Goal: Task Accomplishment & Management: Complete application form

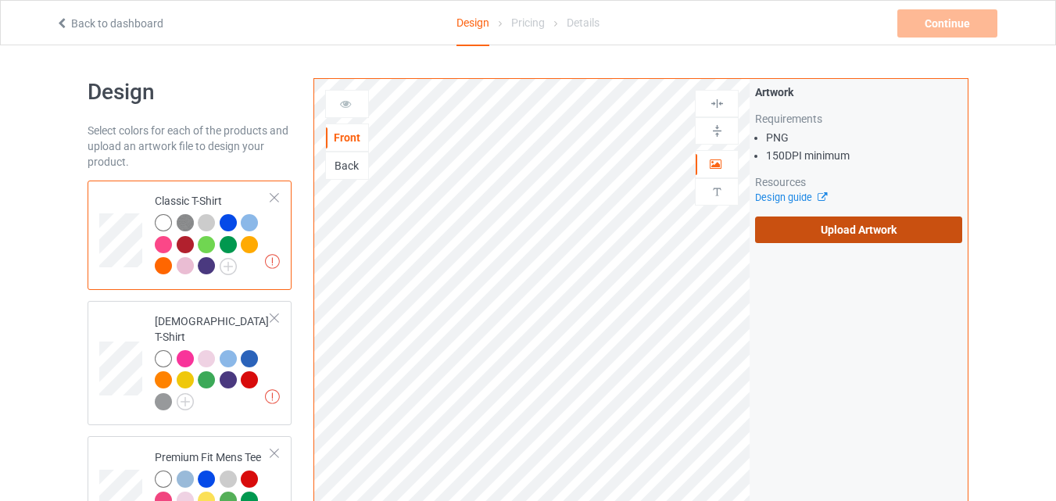
click at [809, 235] on label "Upload Artwork" at bounding box center [858, 229] width 207 height 27
click at [0, 0] on input "Upload Artwork" at bounding box center [0, 0] width 0 height 0
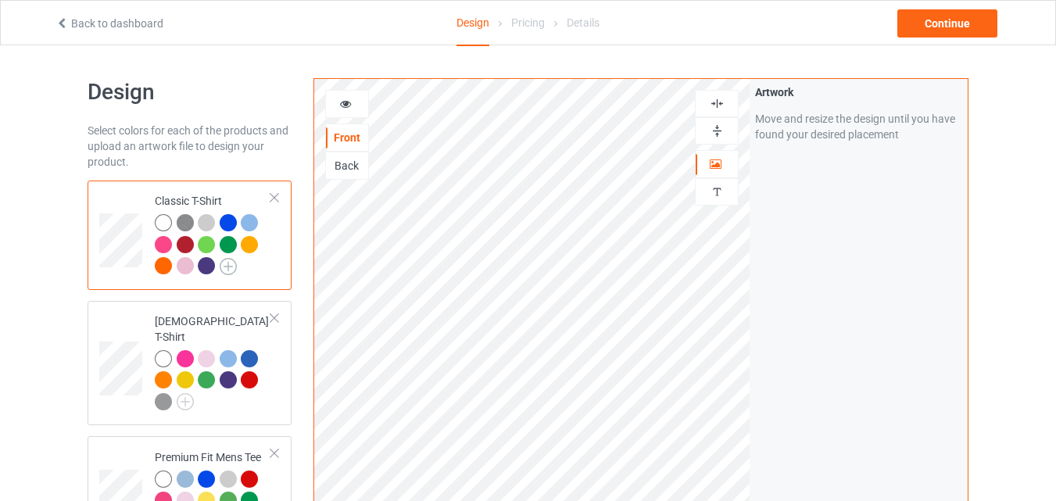
click at [231, 269] on img at bounding box center [228, 266] width 17 height 17
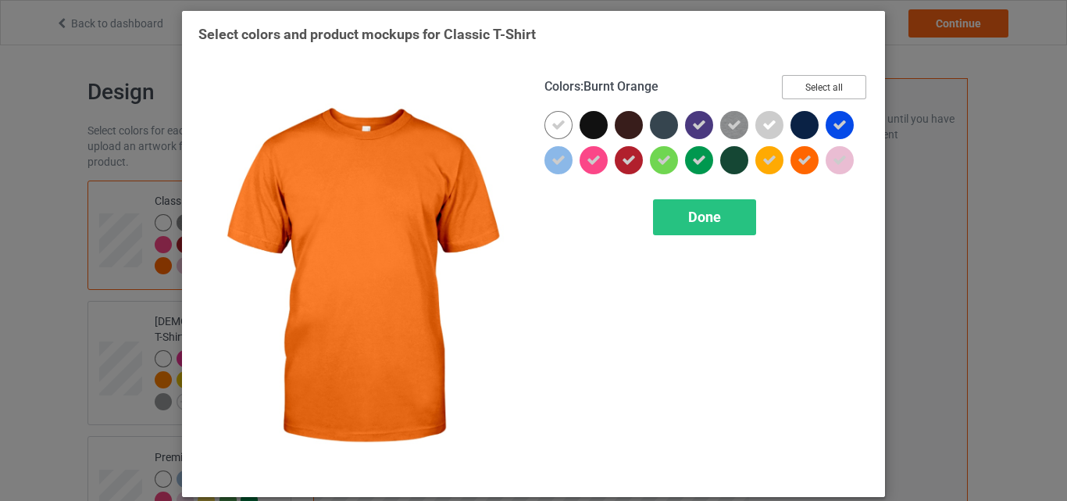
click at [820, 77] on button "Select all" at bounding box center [824, 87] width 84 height 24
click at [820, 77] on button "Reset to Default" at bounding box center [809, 87] width 113 height 24
click at [820, 77] on button "Select all" at bounding box center [824, 87] width 84 height 24
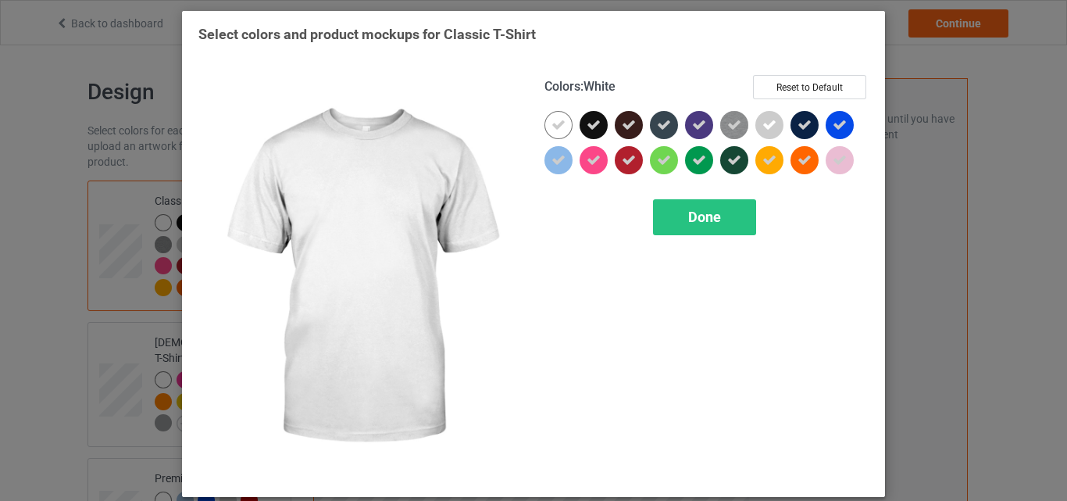
click at [552, 131] on icon at bounding box center [559, 125] width 14 height 14
click at [549, 131] on div at bounding box center [559, 125] width 28 height 28
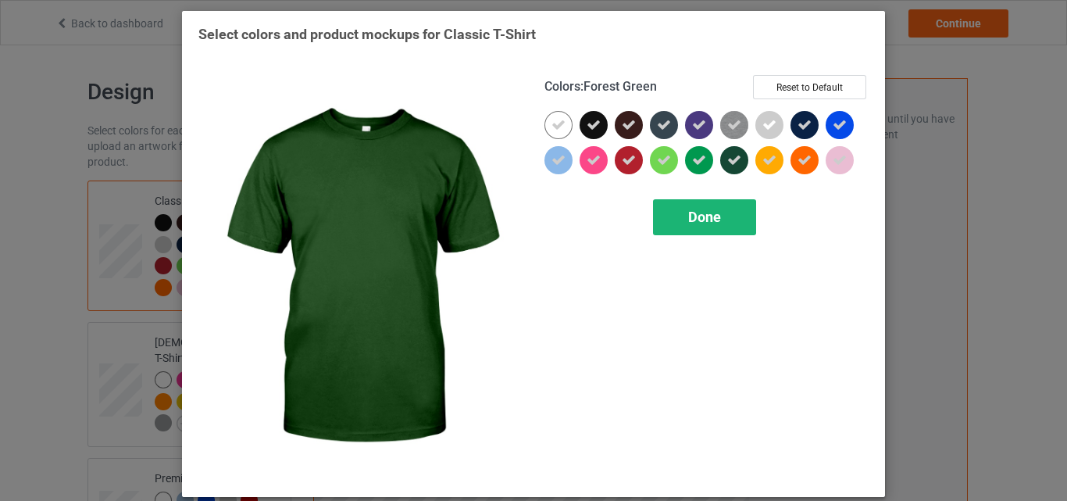
click at [720, 220] on div "Done" at bounding box center [704, 217] width 103 height 36
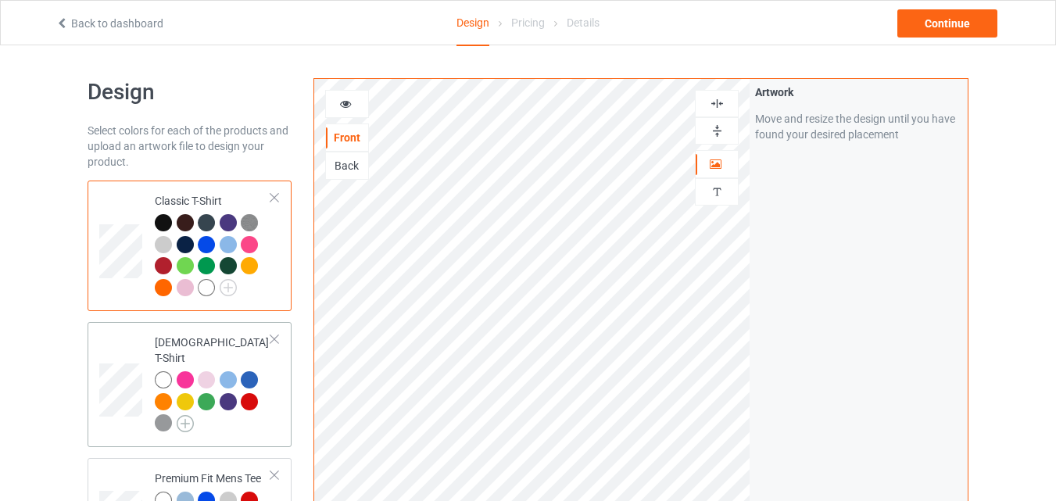
click at [186, 415] on img at bounding box center [185, 423] width 17 height 17
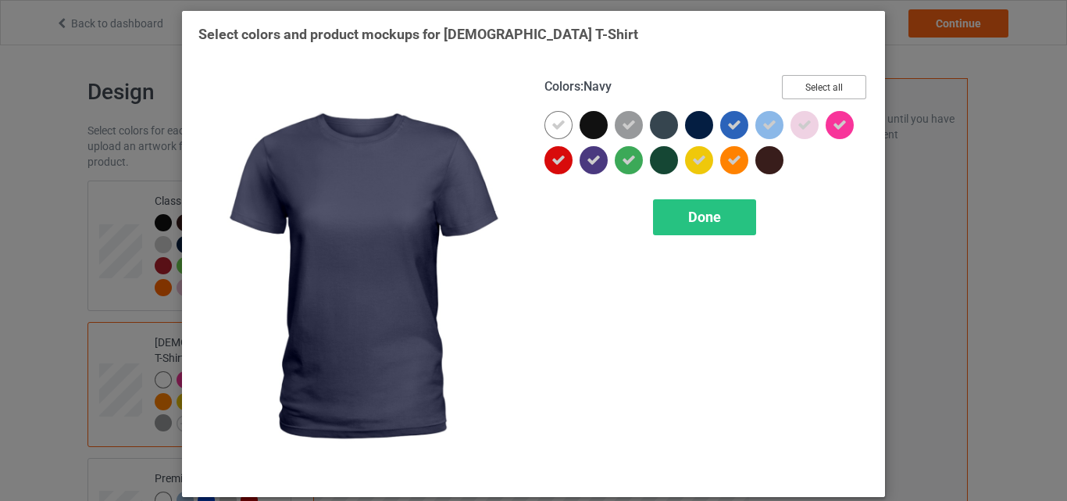
click at [819, 91] on button "Select all" at bounding box center [824, 87] width 84 height 24
click at [819, 91] on button "Reset to Default" at bounding box center [809, 87] width 113 height 24
click at [819, 91] on button "Select all" at bounding box center [824, 87] width 84 height 24
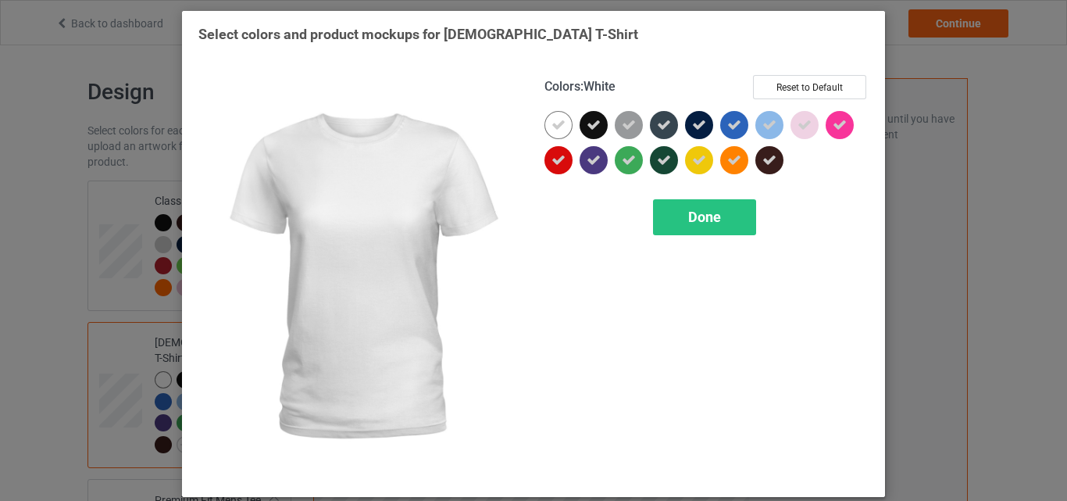
click at [562, 124] on div at bounding box center [559, 125] width 28 height 28
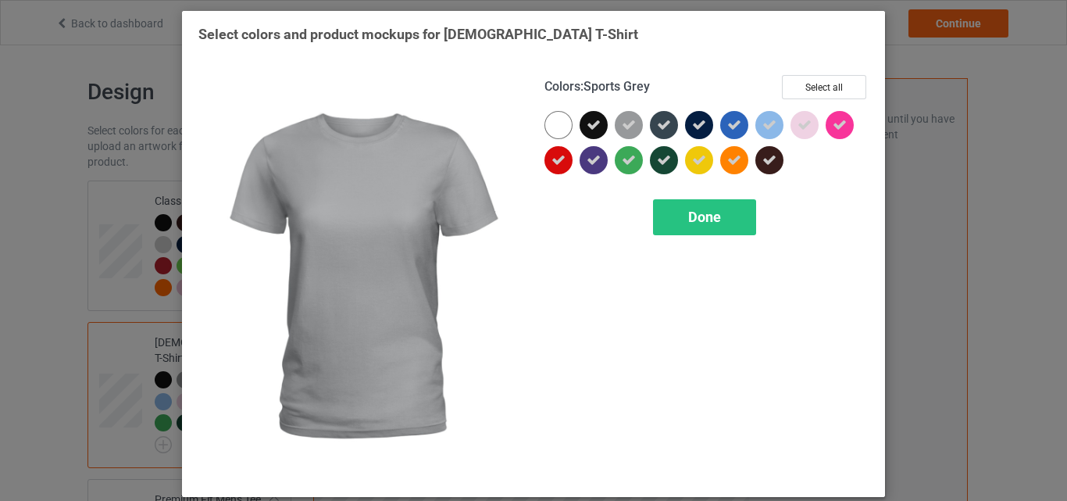
click at [624, 129] on icon at bounding box center [629, 125] width 14 height 14
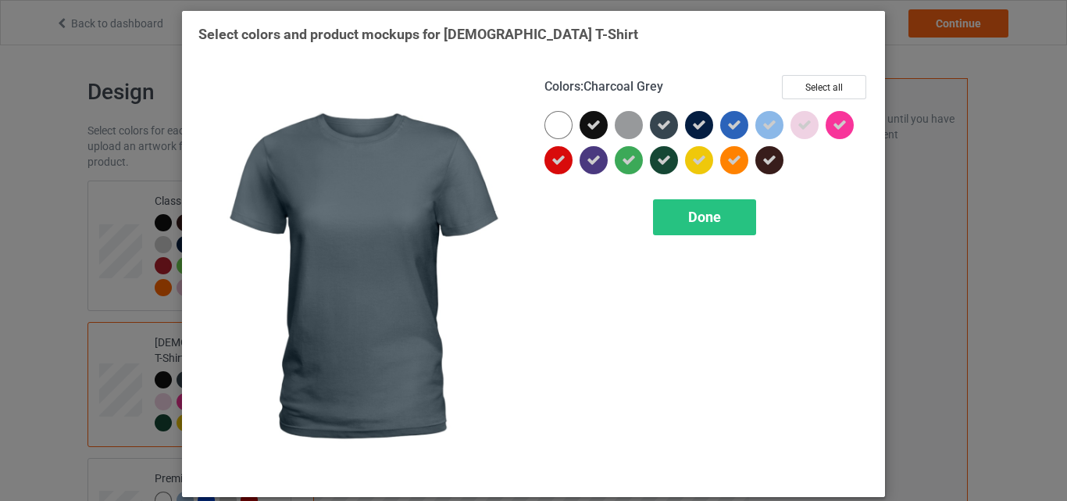
click at [665, 134] on div at bounding box center [664, 125] width 28 height 28
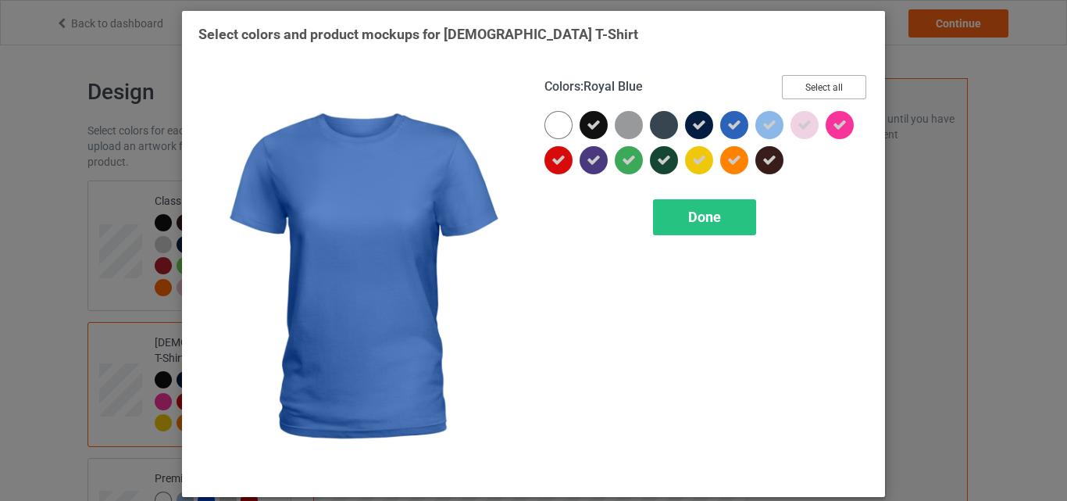
click at [844, 91] on button "Select all" at bounding box center [824, 87] width 84 height 24
click at [844, 91] on button "Reset to Default" at bounding box center [809, 87] width 113 height 24
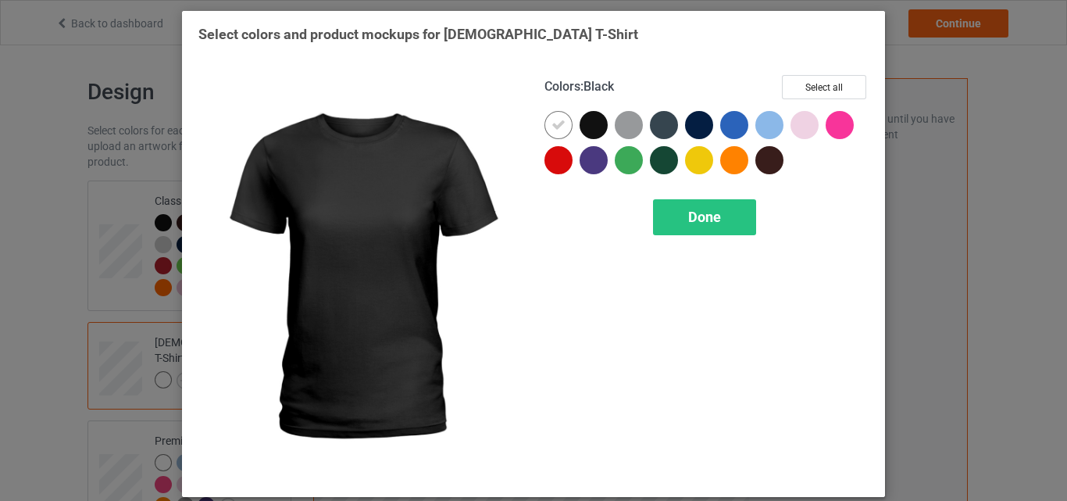
click at [582, 121] on div at bounding box center [594, 125] width 28 height 28
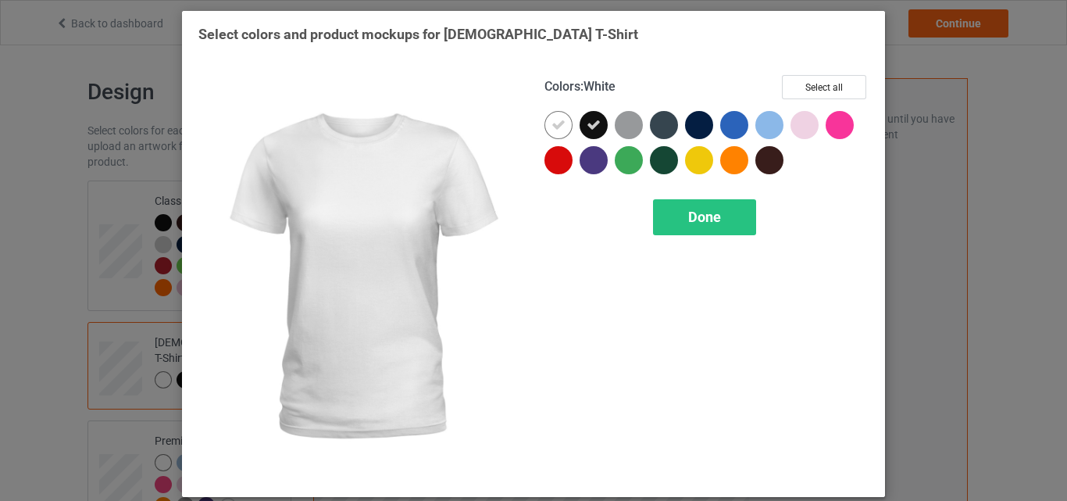
click at [552, 127] on icon at bounding box center [559, 125] width 14 height 14
click at [552, 127] on div at bounding box center [559, 125] width 28 height 28
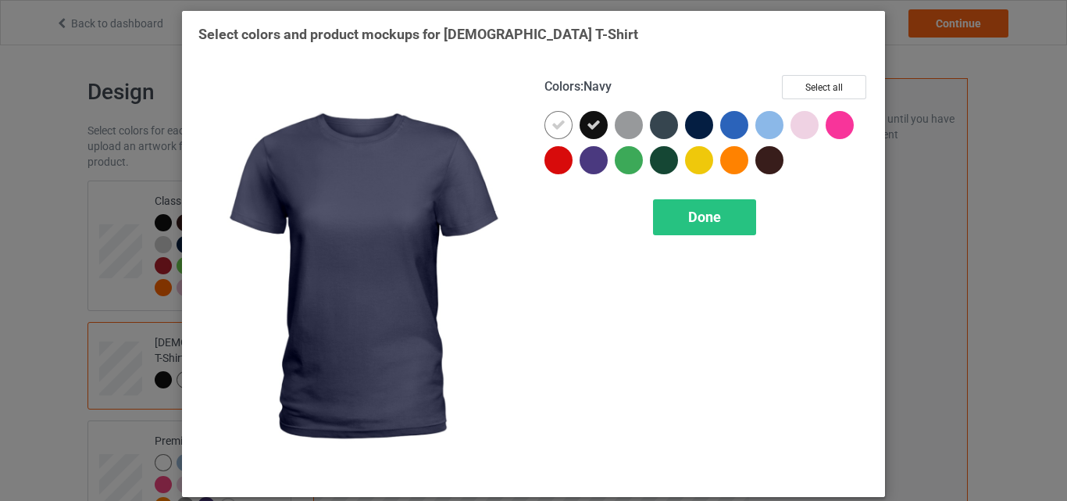
click at [699, 131] on div at bounding box center [699, 125] width 28 height 28
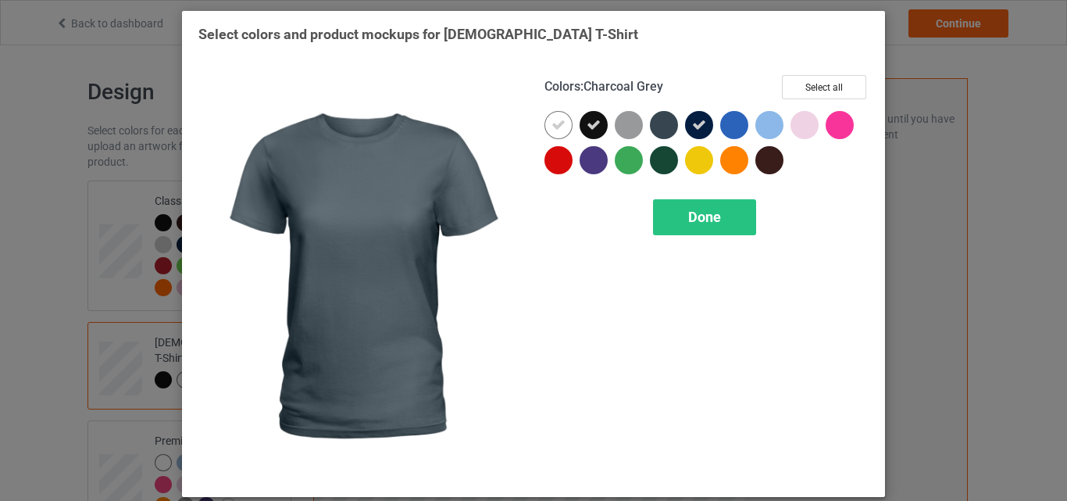
click at [669, 120] on div at bounding box center [664, 125] width 28 height 28
click at [660, 141] on div at bounding box center [667, 128] width 35 height 35
click at [663, 129] on div at bounding box center [664, 125] width 28 height 28
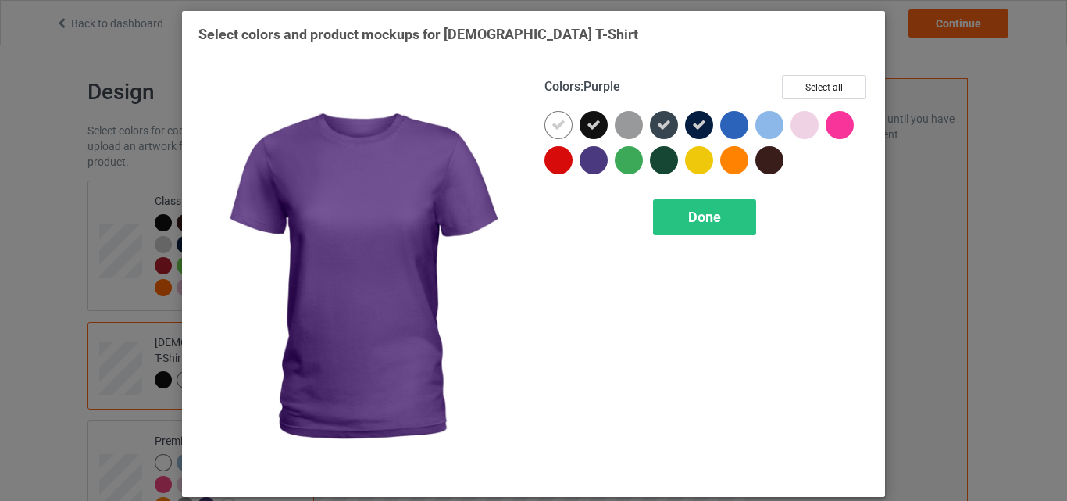
drag, startPoint x: 663, startPoint y: 156, endPoint x: 582, endPoint y: 156, distance: 81.3
click at [582, 156] on div at bounding box center [707, 146] width 324 height 70
click at [582, 156] on div at bounding box center [594, 160] width 28 height 28
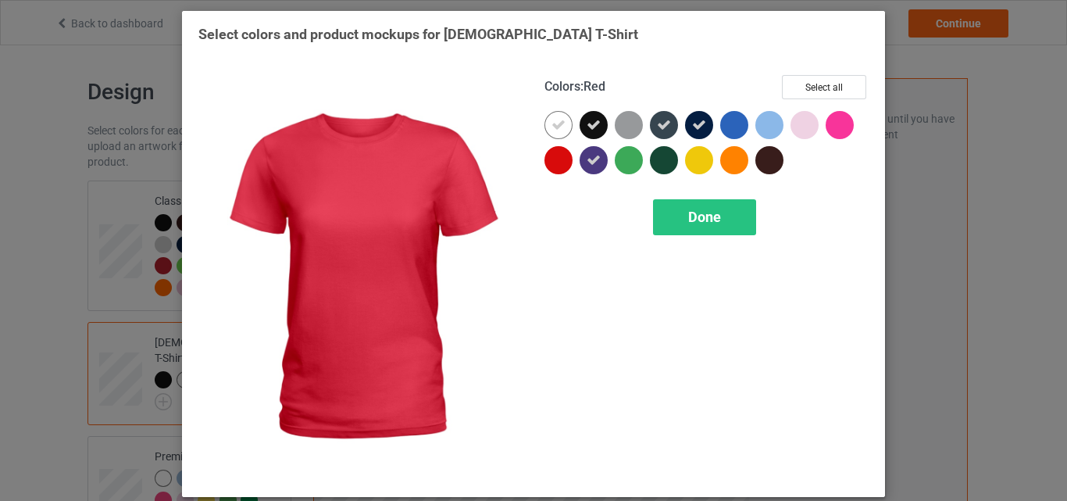
click at [556, 160] on div at bounding box center [559, 160] width 28 height 28
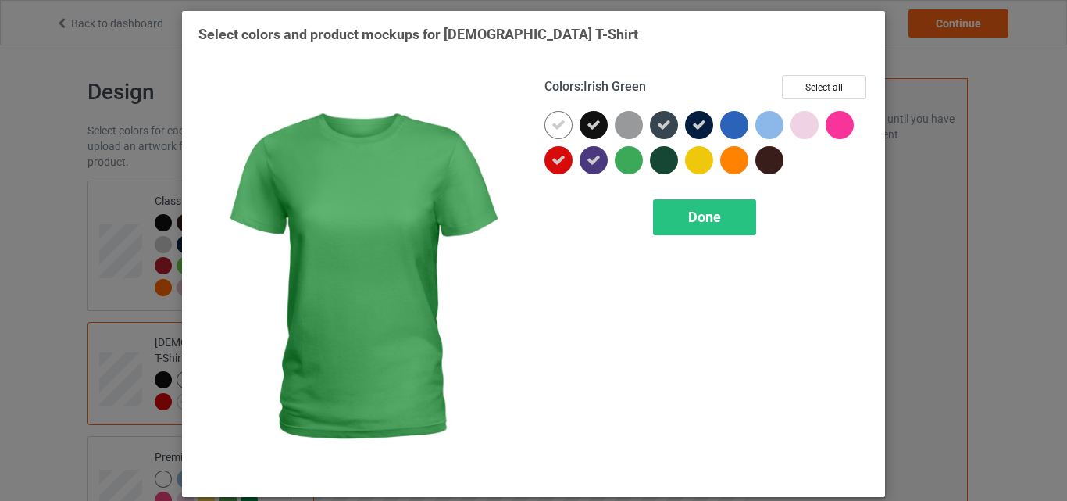
drag, startPoint x: 624, startPoint y: 167, endPoint x: 626, endPoint y: 136, distance: 31.3
click at [626, 136] on div at bounding box center [707, 146] width 324 height 70
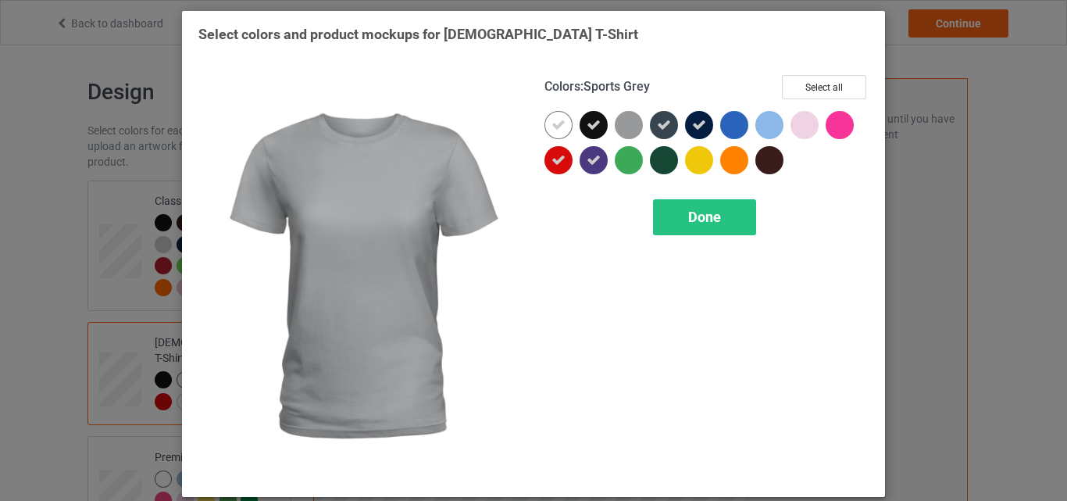
click at [626, 136] on div at bounding box center [629, 125] width 28 height 28
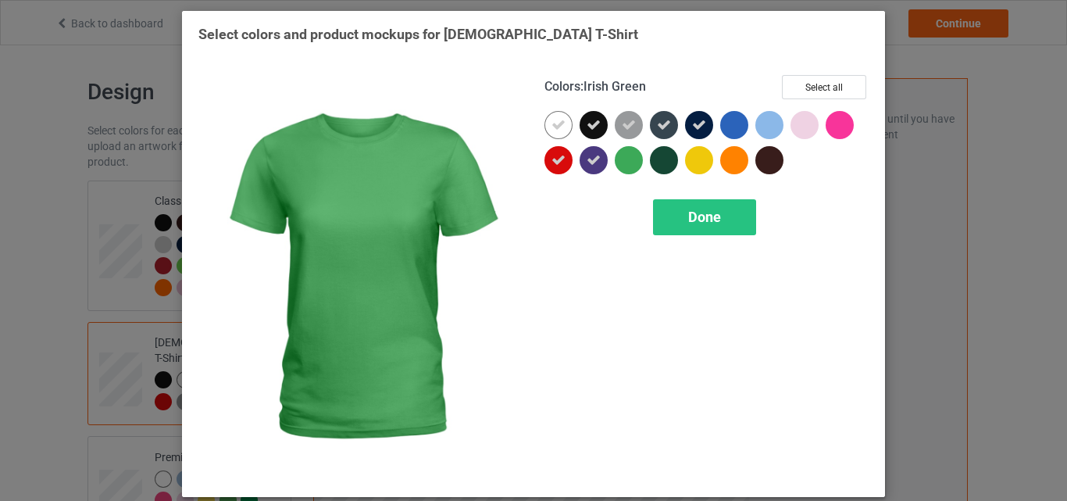
click at [627, 159] on div at bounding box center [629, 160] width 28 height 28
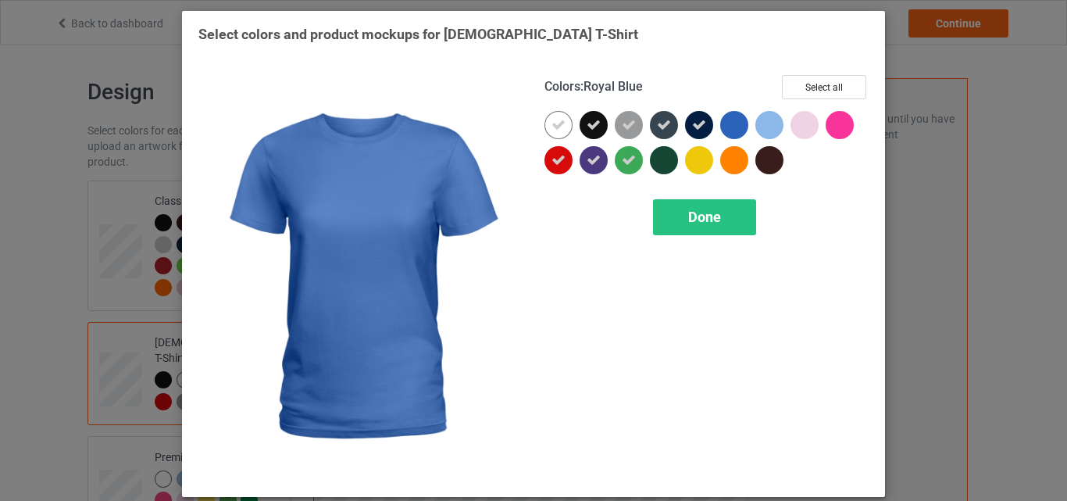
click at [732, 124] on div at bounding box center [734, 125] width 28 height 28
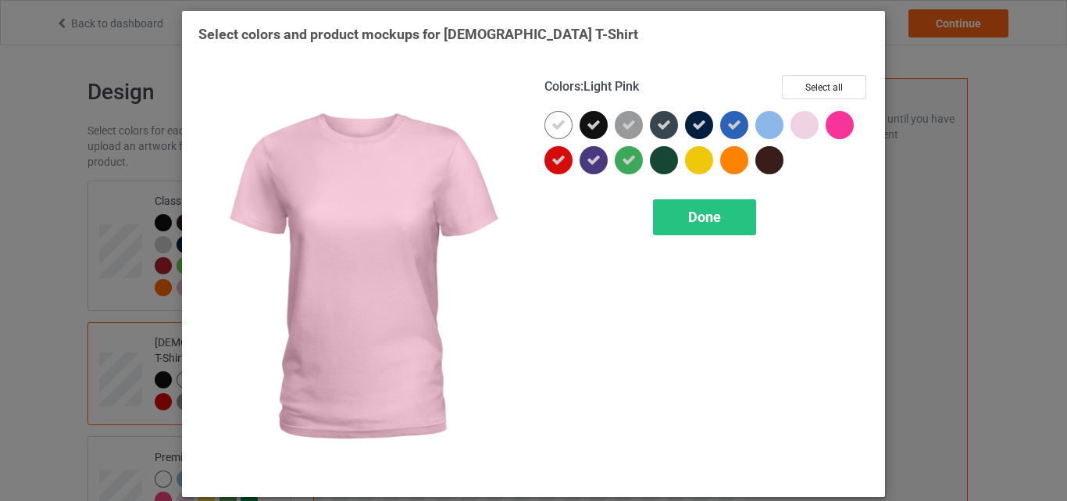
click at [792, 127] on div at bounding box center [805, 125] width 28 height 28
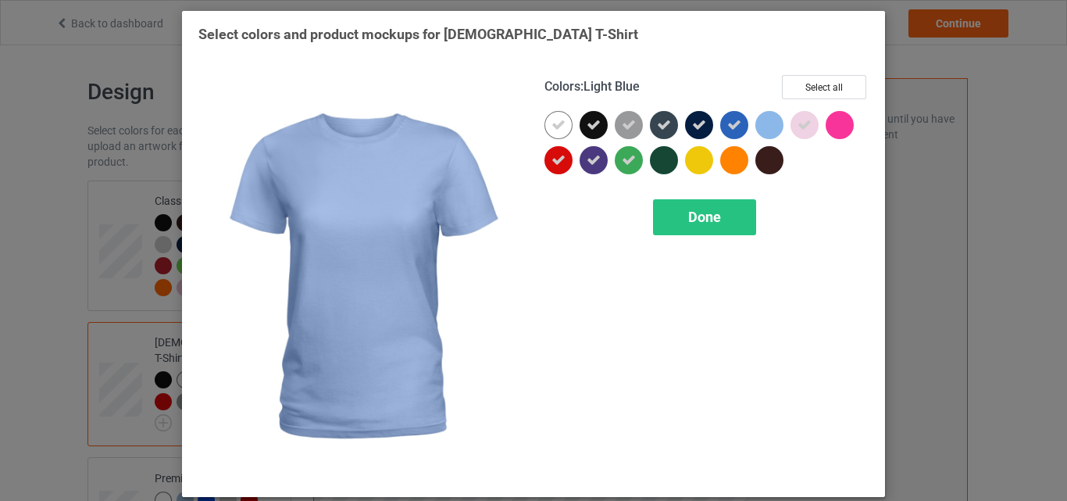
click at [781, 131] on div at bounding box center [773, 128] width 35 height 35
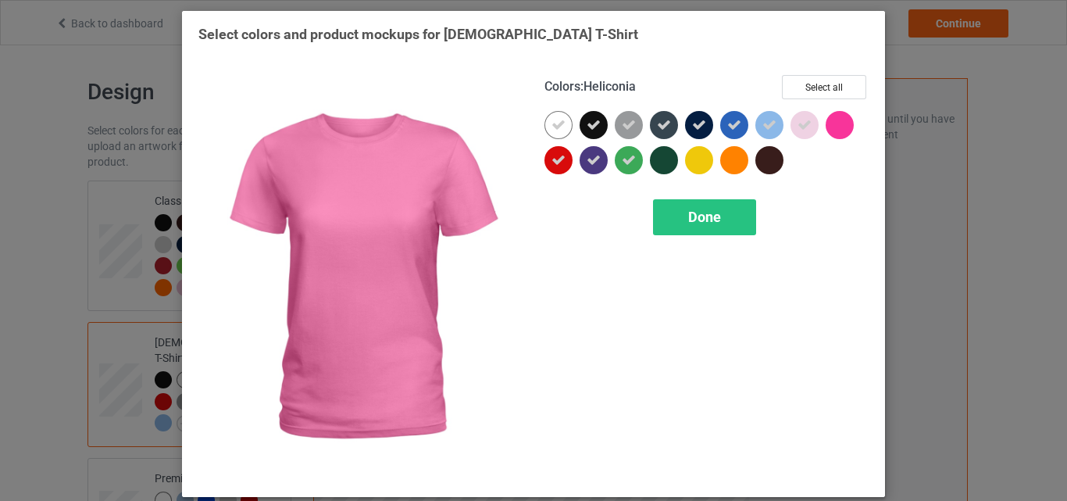
click at [838, 119] on div at bounding box center [840, 125] width 28 height 28
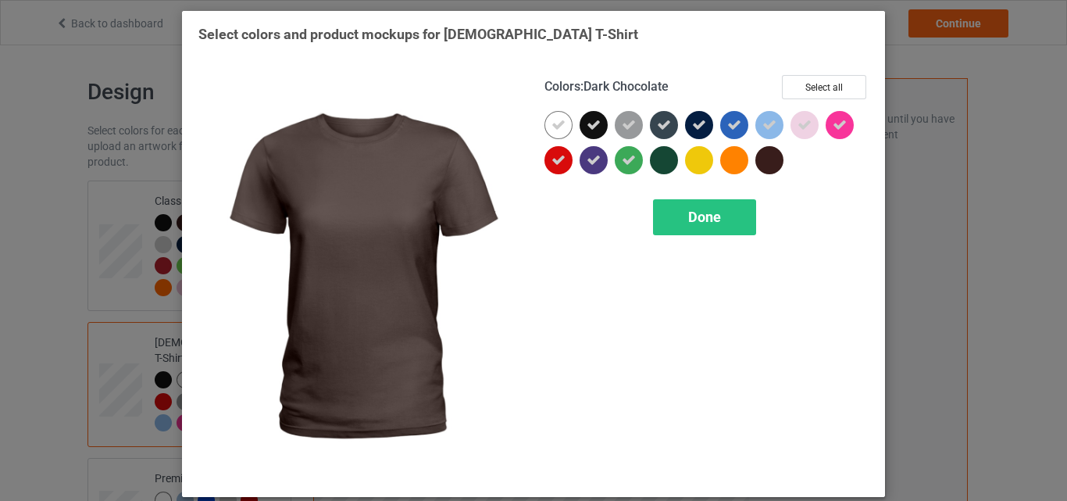
click at [756, 162] on div at bounding box center [770, 160] width 28 height 28
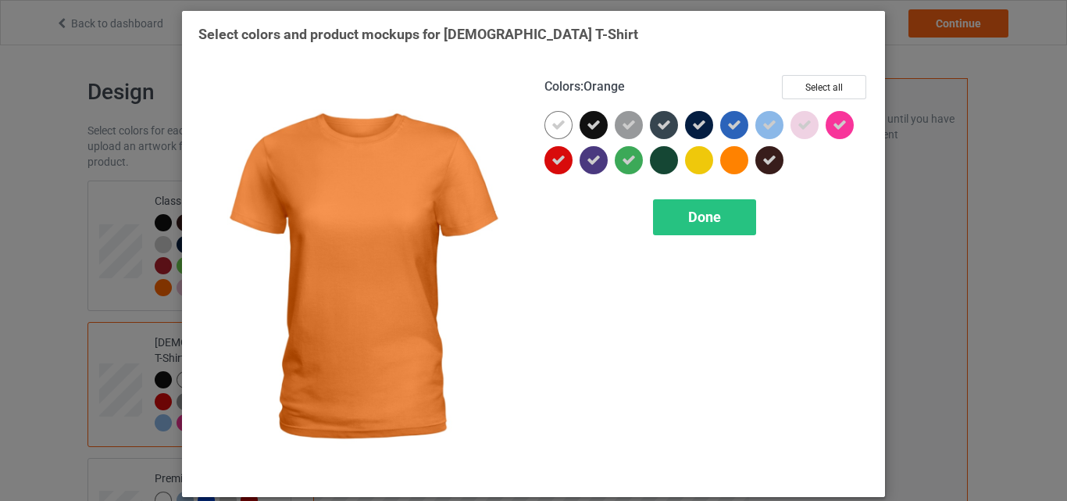
click at [742, 161] on div at bounding box center [734, 160] width 28 height 28
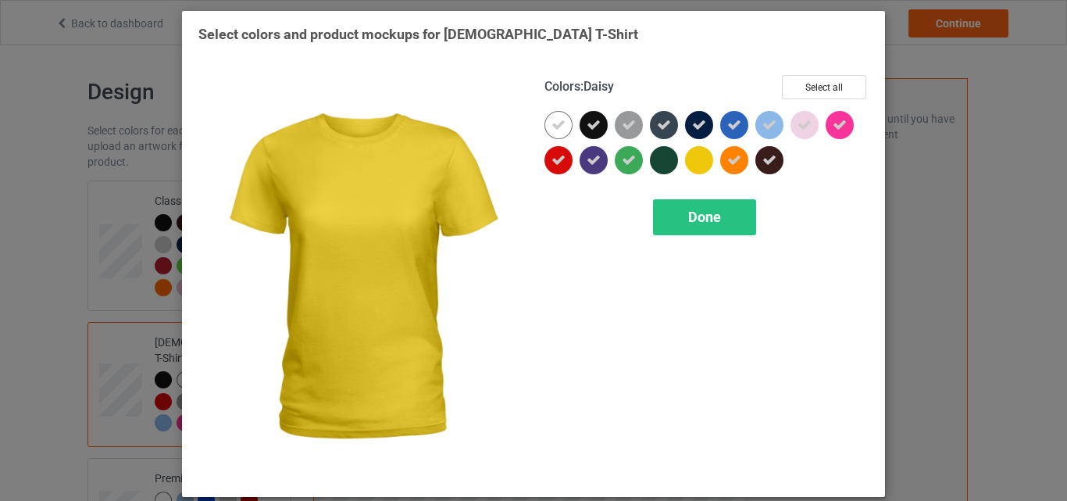
click at [709, 159] on div at bounding box center [702, 163] width 35 height 35
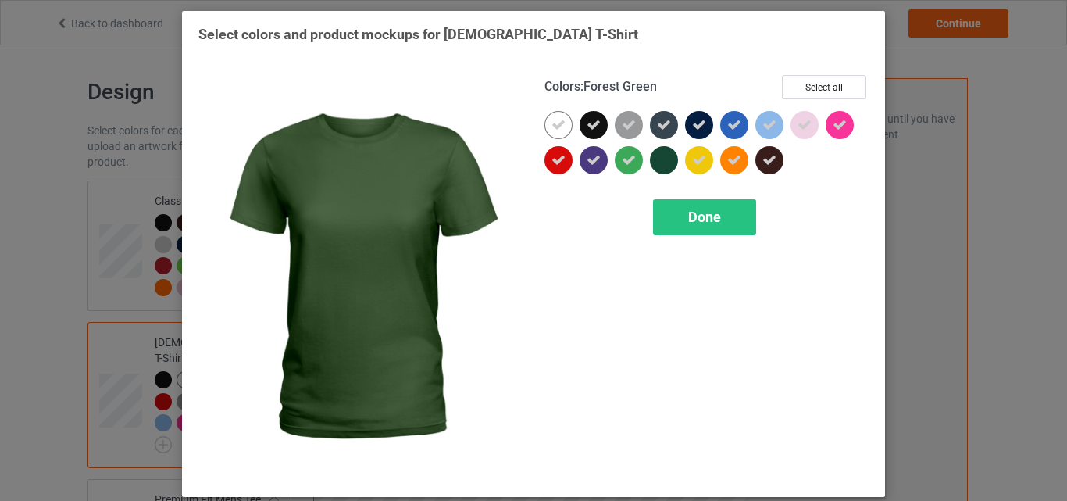
click at [656, 159] on div at bounding box center [664, 160] width 28 height 28
click at [687, 207] on div "Done" at bounding box center [704, 217] width 103 height 36
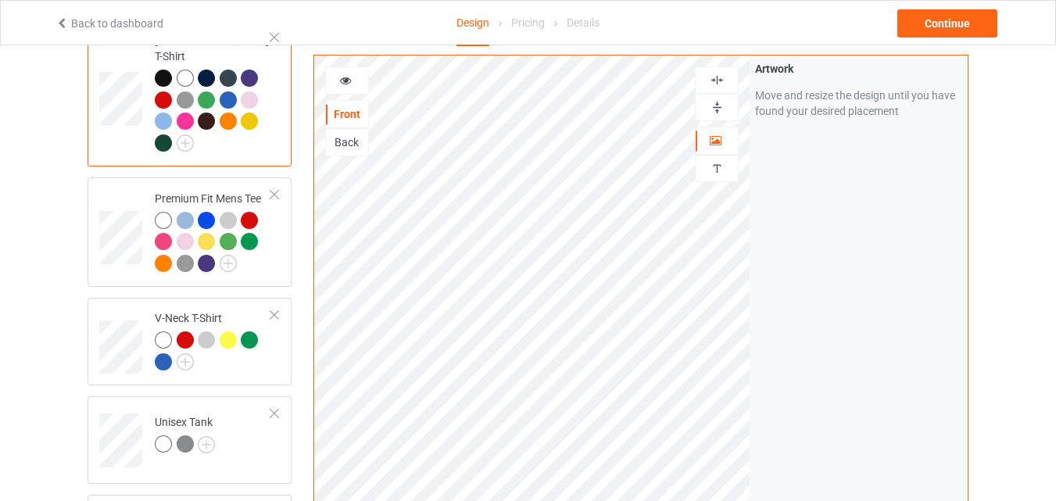
scroll to position [321, 0]
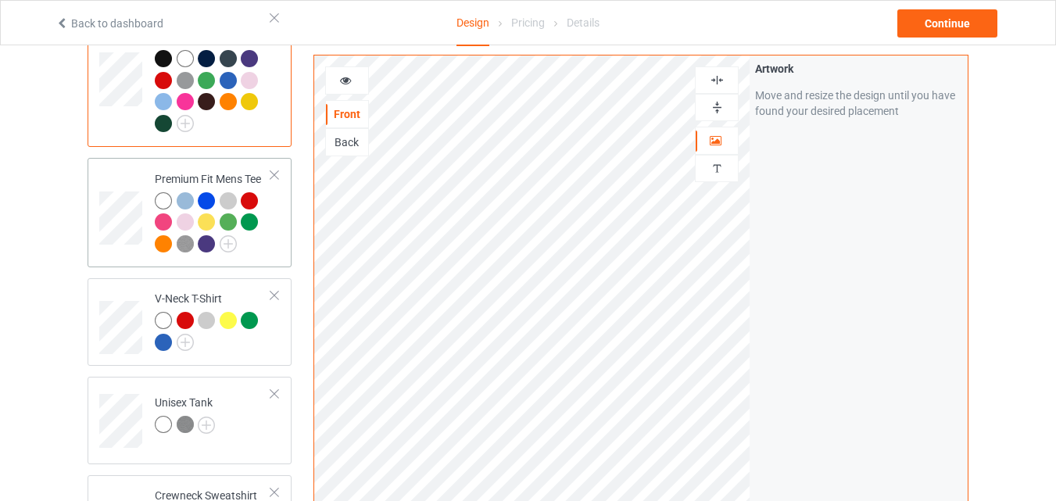
click at [219, 241] on div at bounding box center [209, 246] width 22 height 22
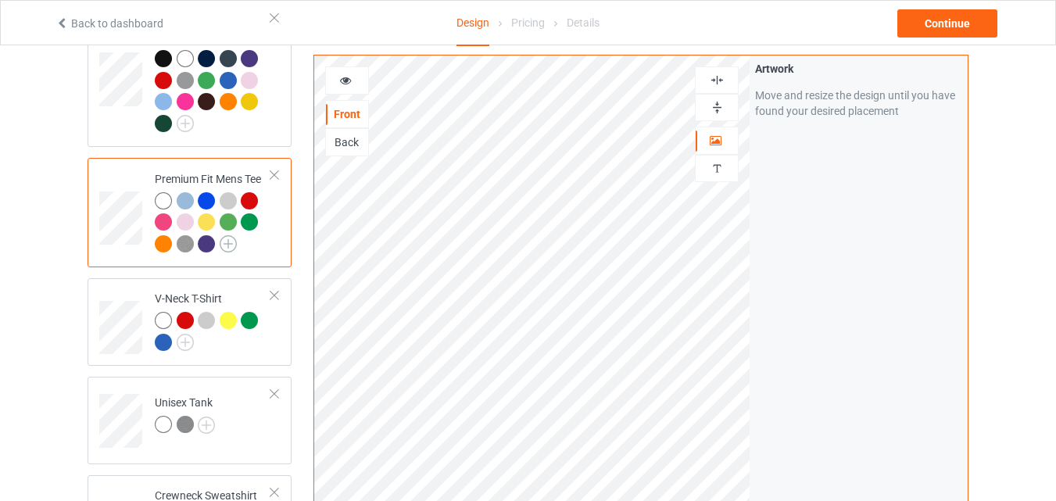
click at [235, 235] on img at bounding box center [228, 243] width 17 height 17
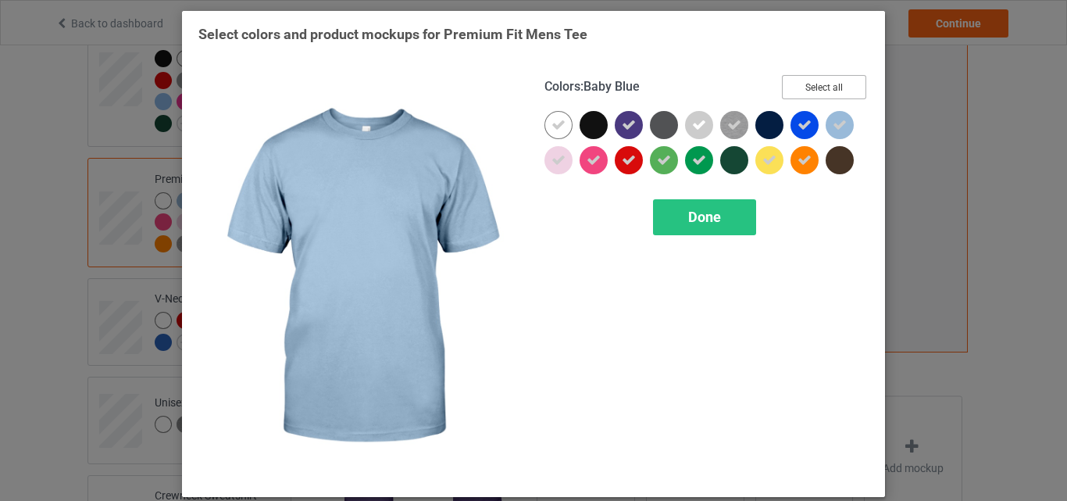
click at [836, 85] on button "Select all" at bounding box center [824, 87] width 84 height 24
click at [836, 85] on button "Reset to Default" at bounding box center [809, 87] width 113 height 24
click at [836, 85] on button "Select all" at bounding box center [824, 87] width 84 height 24
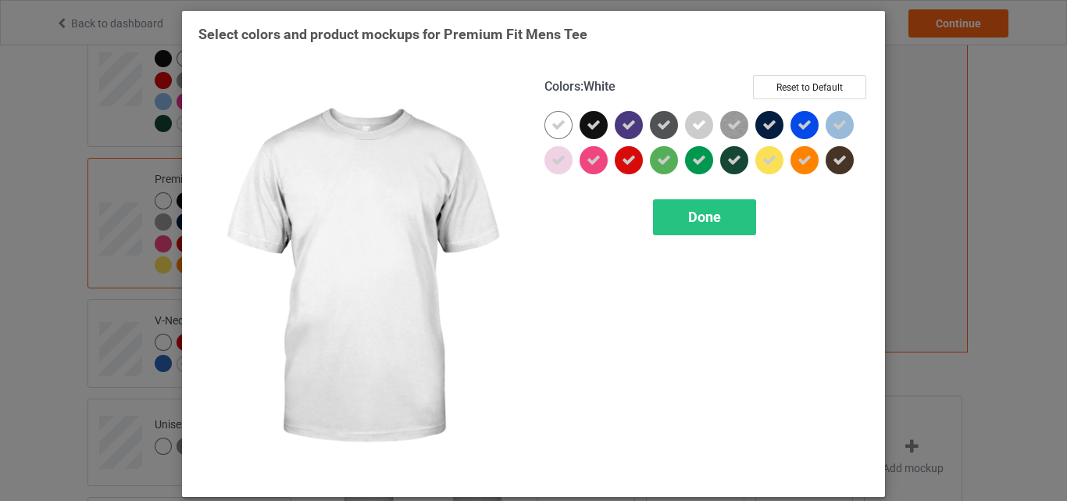
click at [552, 124] on icon at bounding box center [559, 125] width 14 height 14
click at [551, 124] on div at bounding box center [559, 125] width 28 height 28
click at [703, 229] on div "Done" at bounding box center [704, 217] width 103 height 36
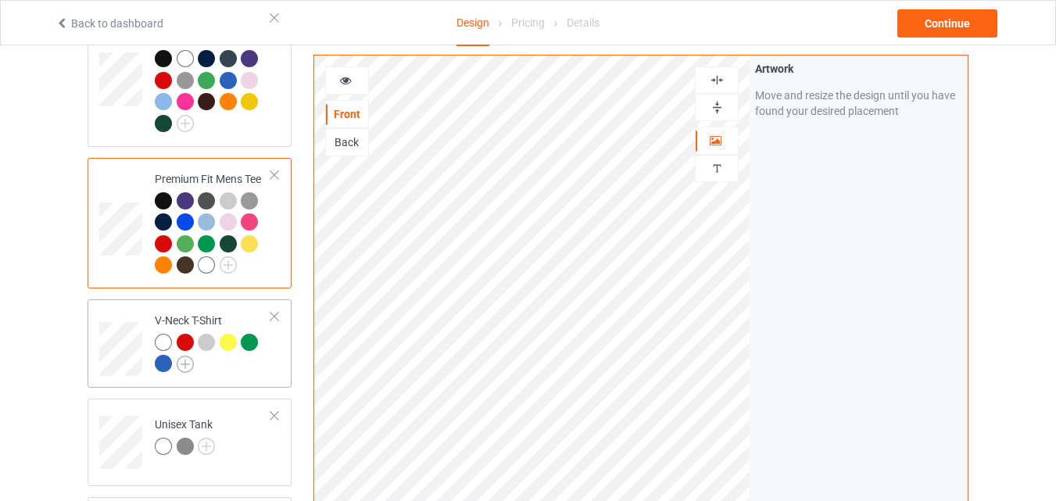
click at [177, 356] on img at bounding box center [185, 364] width 17 height 17
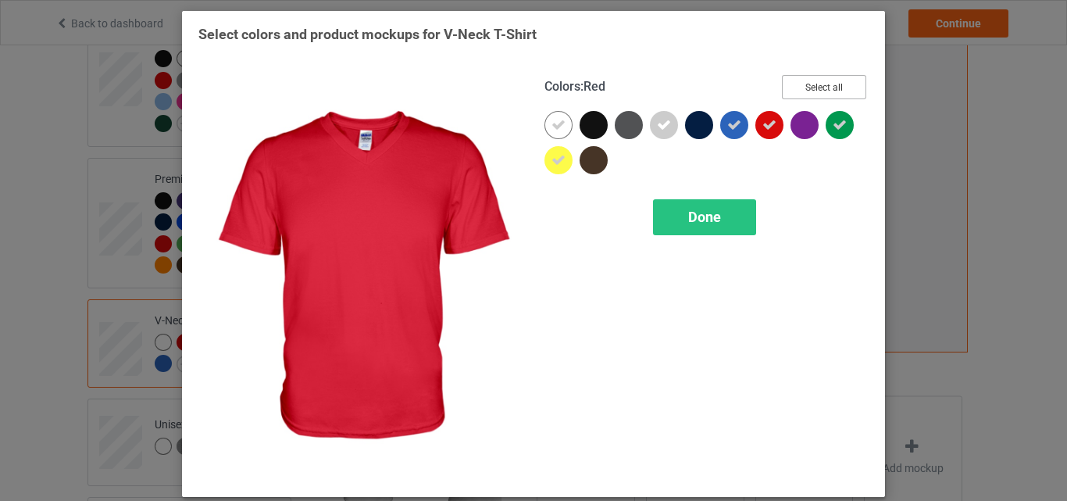
click at [806, 90] on button "Select all" at bounding box center [824, 87] width 84 height 24
click at [806, 90] on button "Reset to Default" at bounding box center [809, 87] width 113 height 24
click at [806, 90] on button "Select all" at bounding box center [824, 87] width 84 height 24
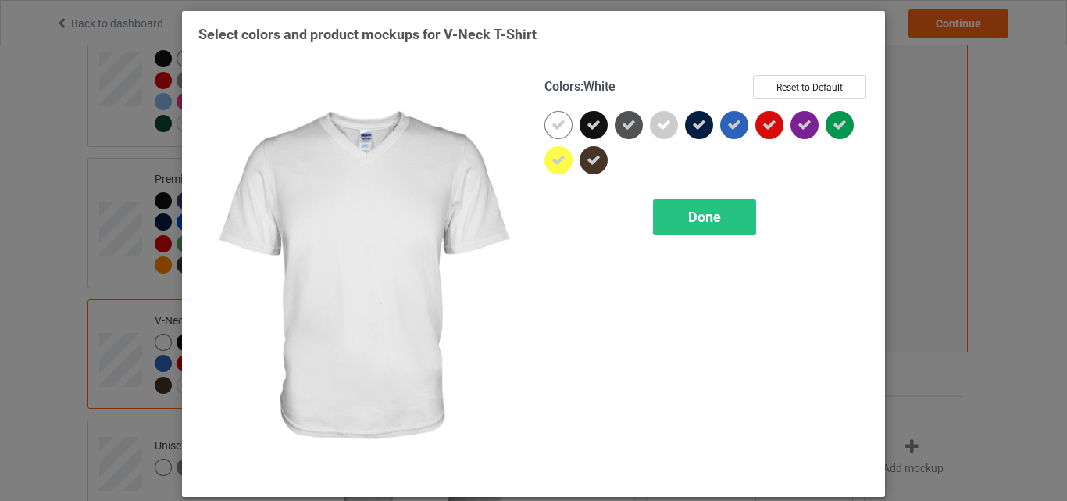
click at [556, 122] on icon at bounding box center [559, 125] width 14 height 14
click at [556, 122] on div at bounding box center [559, 125] width 28 height 28
click at [692, 227] on div "Done" at bounding box center [704, 217] width 103 height 36
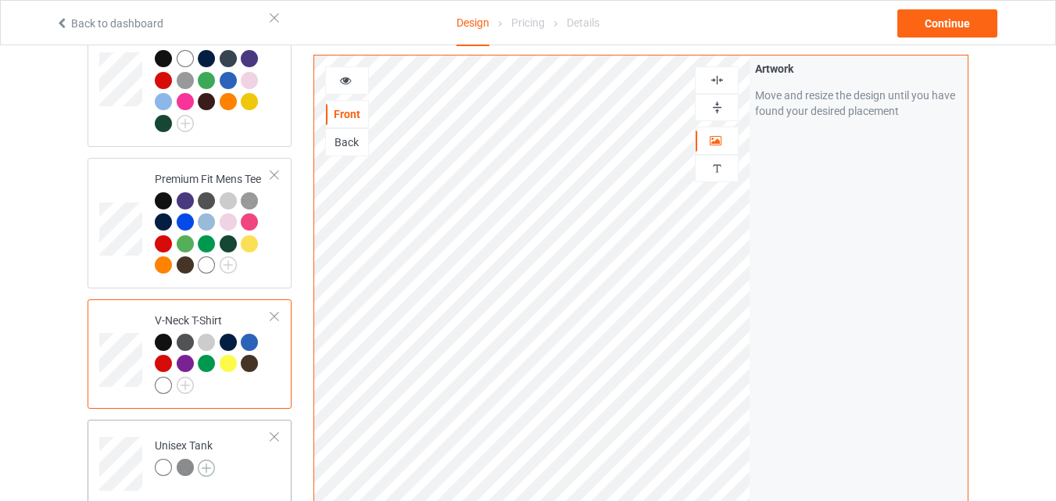
click at [206, 463] on img at bounding box center [206, 467] width 17 height 17
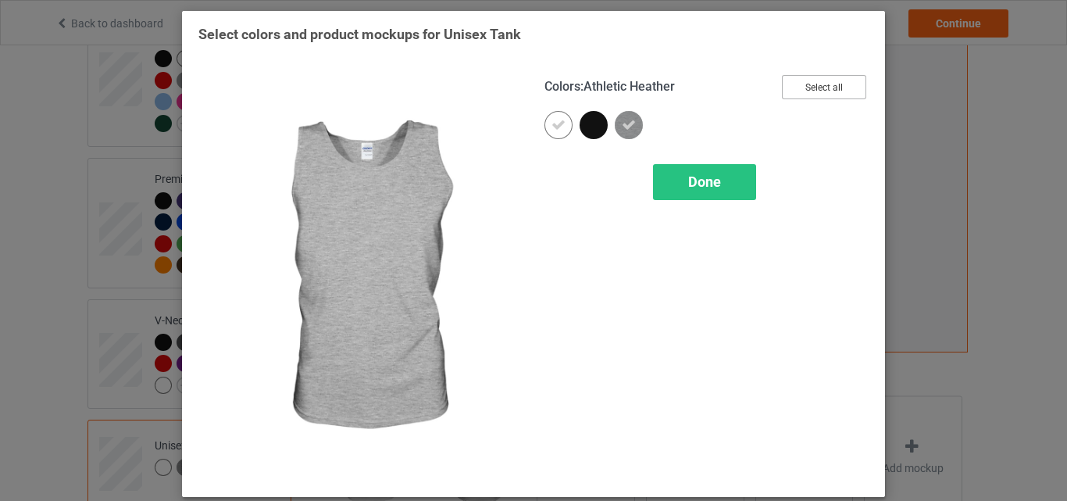
click at [791, 91] on button "Select all" at bounding box center [824, 87] width 84 height 24
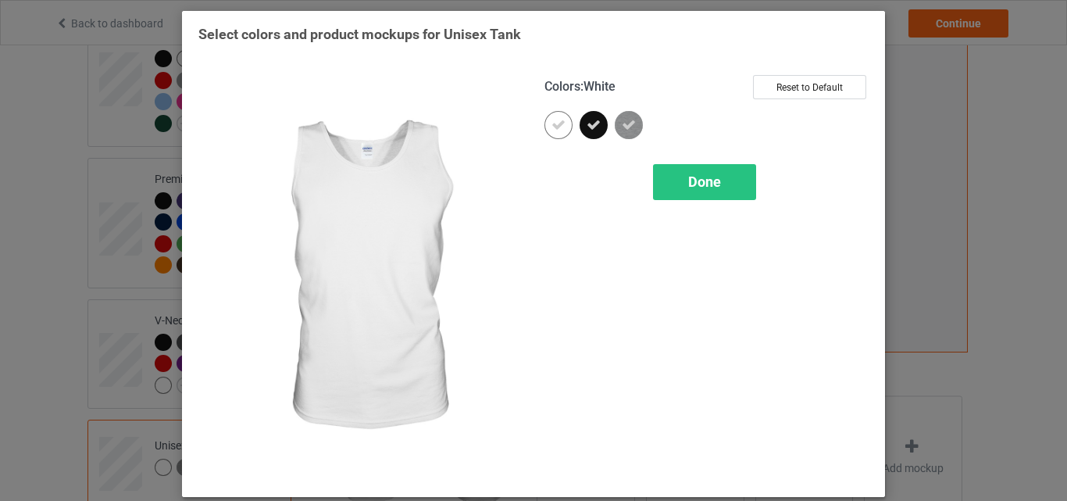
click at [561, 122] on div at bounding box center [559, 125] width 28 height 28
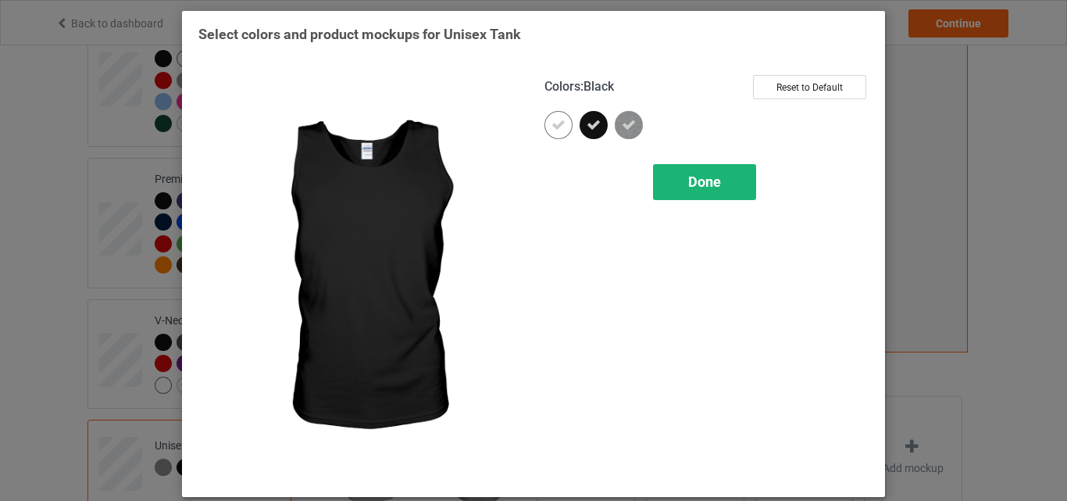
click at [699, 186] on span "Done" at bounding box center [704, 181] width 33 height 16
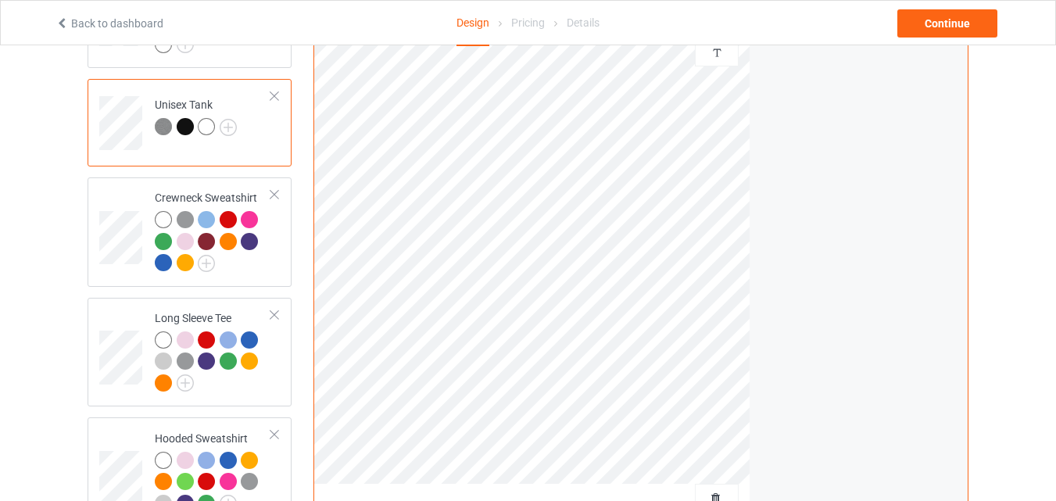
scroll to position [685, 0]
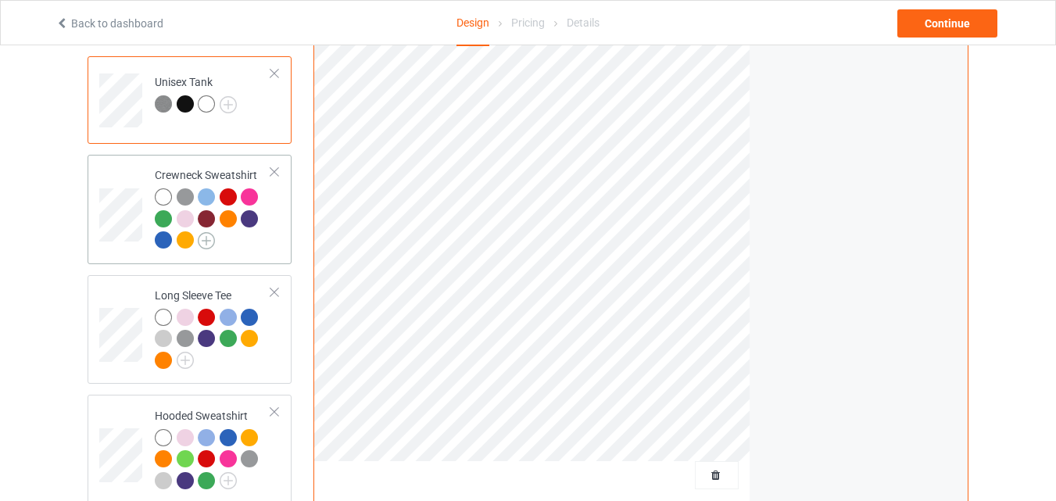
click at [204, 232] on img at bounding box center [206, 240] width 17 height 17
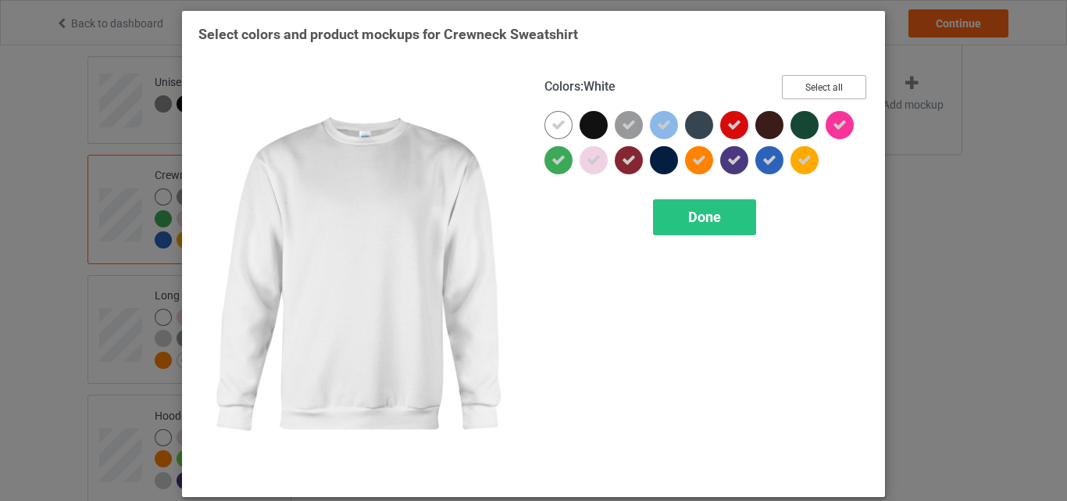
click at [825, 78] on button "Select all" at bounding box center [824, 87] width 84 height 24
click at [825, 78] on button "Reset to Default" at bounding box center [809, 87] width 113 height 24
click at [825, 78] on button "Select all" at bounding box center [824, 87] width 84 height 24
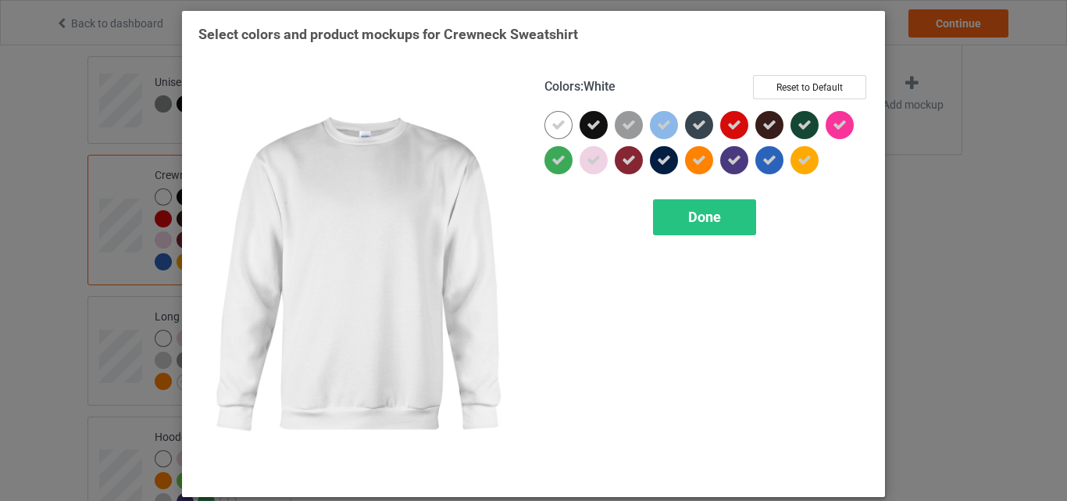
click at [545, 117] on div at bounding box center [559, 125] width 28 height 28
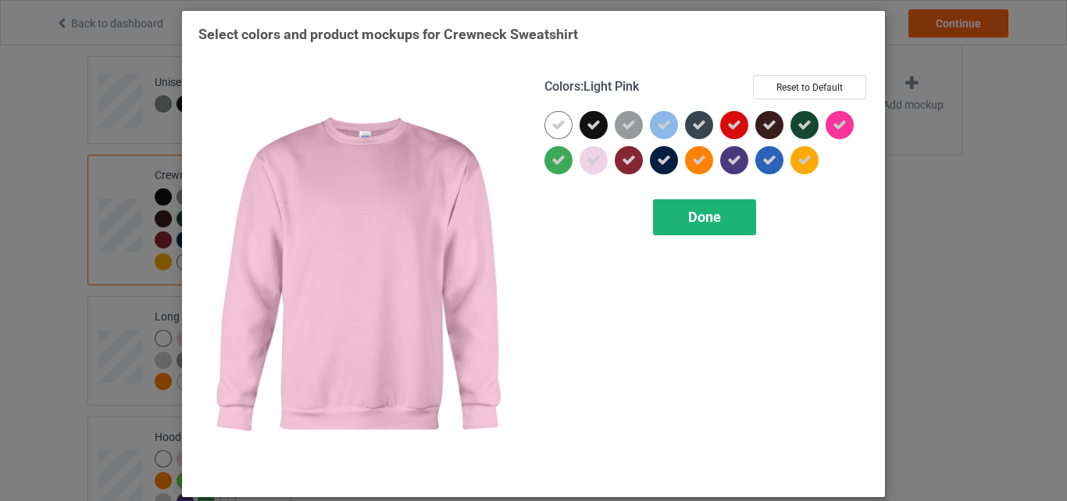
click at [711, 234] on div "Done" at bounding box center [704, 217] width 103 height 36
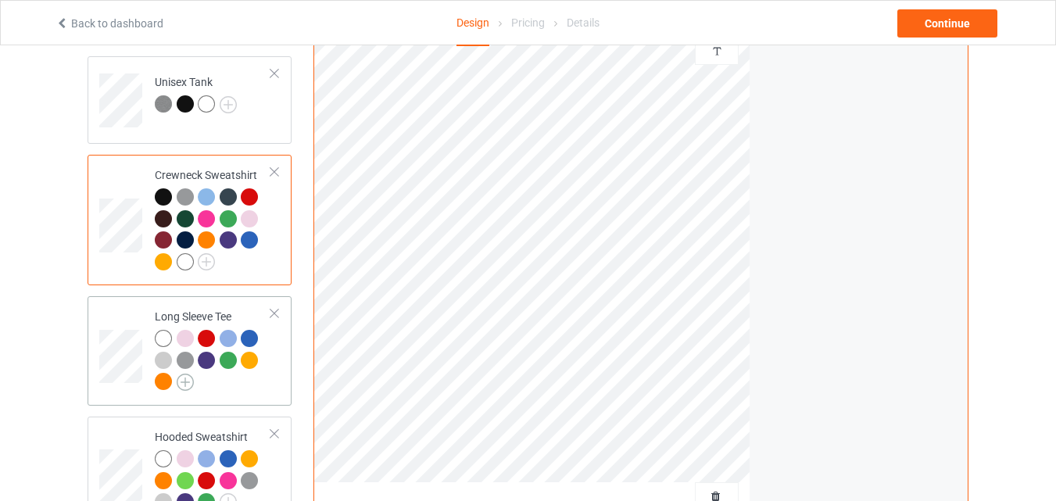
click at [188, 374] on img at bounding box center [185, 382] width 17 height 17
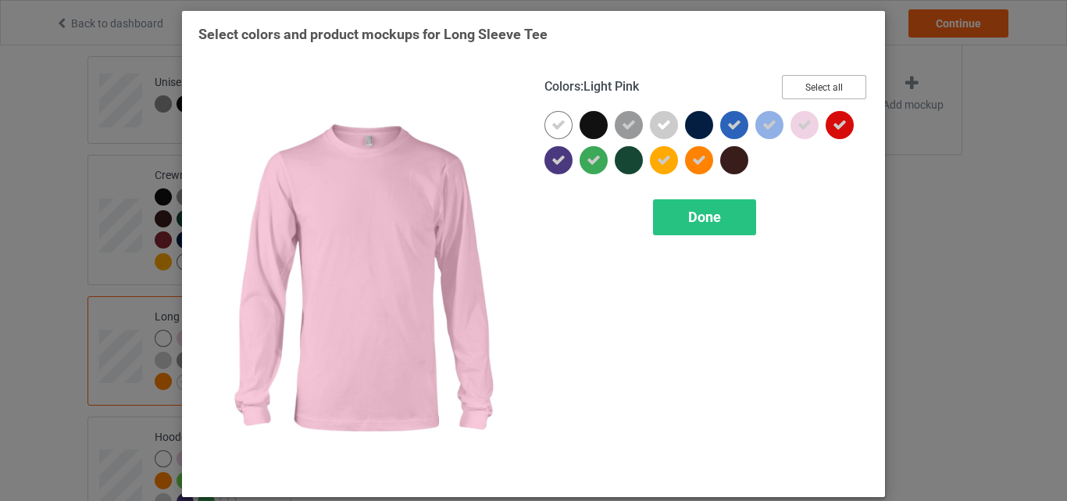
click at [826, 80] on button "Select all" at bounding box center [824, 87] width 84 height 24
click at [826, 80] on button "Reset to Default" at bounding box center [809, 87] width 113 height 24
click at [826, 80] on button "Select all" at bounding box center [824, 87] width 84 height 24
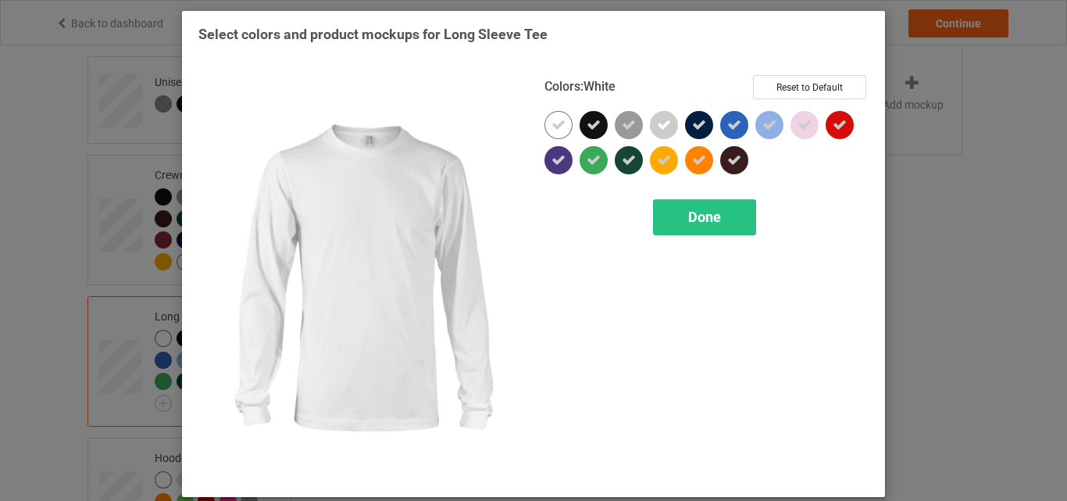
click at [567, 129] on div at bounding box center [562, 128] width 35 height 35
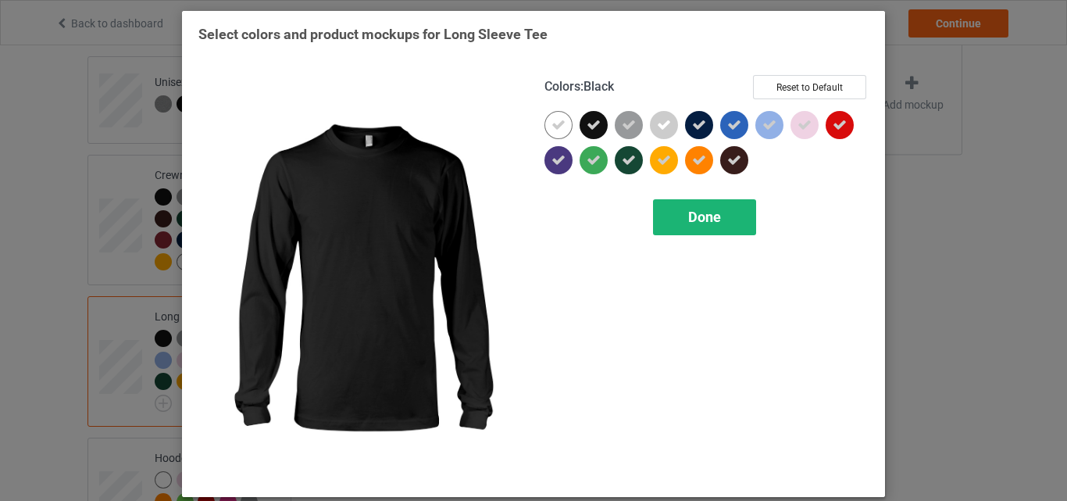
click at [681, 217] on div "Done" at bounding box center [704, 217] width 103 height 36
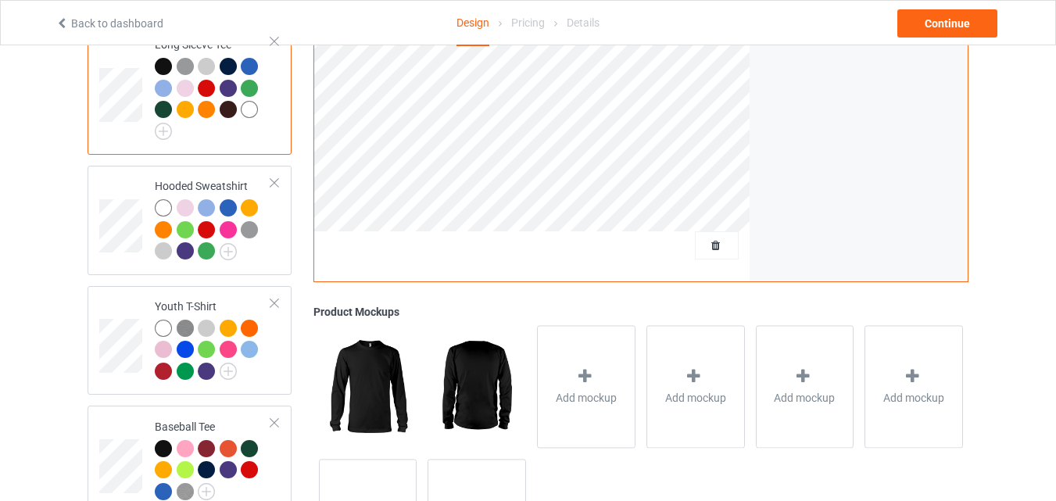
scroll to position [964, 0]
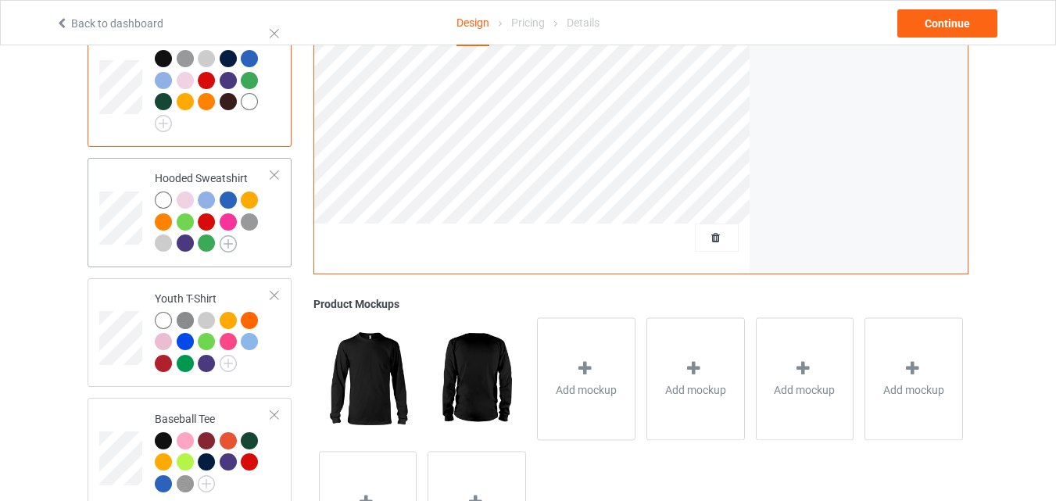
click at [228, 239] on img at bounding box center [228, 243] width 17 height 17
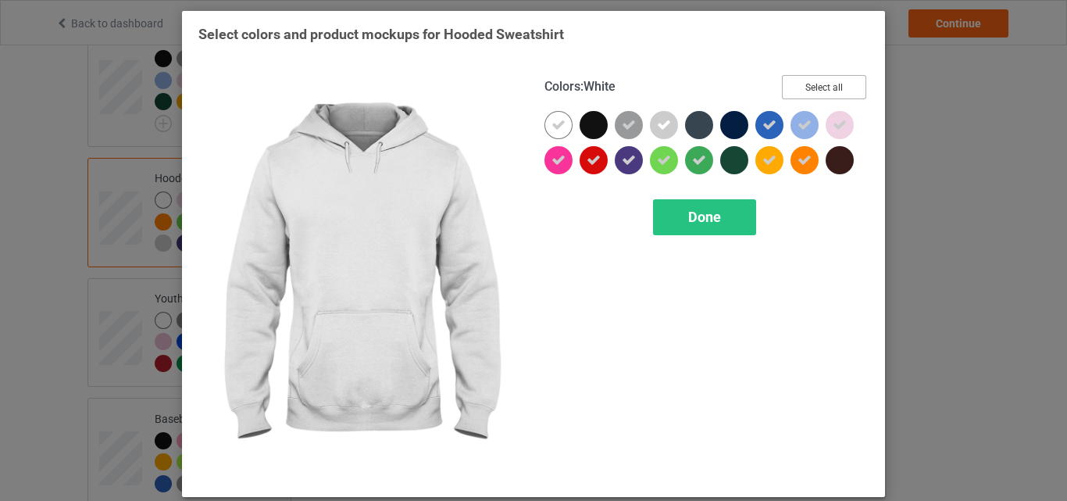
click at [790, 85] on button "Select all" at bounding box center [824, 87] width 84 height 24
click at [790, 85] on button "Reset to Default" at bounding box center [809, 87] width 113 height 24
click at [790, 85] on button "Select all" at bounding box center [824, 87] width 84 height 24
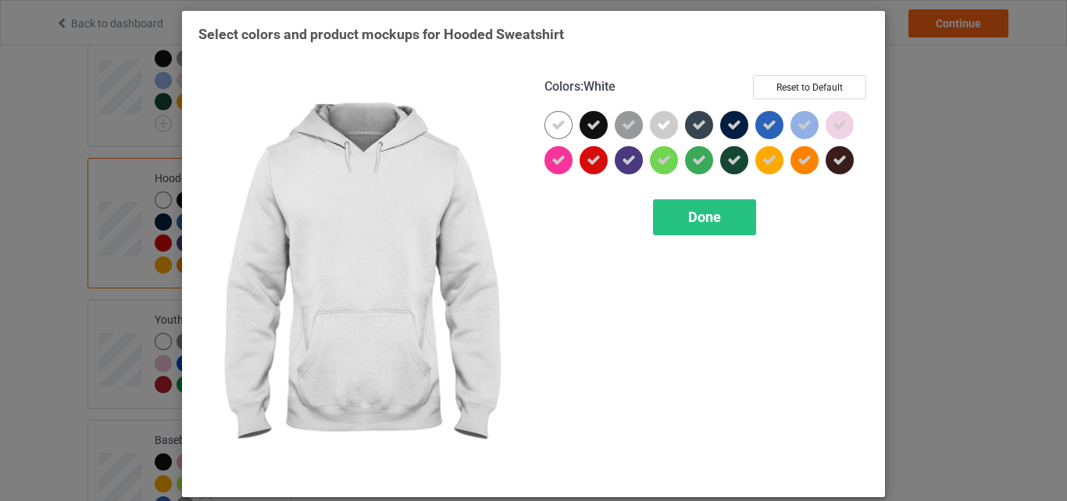
click at [560, 134] on div at bounding box center [559, 125] width 28 height 28
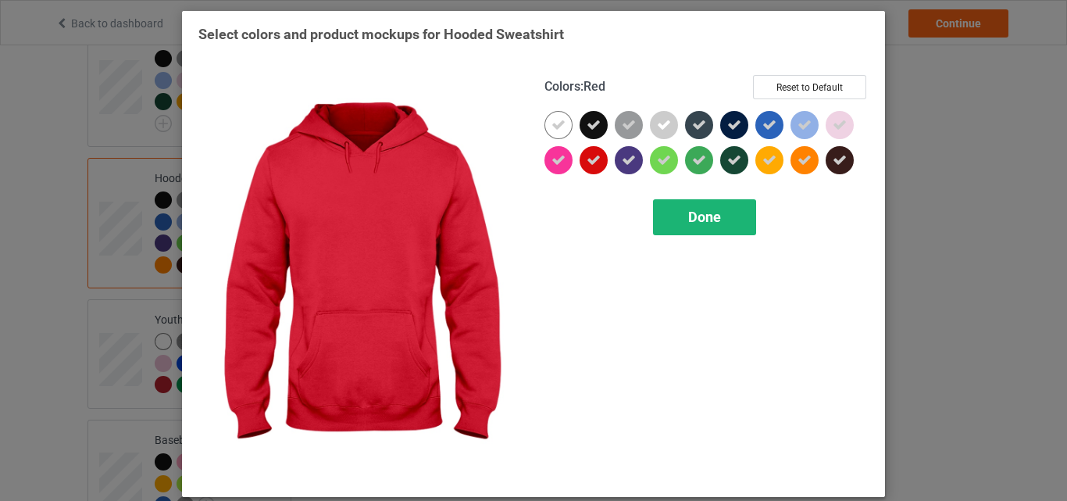
click at [653, 202] on div "Done" at bounding box center [704, 217] width 103 height 36
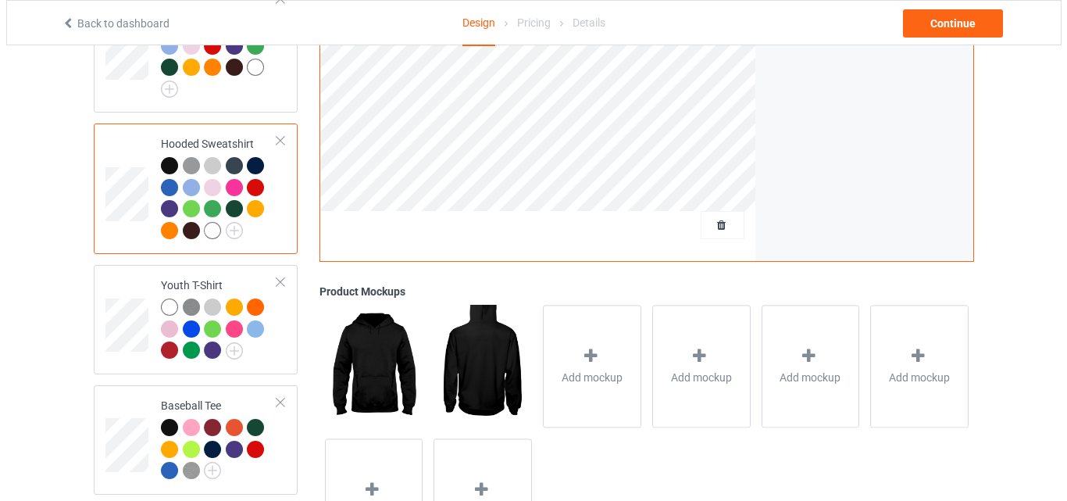
scroll to position [1089, 0]
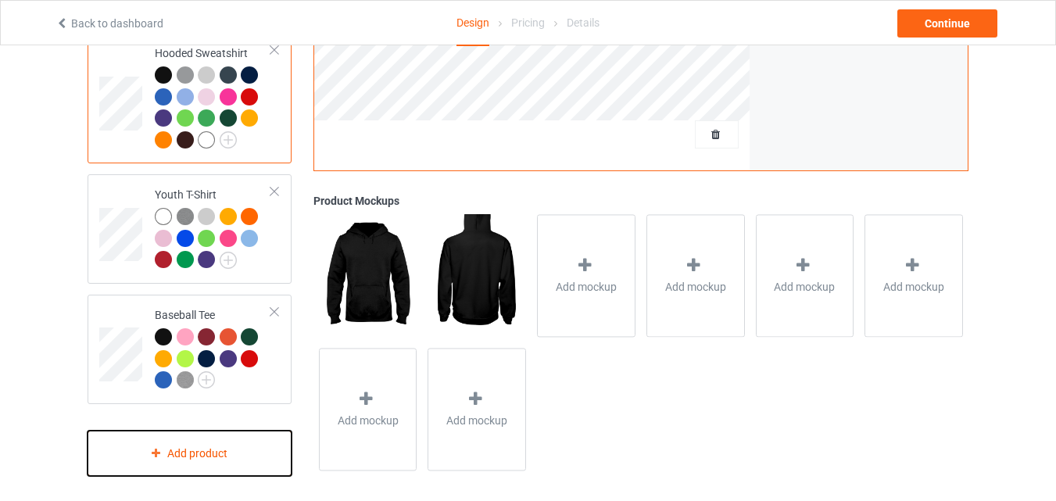
click at [245, 467] on div "Add product" at bounding box center [190, 454] width 204 height 46
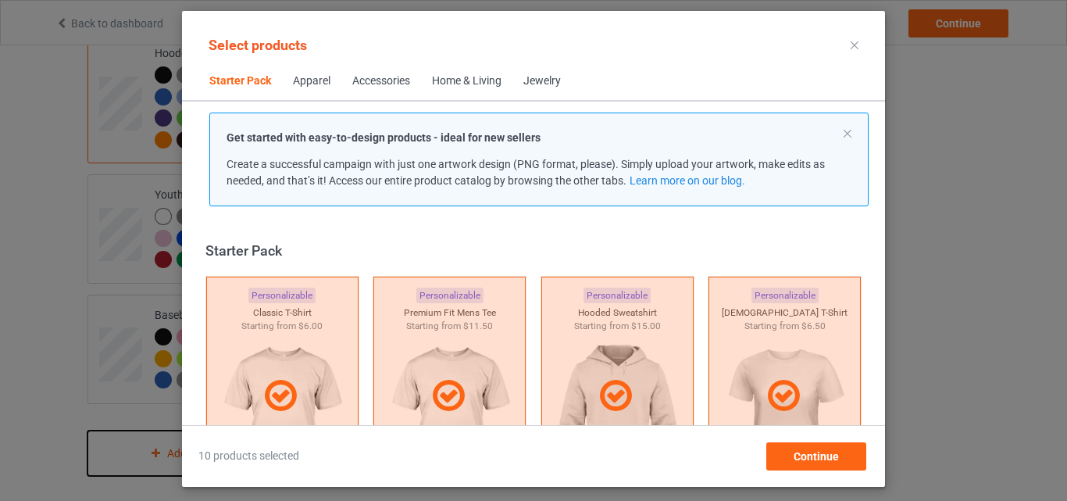
scroll to position [20, 0]
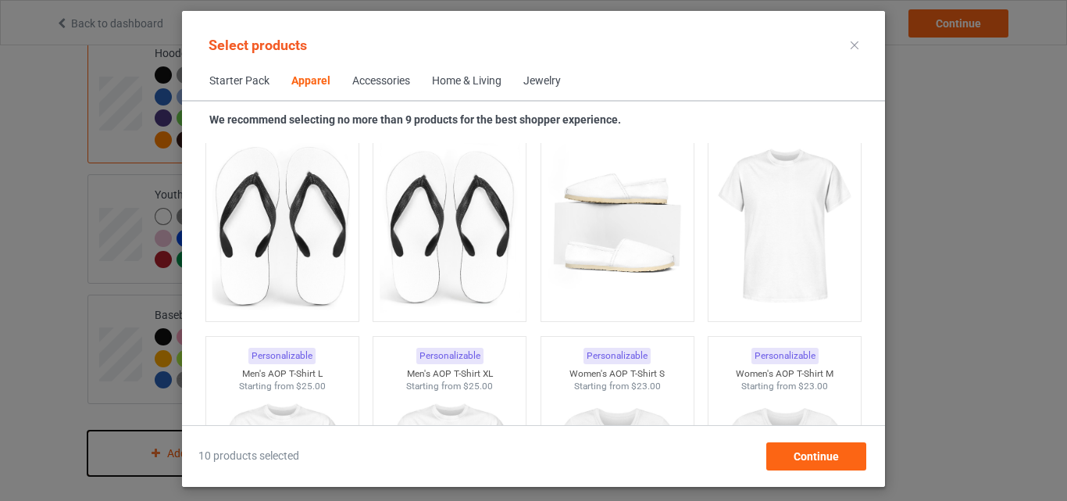
scroll to position [2427, 0]
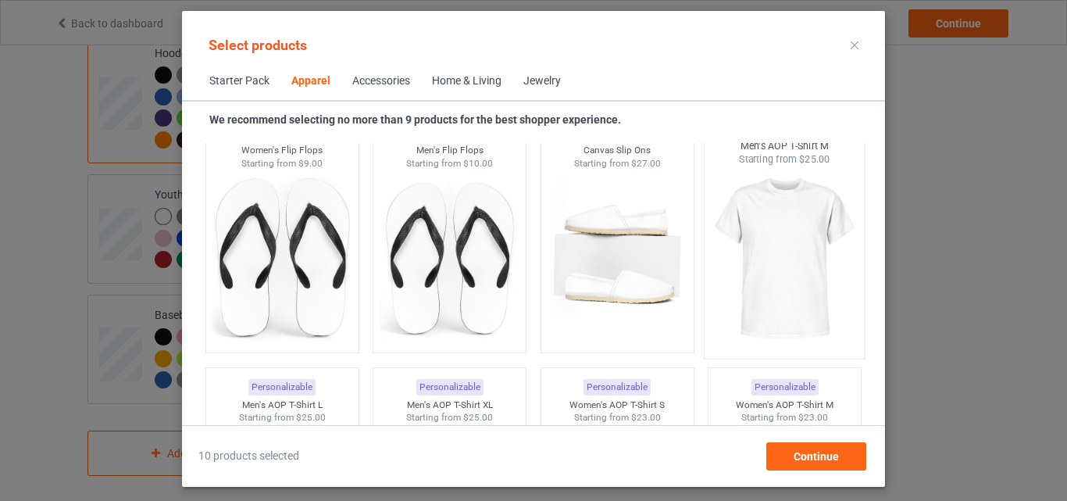
click at [799, 242] on img at bounding box center [785, 258] width 147 height 184
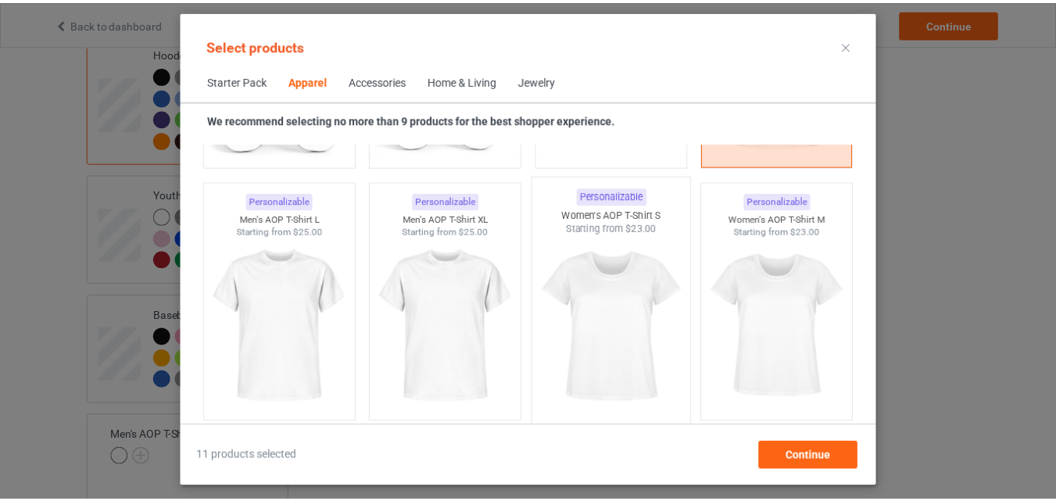
scroll to position [2615, 0]
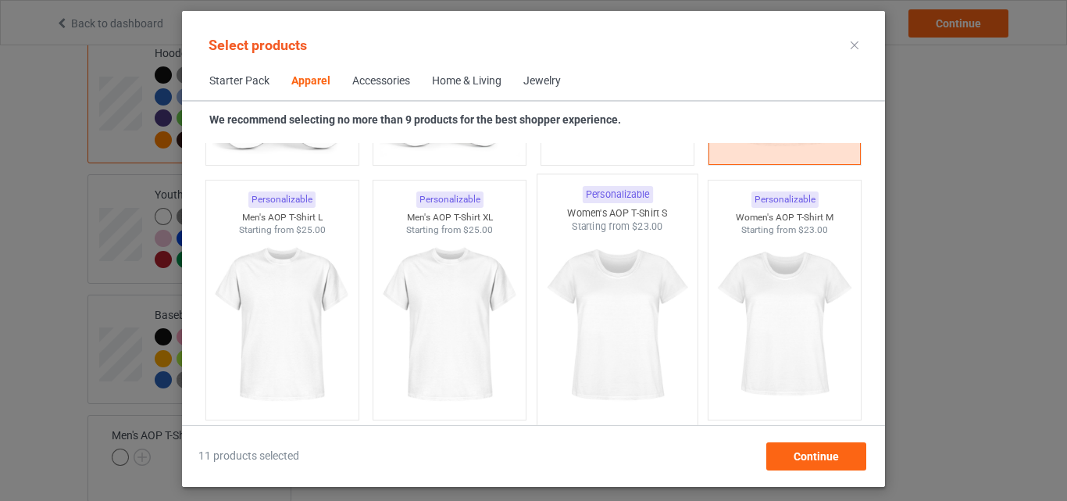
click at [544, 333] on img at bounding box center [617, 326] width 147 height 184
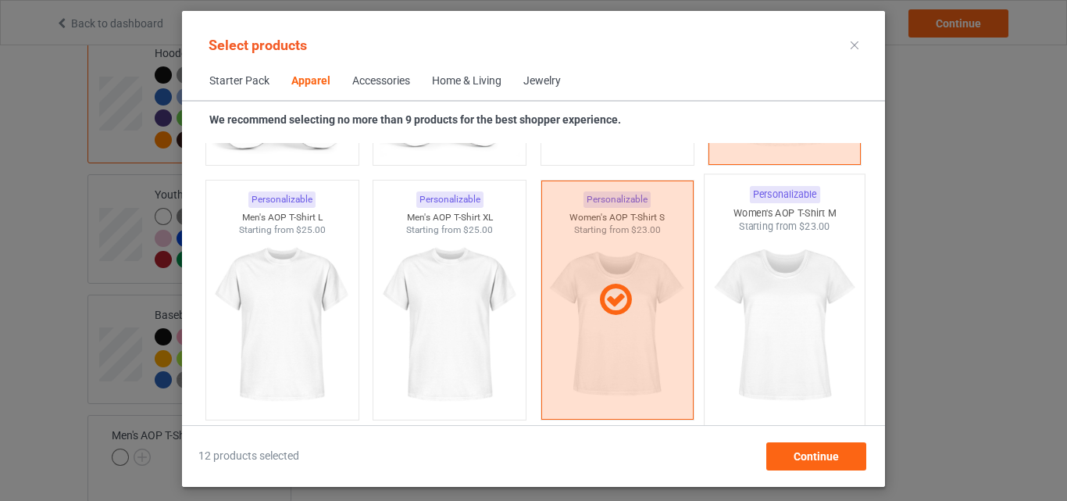
click at [731, 340] on img at bounding box center [785, 326] width 147 height 184
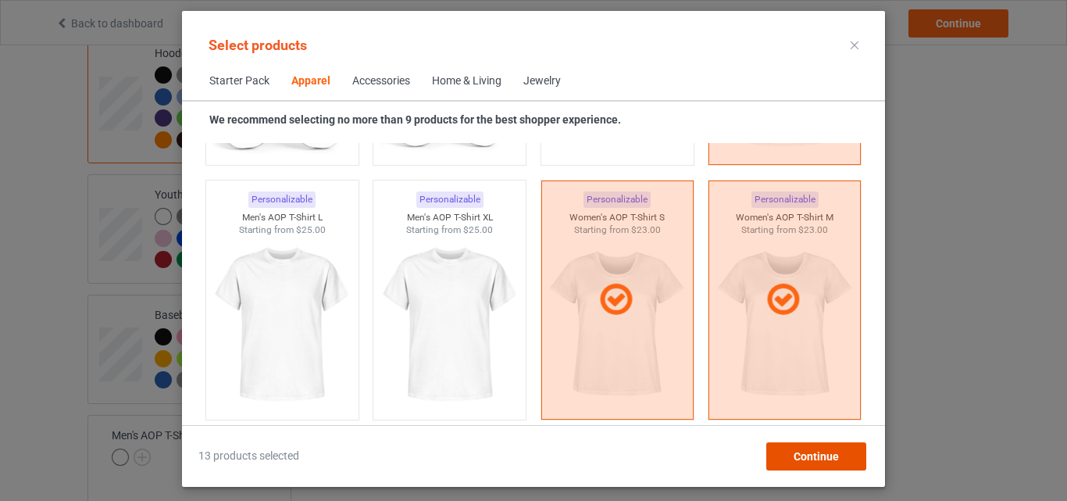
click at [835, 461] on span "Continue" at bounding box center [816, 456] width 45 height 13
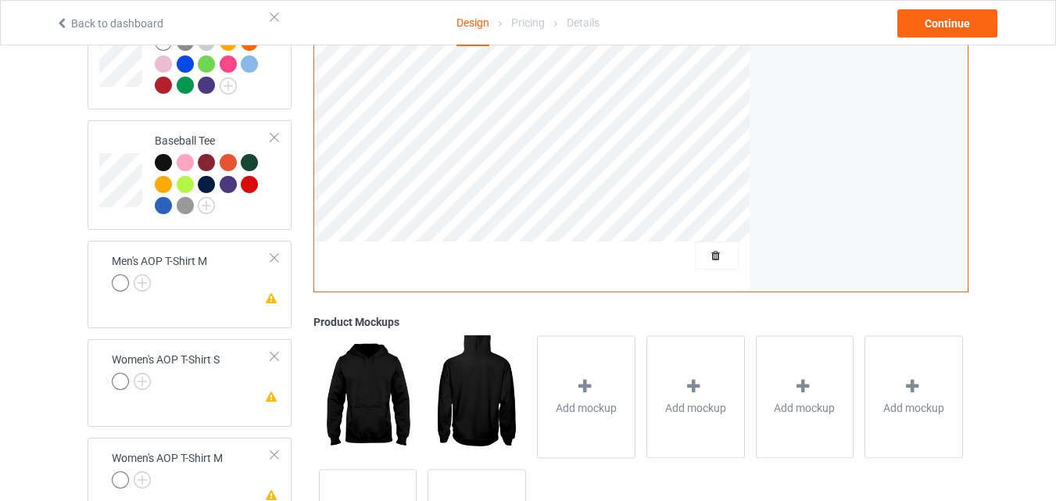
scroll to position [1282, 0]
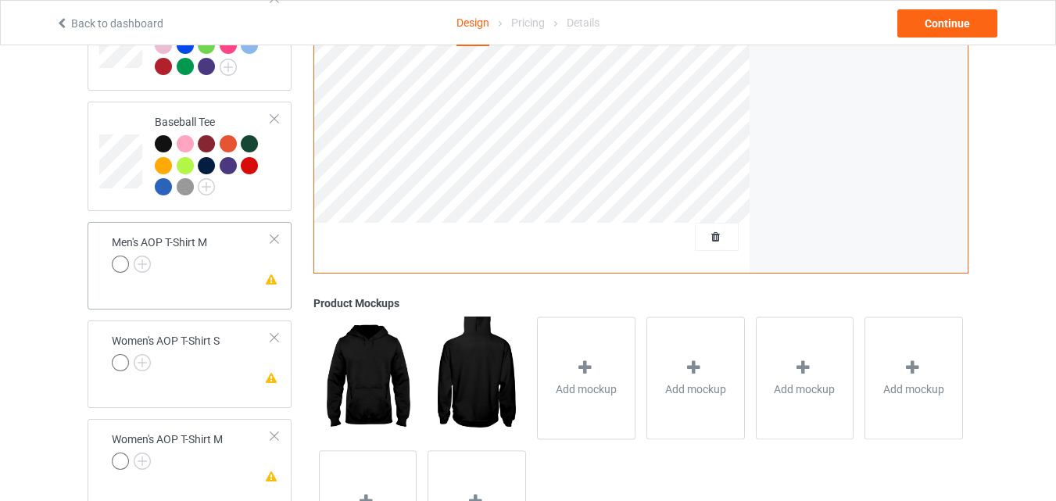
click at [271, 236] on td "Missing artwork on 4 side(s) Men's AOP T-Shirt M" at bounding box center [191, 255] width 177 height 54
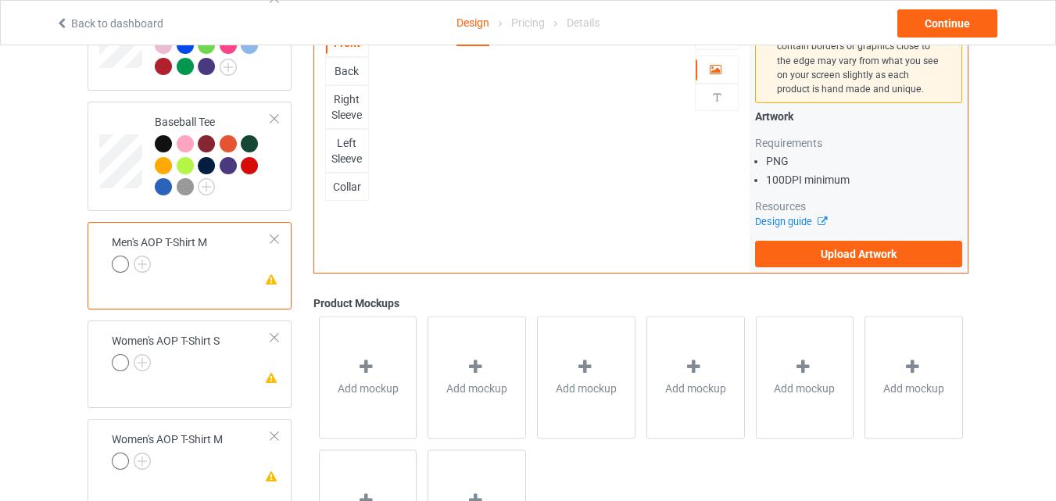
click at [271, 236] on td "Missing artwork on 4 side(s) Men's AOP T-Shirt M" at bounding box center [191, 255] width 177 height 54
click at [278, 332] on div at bounding box center [274, 337] width 11 height 11
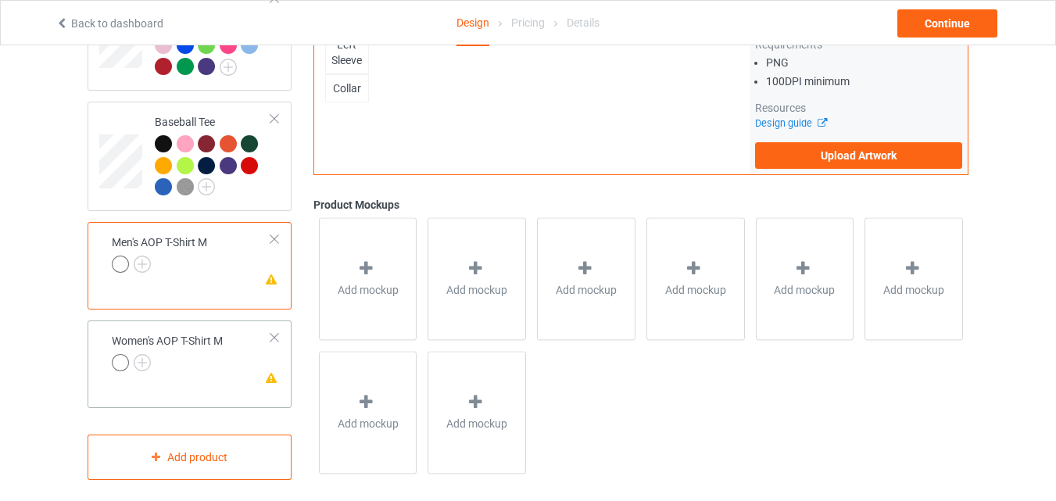
click at [277, 327] on td "Missing artwork on 4 side(s) Women's AOP T-Shirt M" at bounding box center [191, 354] width 177 height 54
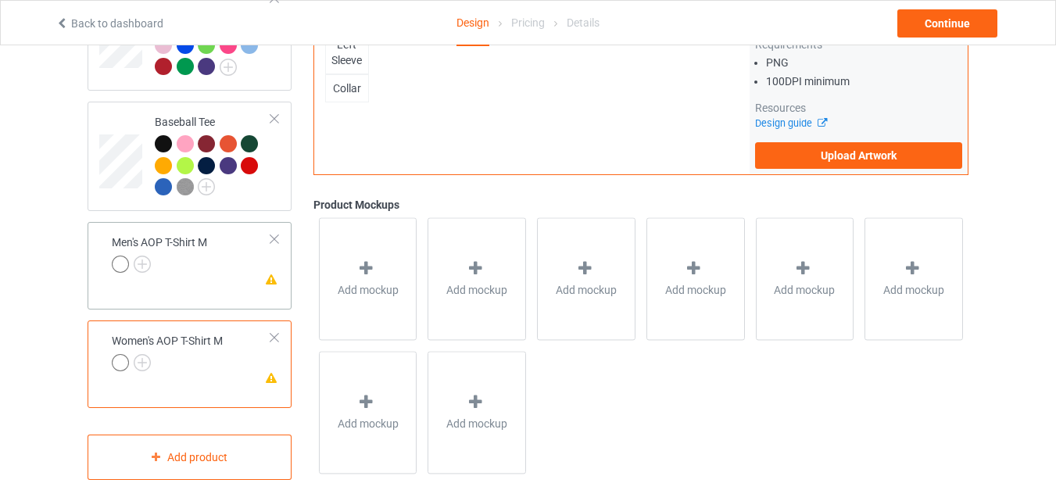
click at [274, 234] on div at bounding box center [274, 239] width 11 height 11
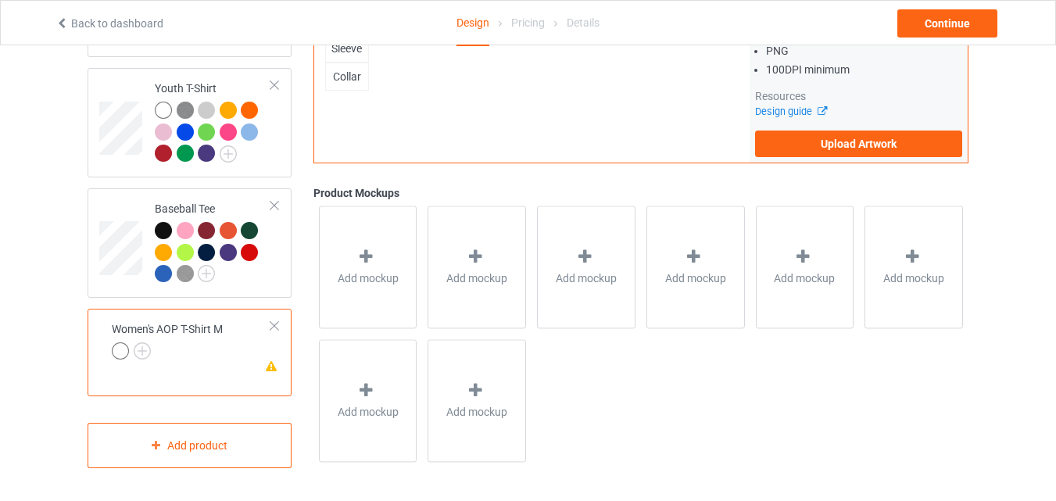
scroll to position [1188, 0]
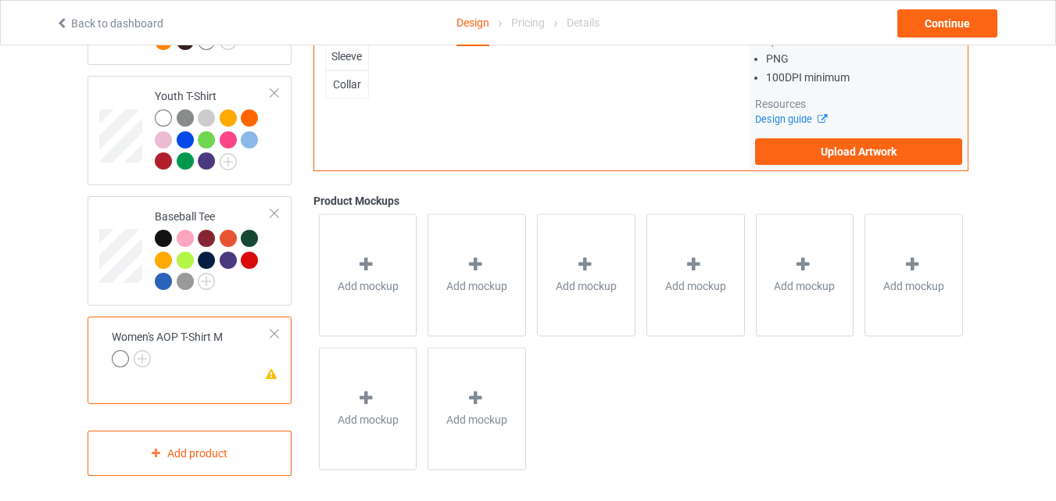
click at [274, 328] on div at bounding box center [274, 333] width 11 height 11
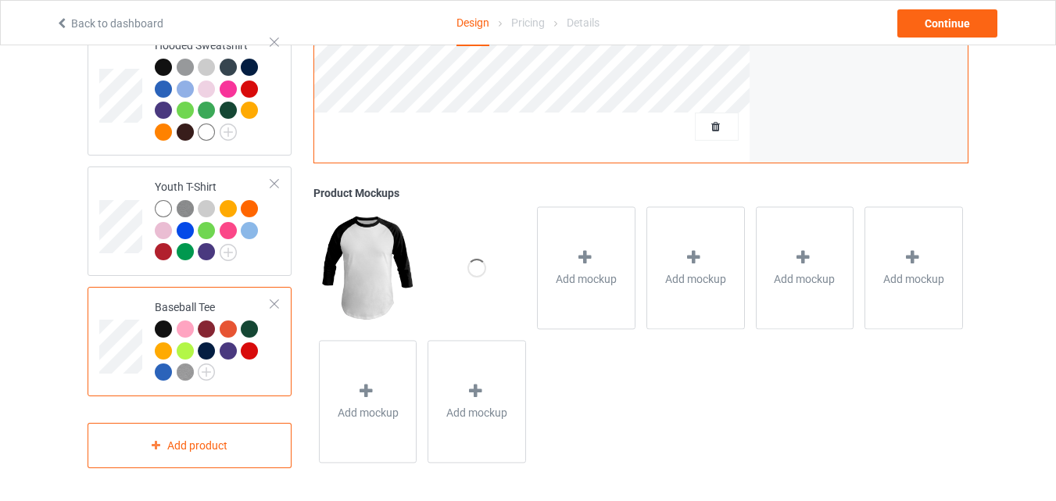
scroll to position [1089, 0]
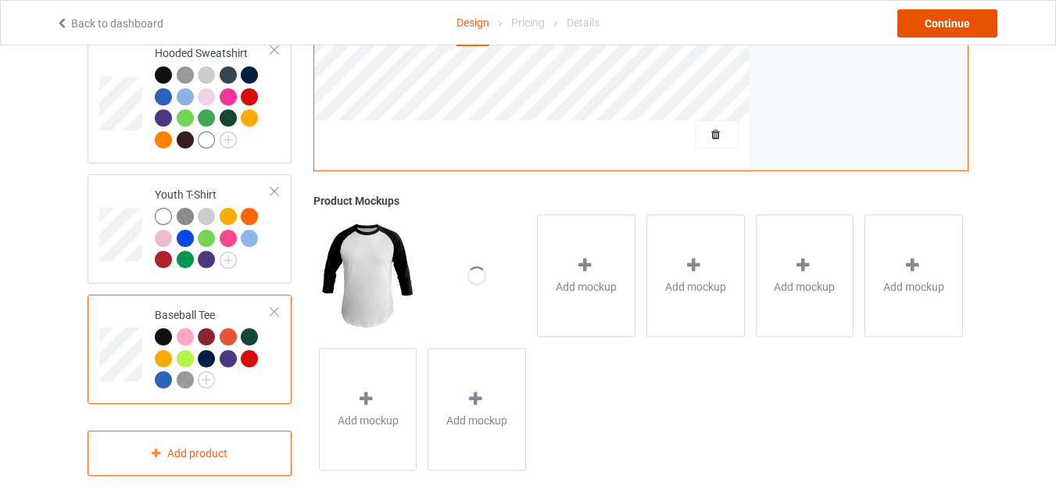
click at [949, 32] on div "Continue" at bounding box center [947, 23] width 100 height 28
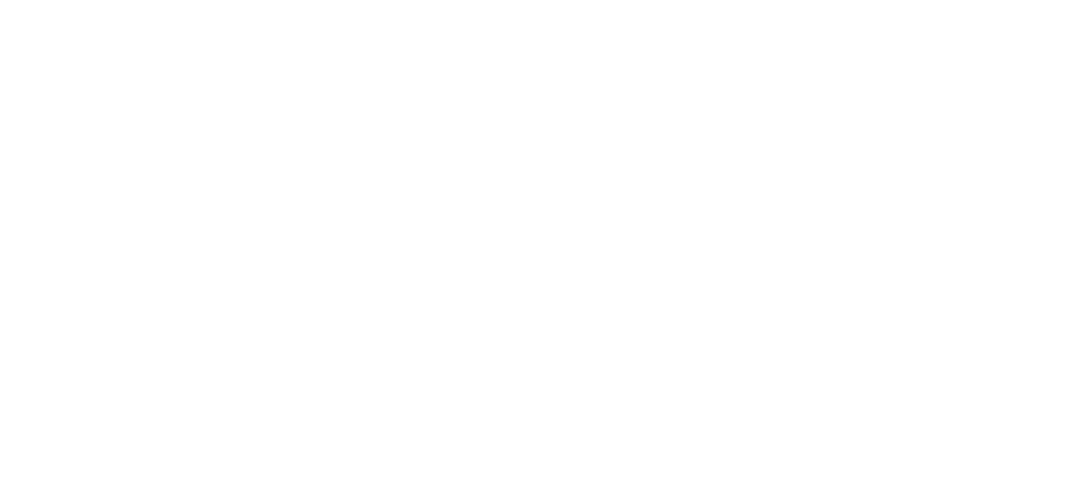
click at [684, 36] on body at bounding box center [533, 250] width 1067 height 501
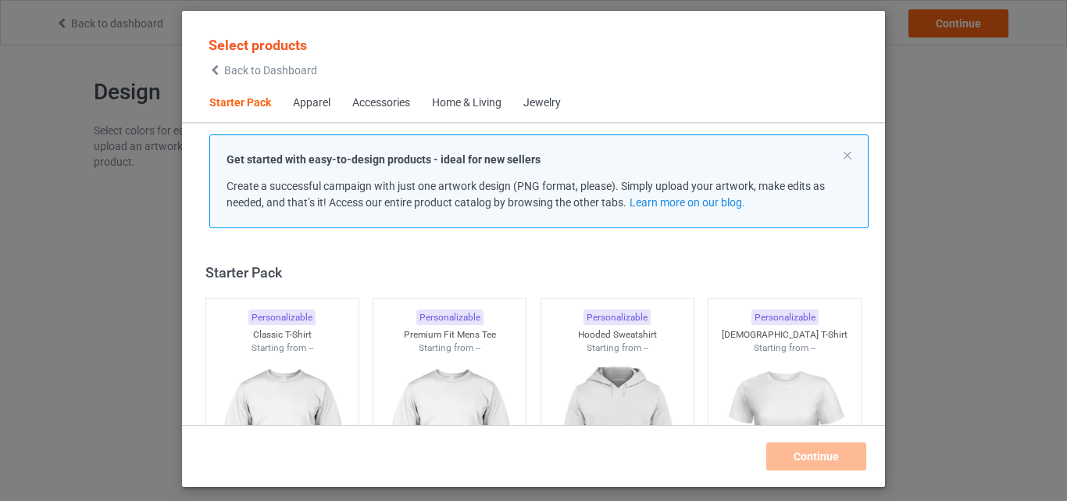
scroll to position [20, 0]
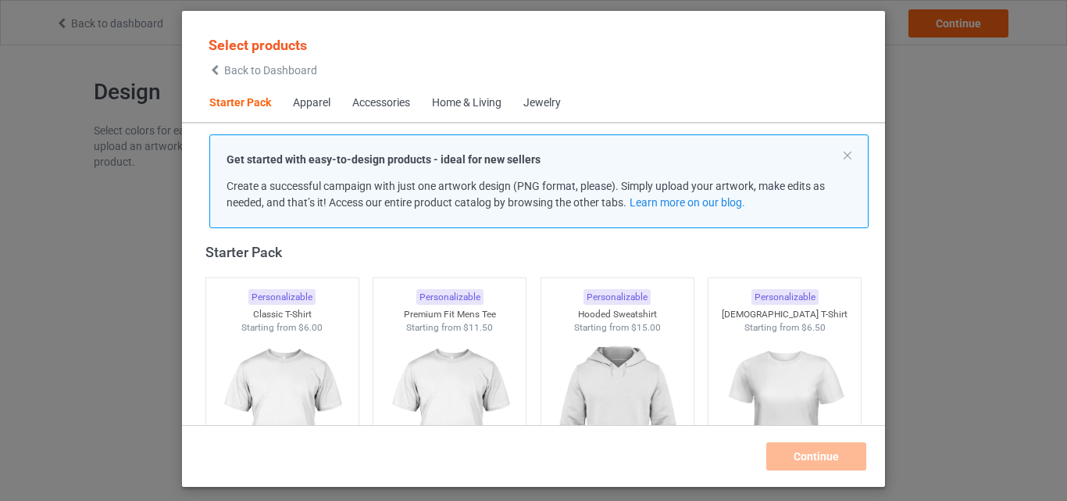
click at [311, 73] on span "Back to Dashboard" at bounding box center [270, 70] width 93 height 13
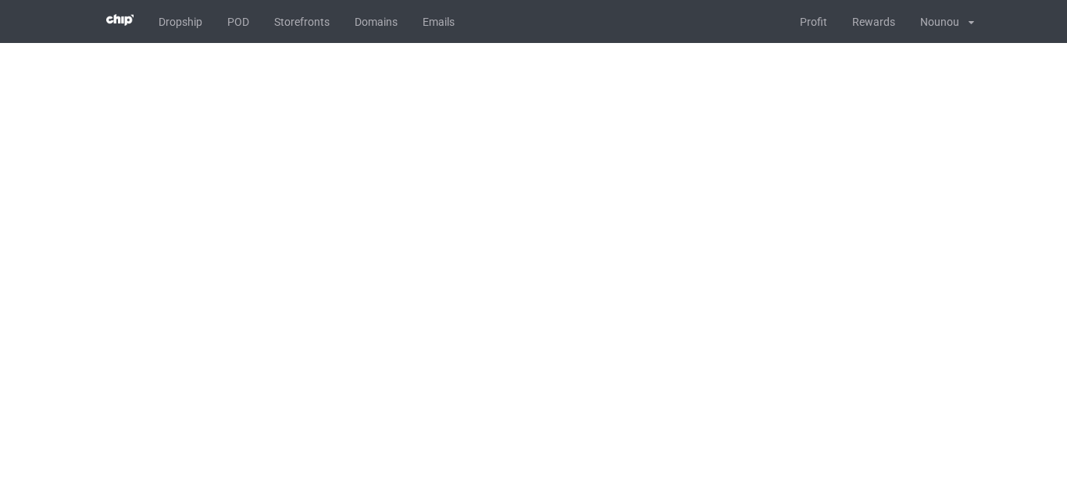
drag, startPoint x: 0, startPoint y: 0, endPoint x: 788, endPoint y: 261, distance: 830.6
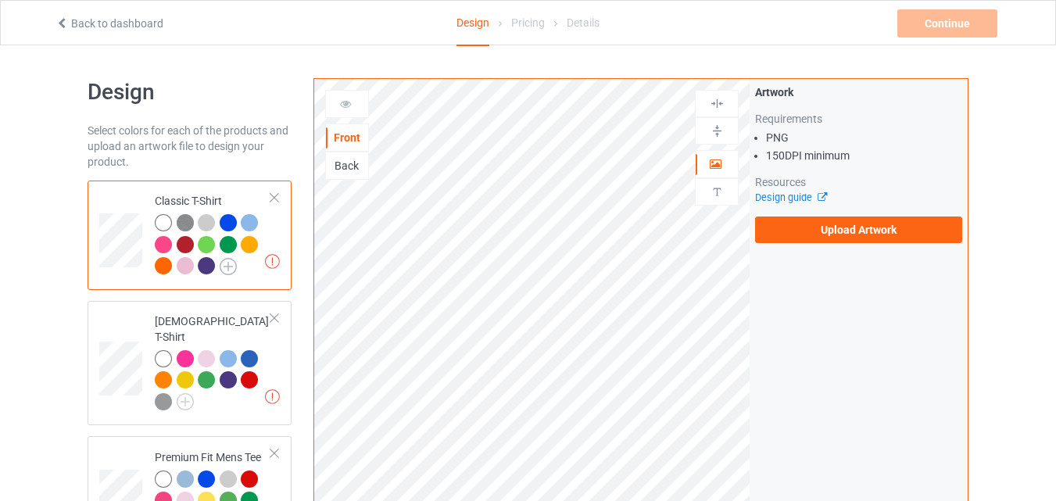
click at [233, 266] on img at bounding box center [228, 266] width 17 height 17
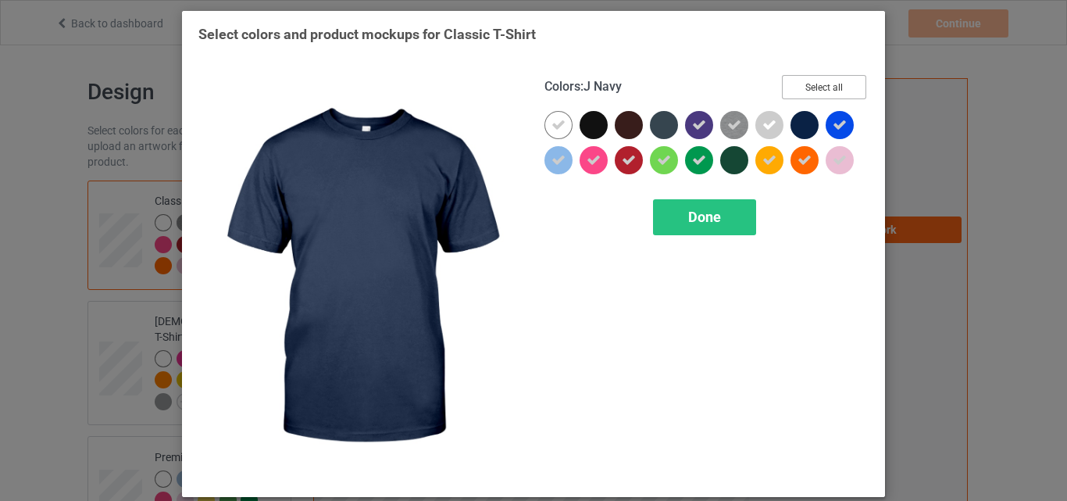
click at [817, 95] on button "Select all" at bounding box center [824, 87] width 84 height 24
click at [817, 95] on button "Reset to Default" at bounding box center [809, 87] width 113 height 24
click at [817, 95] on button "Select all" at bounding box center [824, 87] width 84 height 24
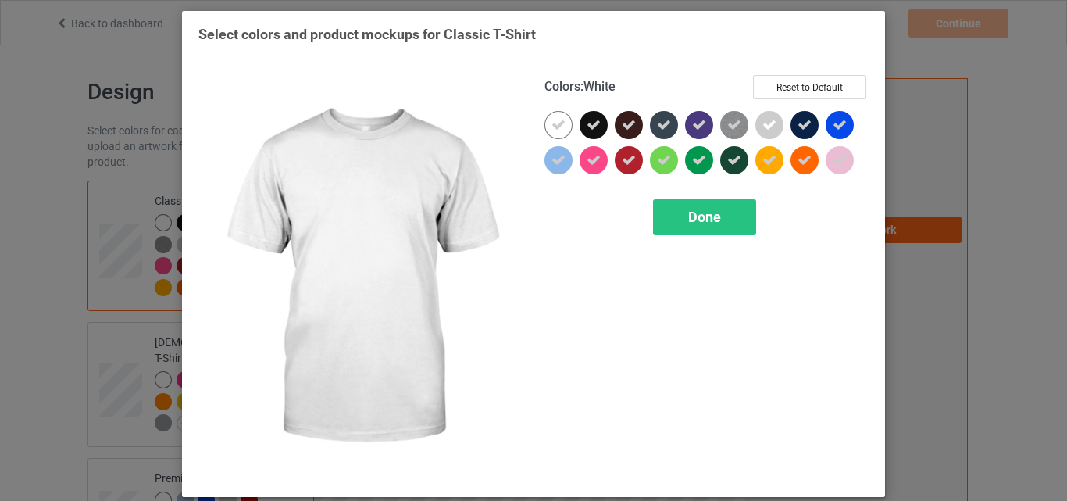
click at [556, 127] on icon at bounding box center [559, 125] width 14 height 14
click at [556, 127] on div at bounding box center [559, 125] width 28 height 28
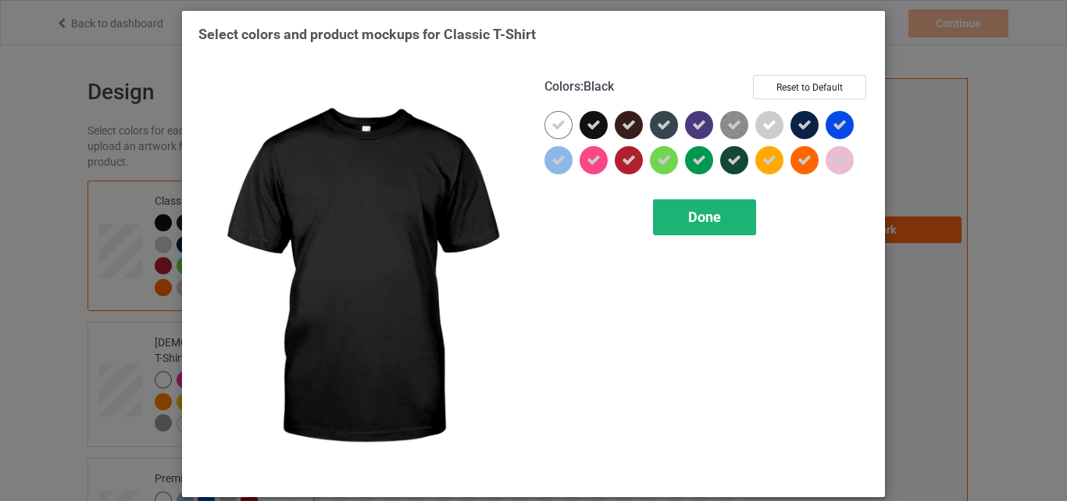
click at [708, 218] on span "Done" at bounding box center [704, 217] width 33 height 16
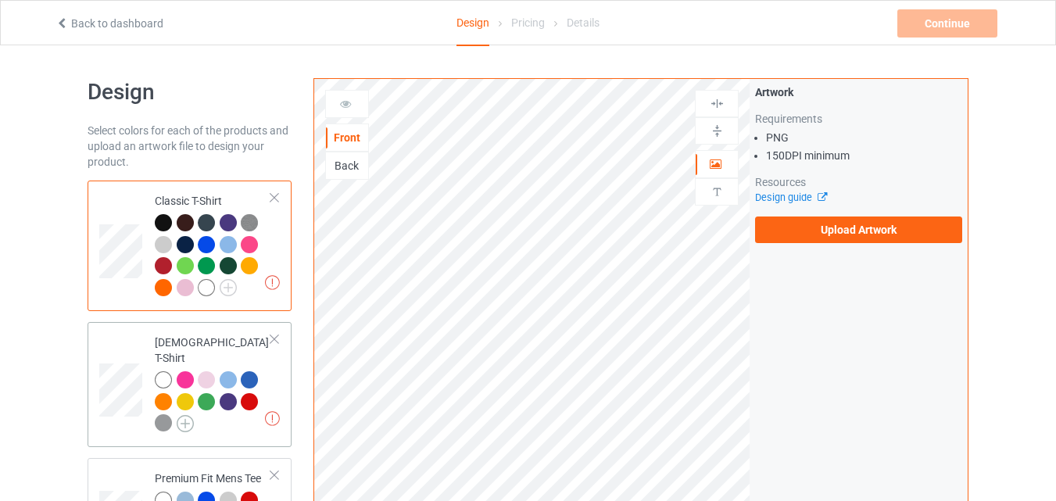
click at [191, 415] on img at bounding box center [185, 423] width 17 height 17
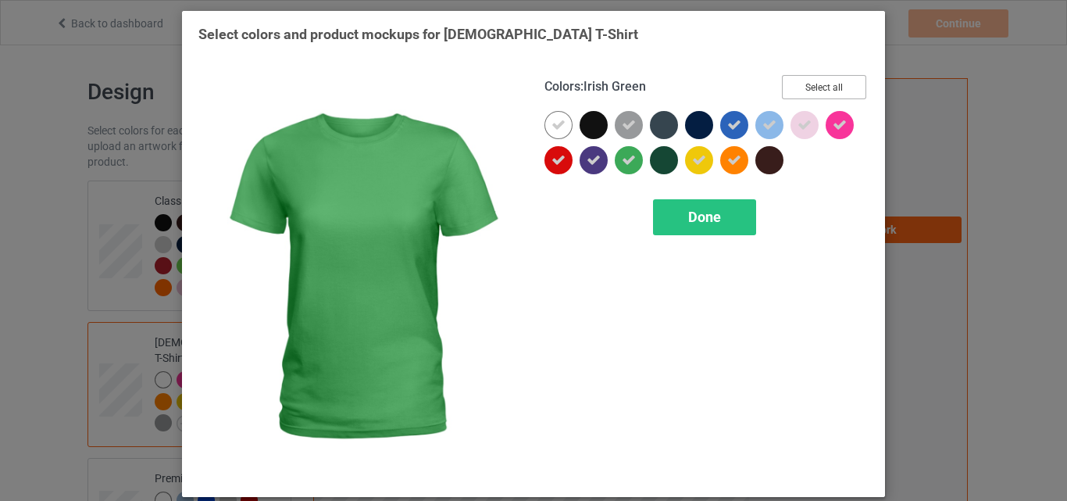
click at [821, 86] on button "Select all" at bounding box center [824, 87] width 84 height 24
click at [821, 86] on button "Reset to Default" at bounding box center [809, 87] width 113 height 24
click at [821, 86] on button "Select all" at bounding box center [824, 87] width 84 height 24
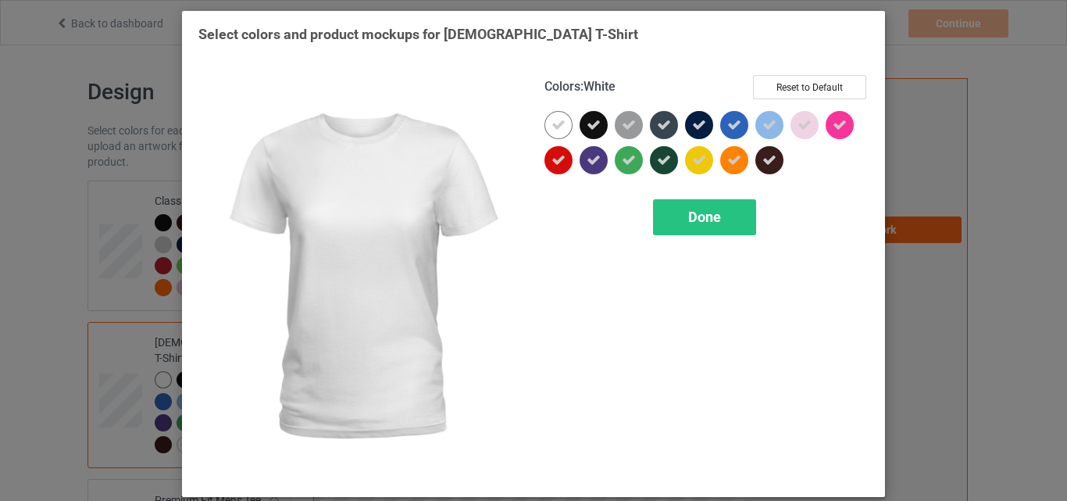
click at [560, 132] on icon at bounding box center [559, 125] width 14 height 14
click at [560, 132] on div at bounding box center [559, 125] width 28 height 28
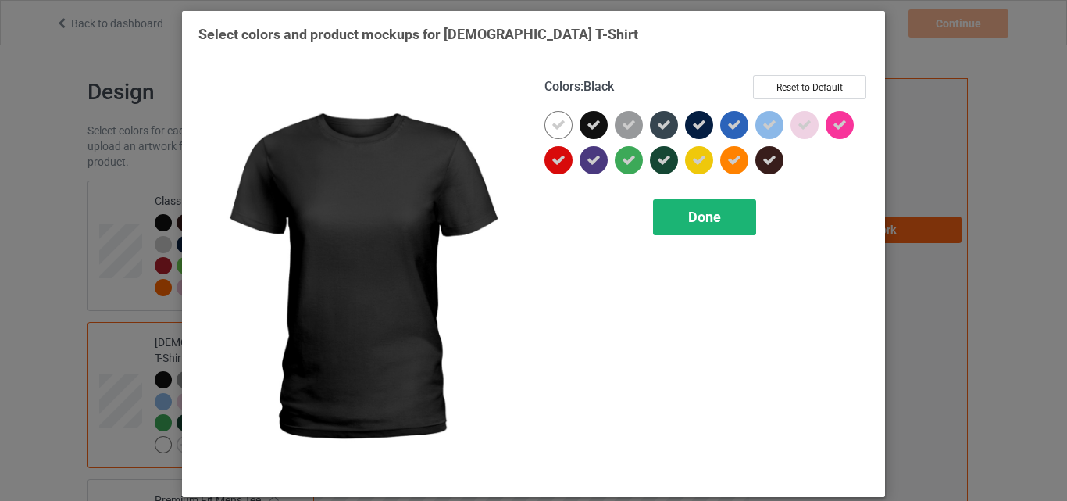
click at [726, 227] on div "Done" at bounding box center [704, 217] width 103 height 36
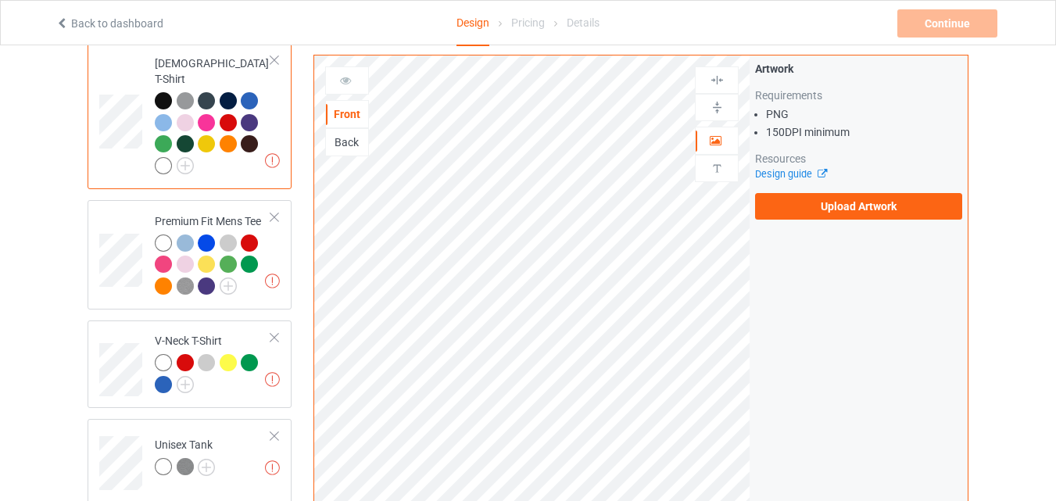
scroll to position [284, 0]
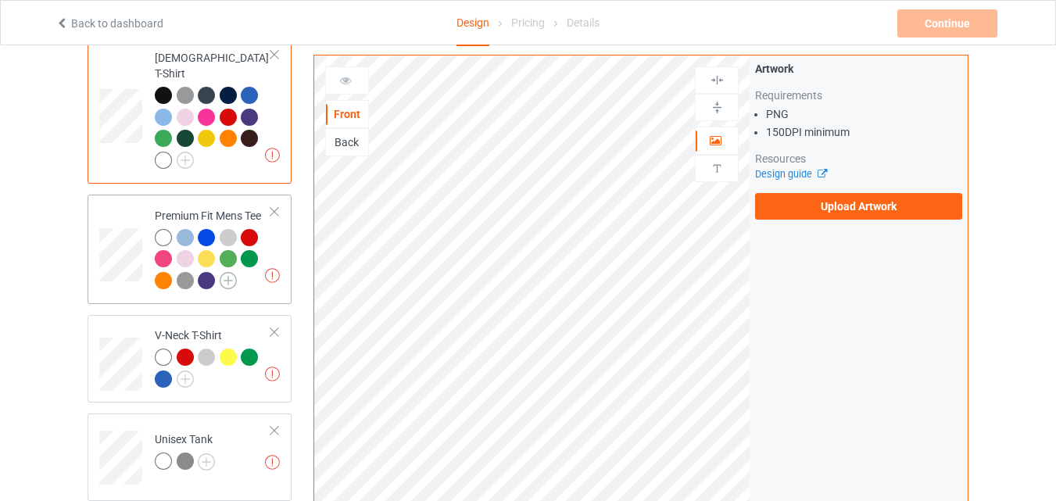
click at [227, 272] on img at bounding box center [228, 280] width 17 height 17
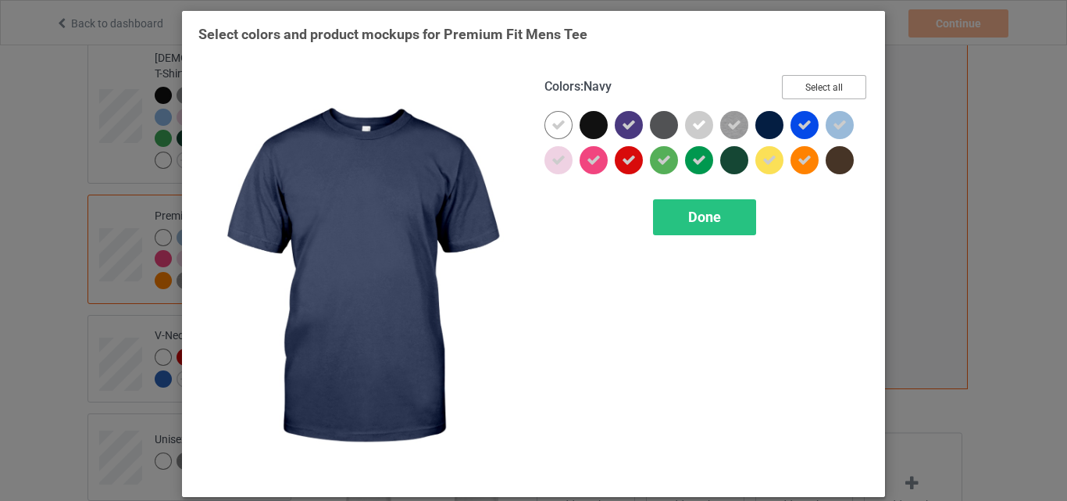
click at [800, 77] on button "Select all" at bounding box center [824, 87] width 84 height 24
click at [800, 77] on button "Reset to Default" at bounding box center [809, 87] width 113 height 24
click at [800, 77] on button "Select all" at bounding box center [824, 87] width 84 height 24
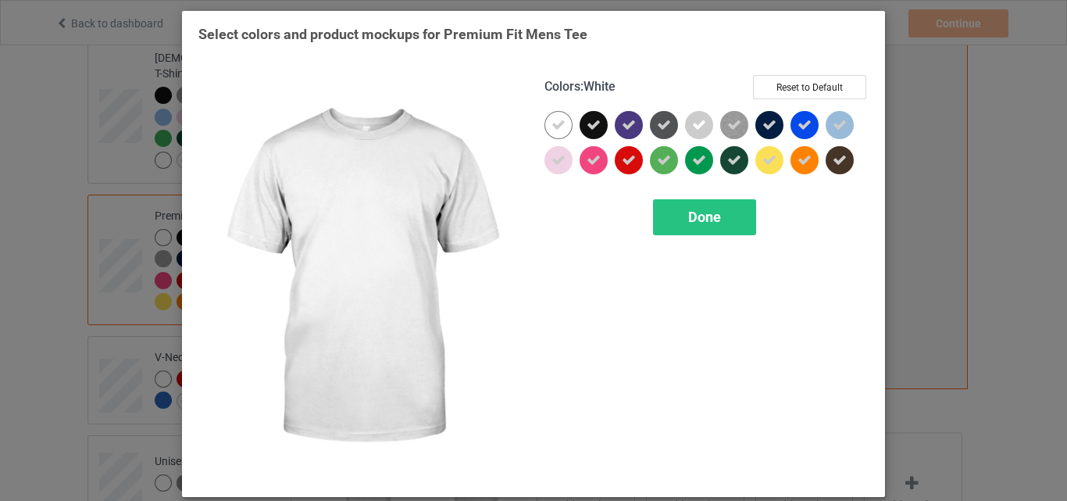
click at [552, 123] on icon at bounding box center [559, 125] width 14 height 14
click at [551, 123] on div at bounding box center [559, 125] width 28 height 28
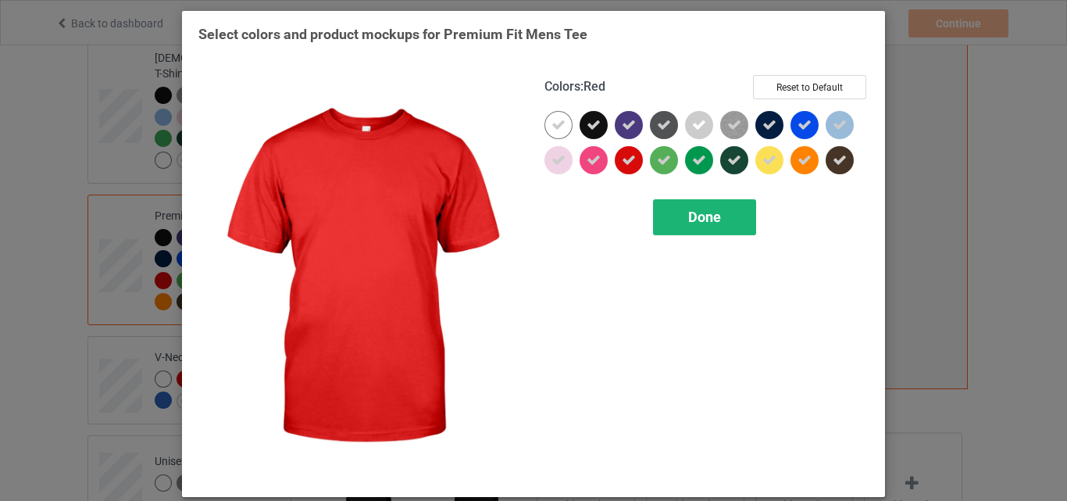
click at [688, 219] on span "Done" at bounding box center [704, 217] width 33 height 16
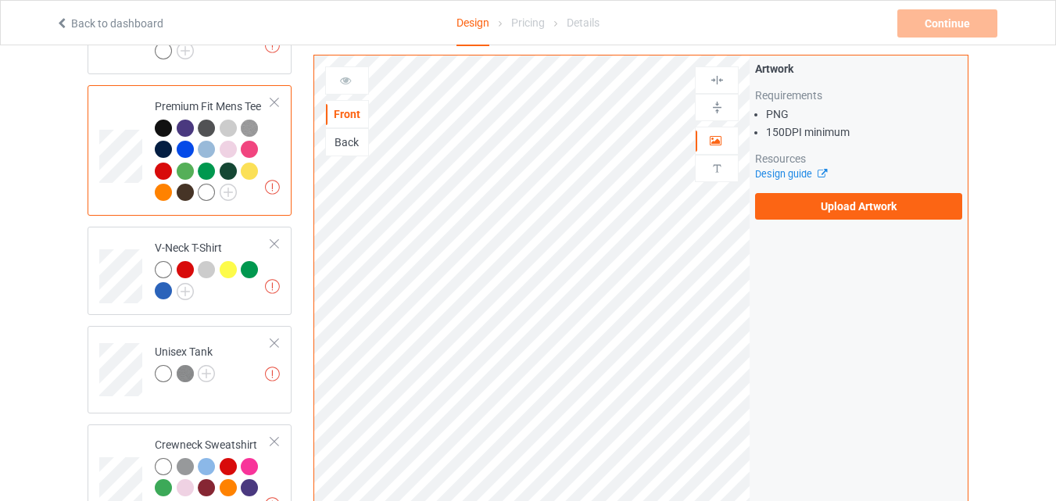
scroll to position [421, 0]
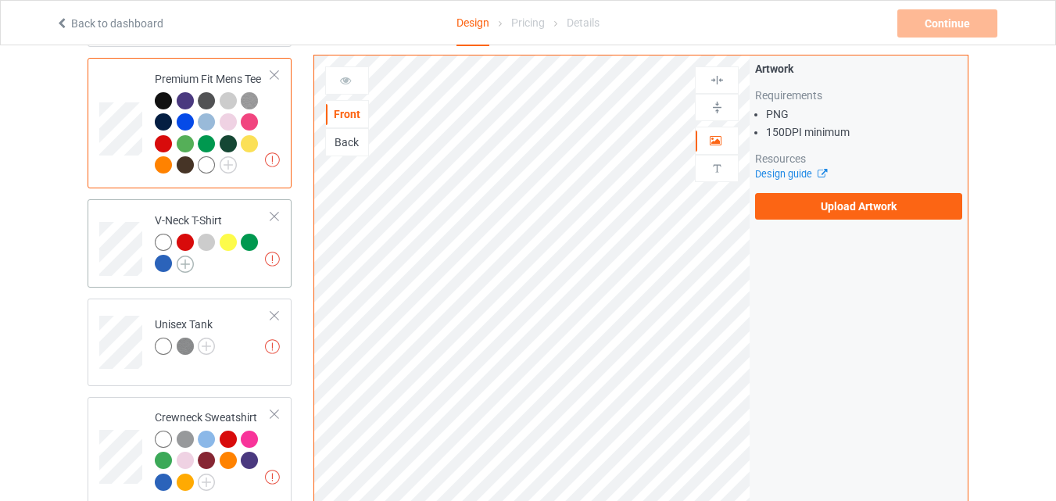
click at [186, 256] on img at bounding box center [185, 264] width 17 height 17
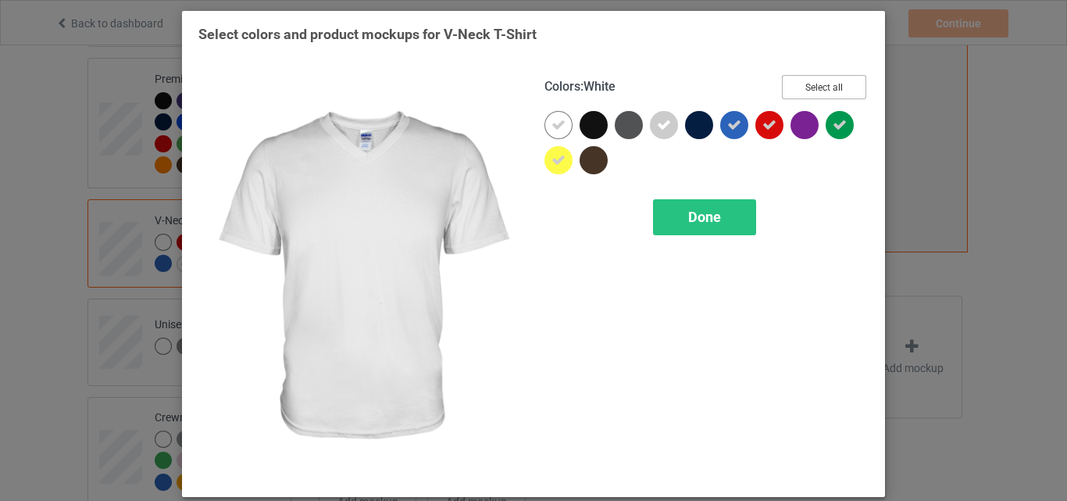
click at [828, 92] on button "Select all" at bounding box center [824, 87] width 84 height 24
click at [828, 92] on button "Reset to Default" at bounding box center [809, 87] width 113 height 24
click at [828, 92] on button "Select all" at bounding box center [824, 87] width 84 height 24
click at [568, 123] on div at bounding box center [562, 128] width 35 height 35
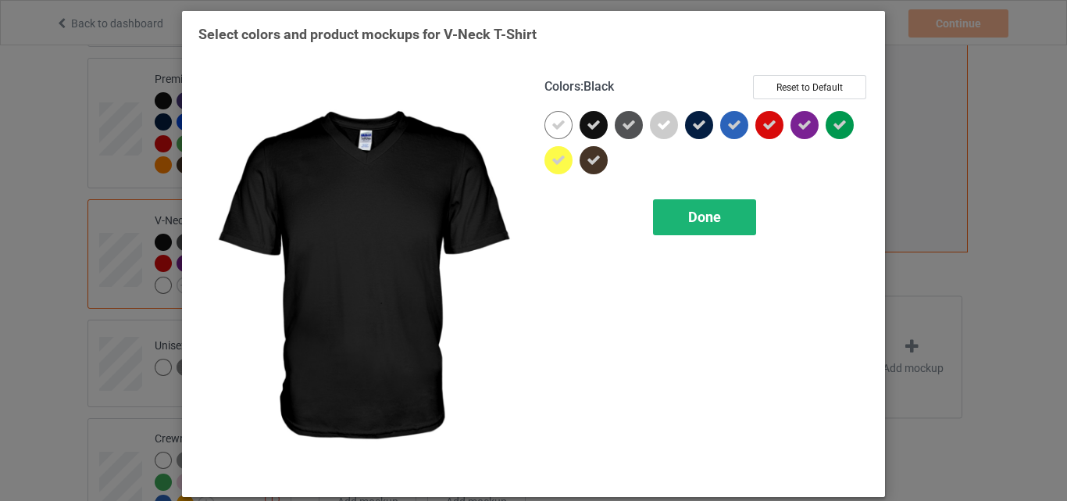
drag, startPoint x: 706, startPoint y: 246, endPoint x: 707, endPoint y: 221, distance: 25.0
click at [707, 221] on div "Colors : Black Reset to Default Done" at bounding box center [707, 277] width 346 height 427
click at [707, 221] on span "Done" at bounding box center [704, 217] width 33 height 16
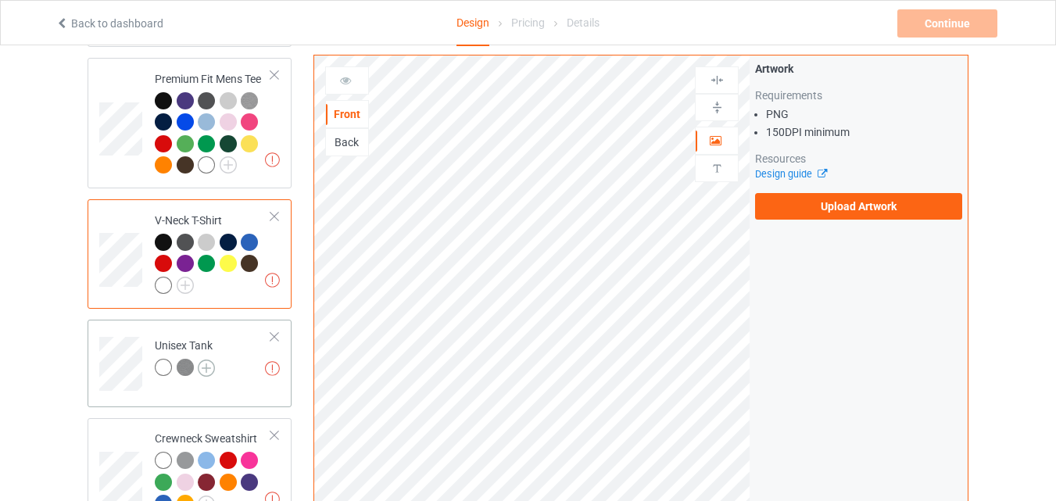
click at [210, 359] on img at bounding box center [206, 367] width 17 height 17
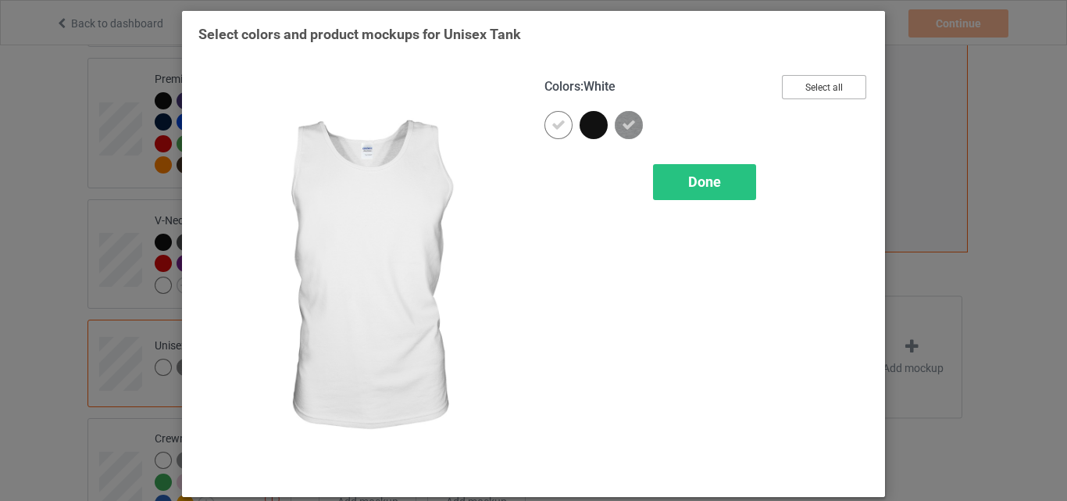
click at [820, 86] on button "Select all" at bounding box center [824, 87] width 84 height 24
click at [555, 126] on icon at bounding box center [559, 125] width 14 height 14
click at [555, 126] on div at bounding box center [559, 125] width 28 height 28
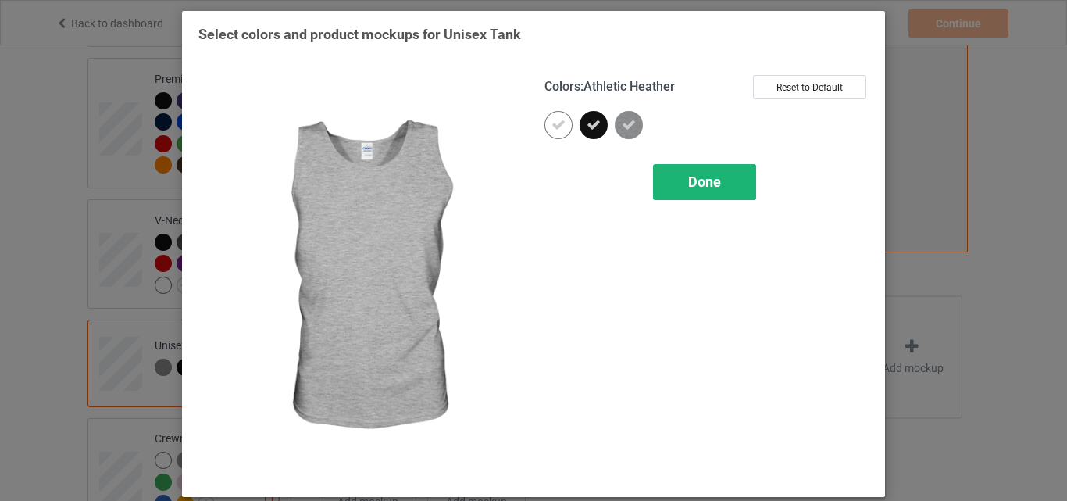
click at [688, 178] on span "Done" at bounding box center [704, 181] width 33 height 16
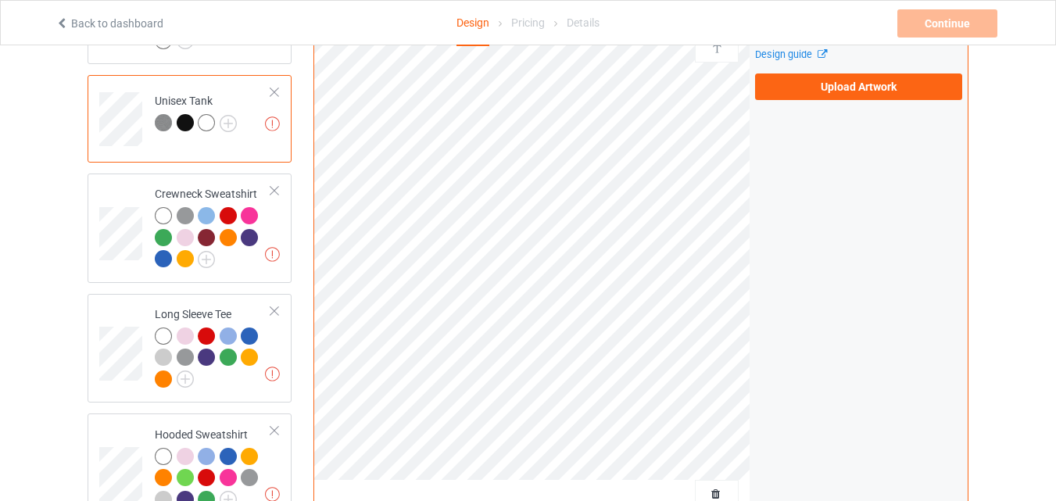
scroll to position [676, 0]
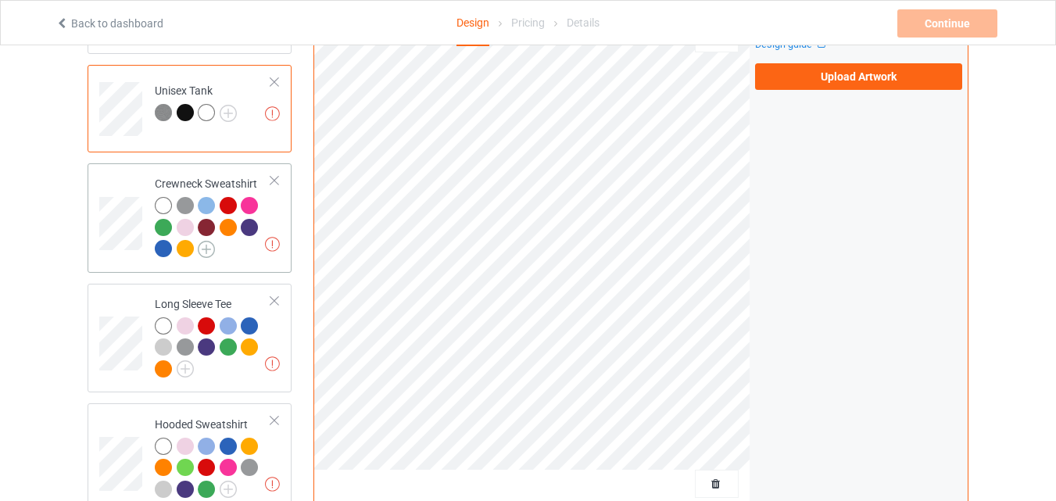
click at [214, 241] on img at bounding box center [206, 249] width 17 height 17
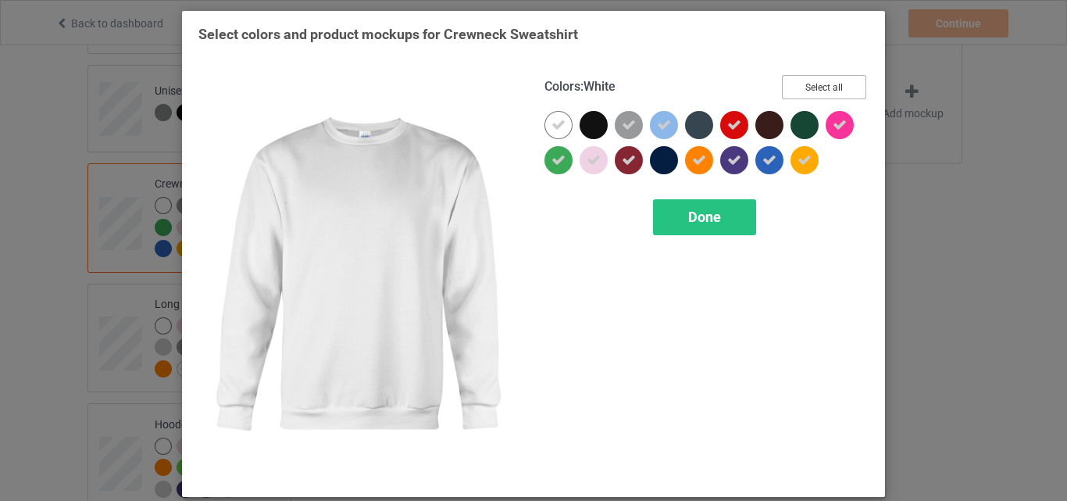
drag, startPoint x: 805, startPoint y: 102, endPoint x: 811, endPoint y: 91, distance: 12.6
click at [811, 91] on div "Colors : White Select all" at bounding box center [707, 93] width 324 height 36
click at [811, 91] on button "Select all" at bounding box center [824, 87] width 84 height 24
click at [811, 91] on button "Reset to Default" at bounding box center [809, 87] width 113 height 24
click at [811, 91] on button "Select all" at bounding box center [824, 87] width 84 height 24
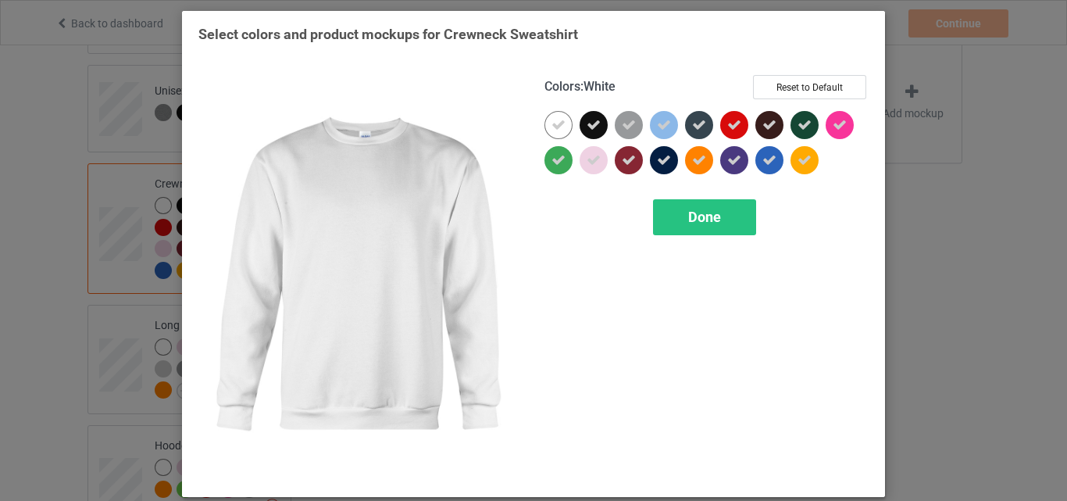
click at [552, 119] on icon at bounding box center [559, 125] width 14 height 14
click at [549, 119] on div at bounding box center [559, 125] width 28 height 28
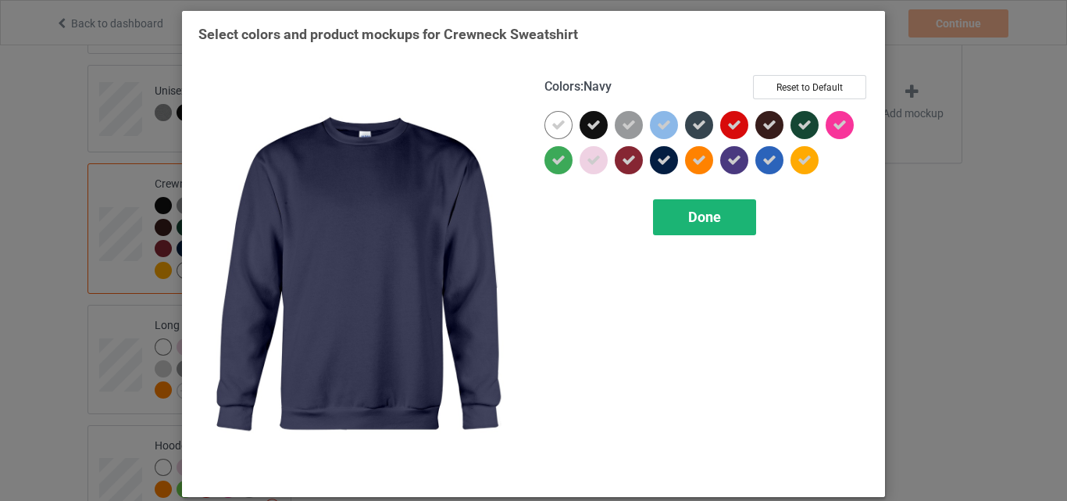
click at [681, 227] on div "Done" at bounding box center [704, 217] width 103 height 36
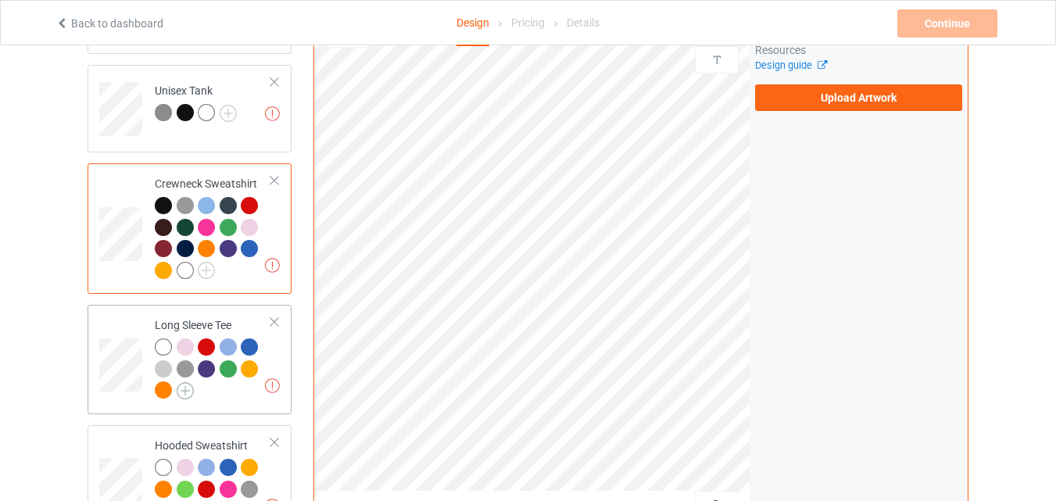
click at [191, 382] on img at bounding box center [185, 390] width 17 height 17
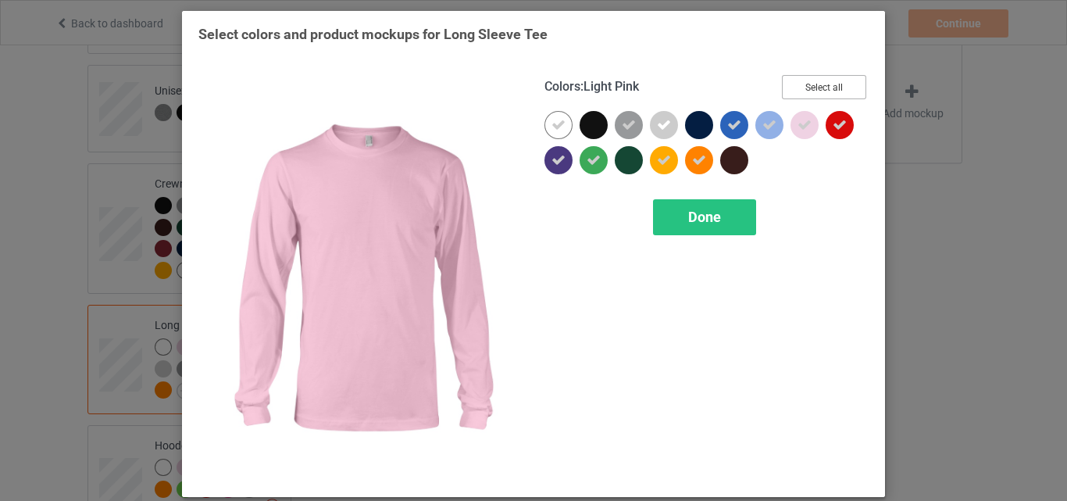
click at [811, 86] on button "Select all" at bounding box center [824, 87] width 84 height 24
click at [811, 86] on button "Reset to Default" at bounding box center [809, 87] width 113 height 24
click at [811, 86] on button "Select all" at bounding box center [824, 87] width 84 height 24
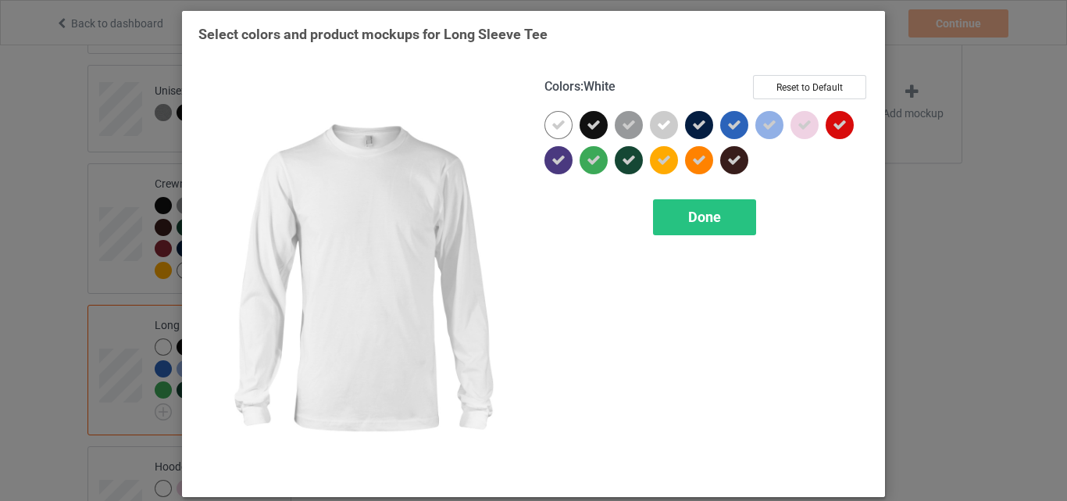
click at [555, 122] on icon at bounding box center [559, 125] width 14 height 14
click at [555, 122] on div at bounding box center [559, 125] width 28 height 28
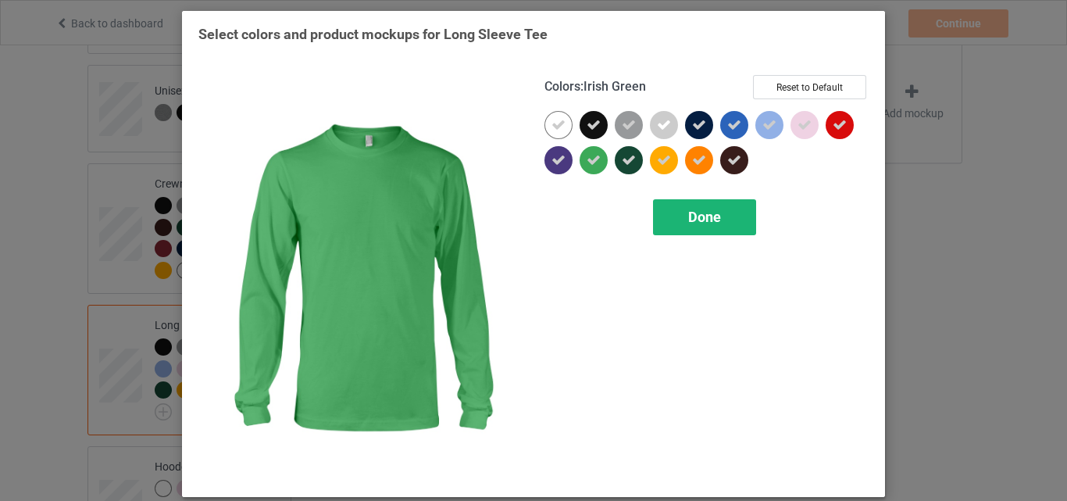
click at [653, 207] on div "Done" at bounding box center [704, 217] width 103 height 36
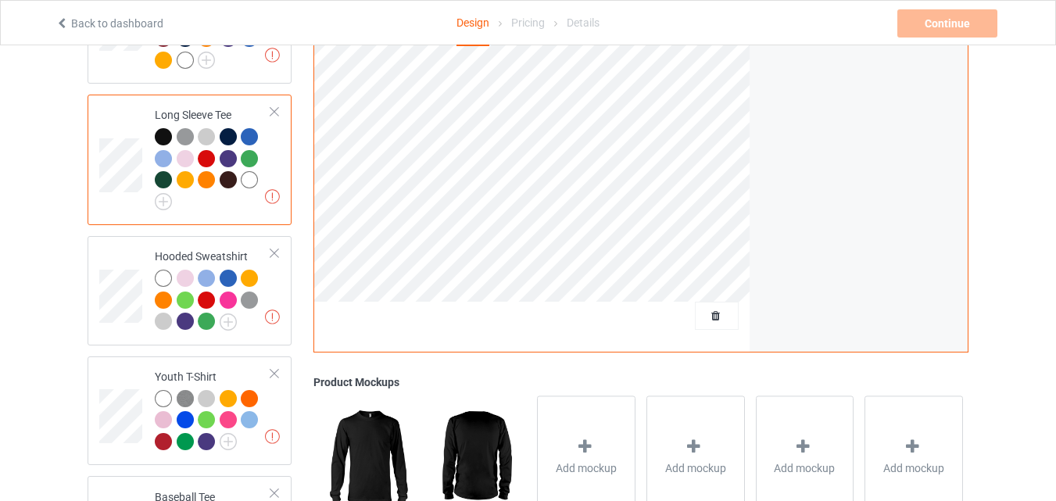
scroll to position [894, 0]
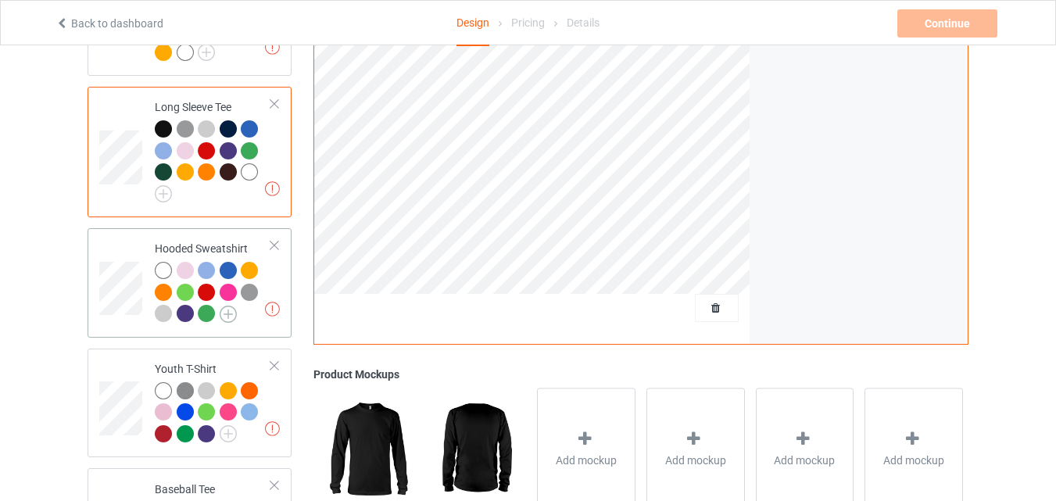
click at [231, 306] on img at bounding box center [228, 314] width 17 height 17
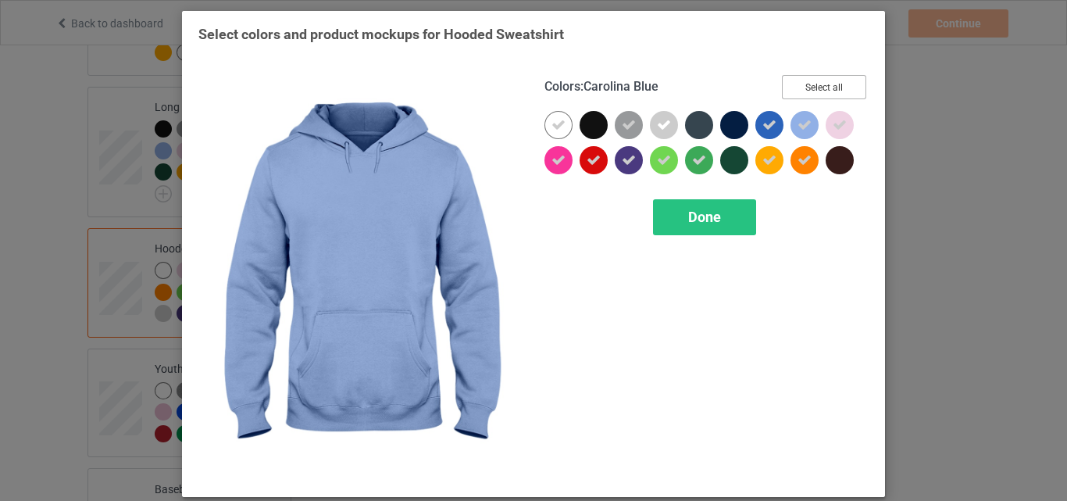
click at [845, 78] on button "Select all" at bounding box center [824, 87] width 84 height 24
click at [841, 78] on button "Reset to Default" at bounding box center [809, 87] width 113 height 24
click at [841, 78] on button "Select all" at bounding box center [824, 87] width 84 height 24
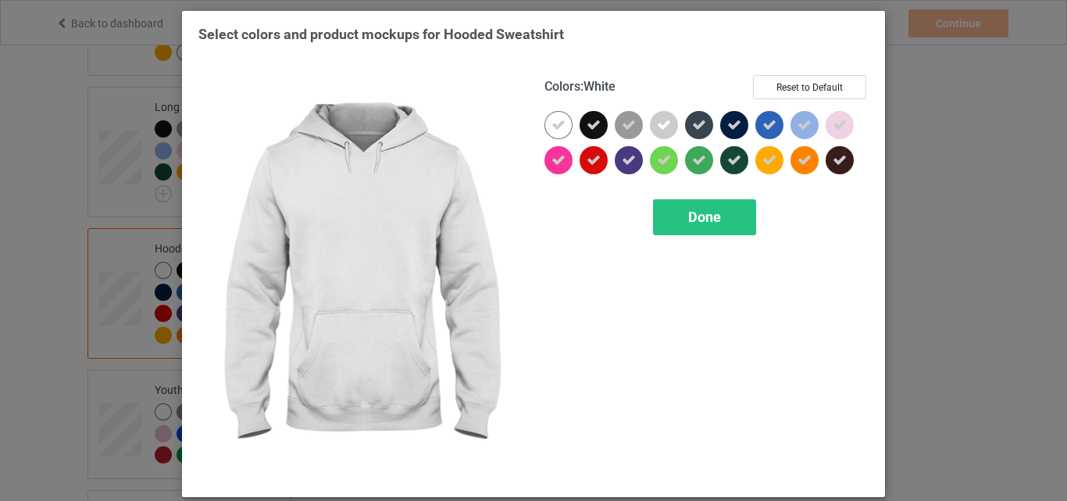
click at [558, 122] on icon at bounding box center [559, 125] width 14 height 14
click at [558, 122] on div at bounding box center [559, 125] width 28 height 28
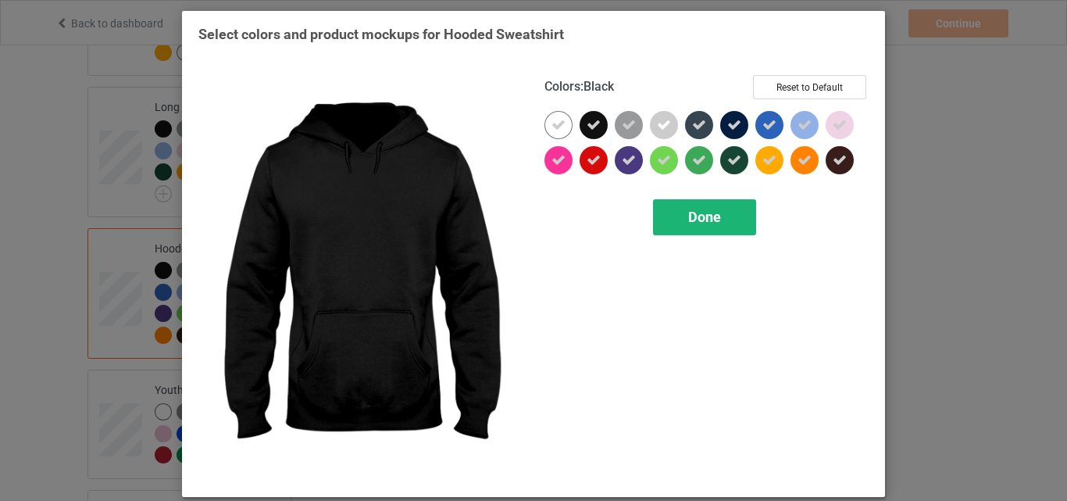
click at [664, 204] on div "Done" at bounding box center [704, 217] width 103 height 36
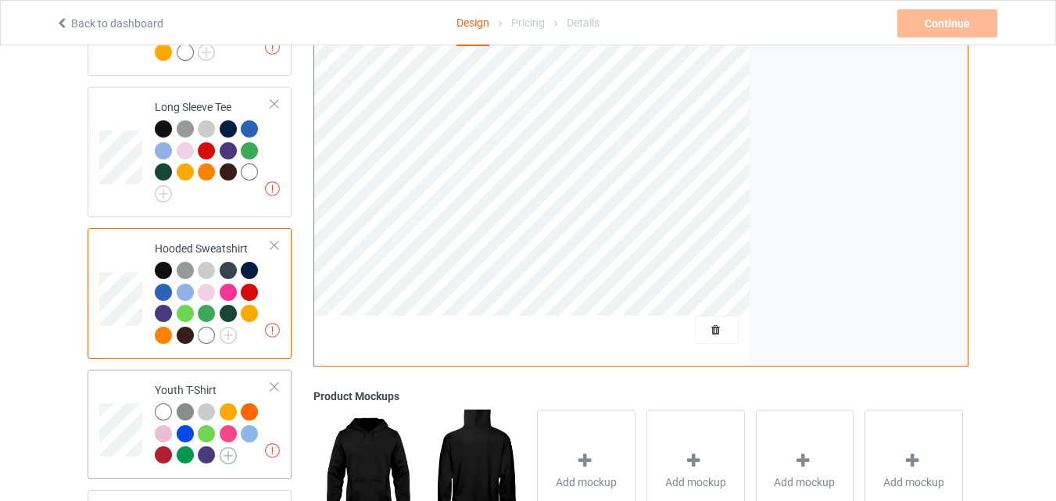
click at [231, 447] on img at bounding box center [228, 455] width 17 height 17
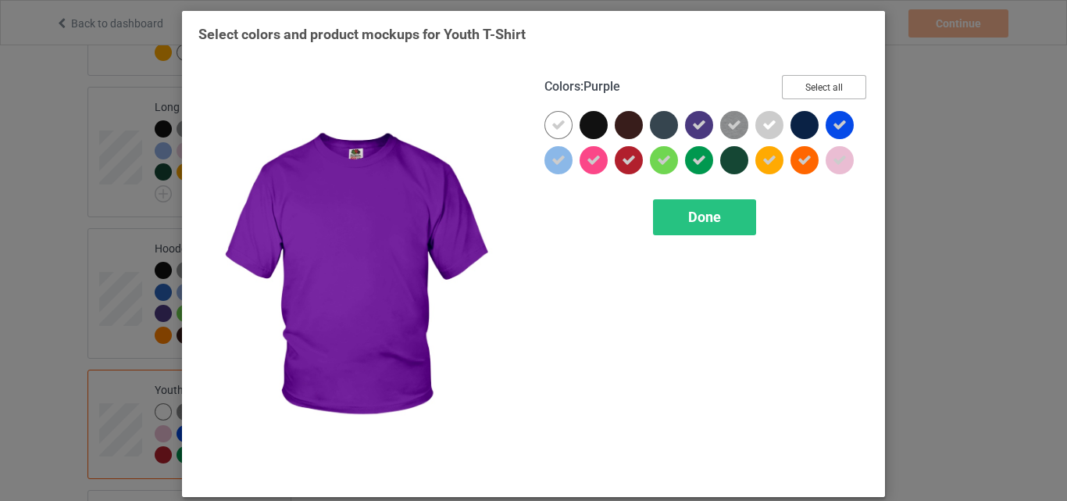
click at [812, 94] on button "Select all" at bounding box center [824, 87] width 84 height 24
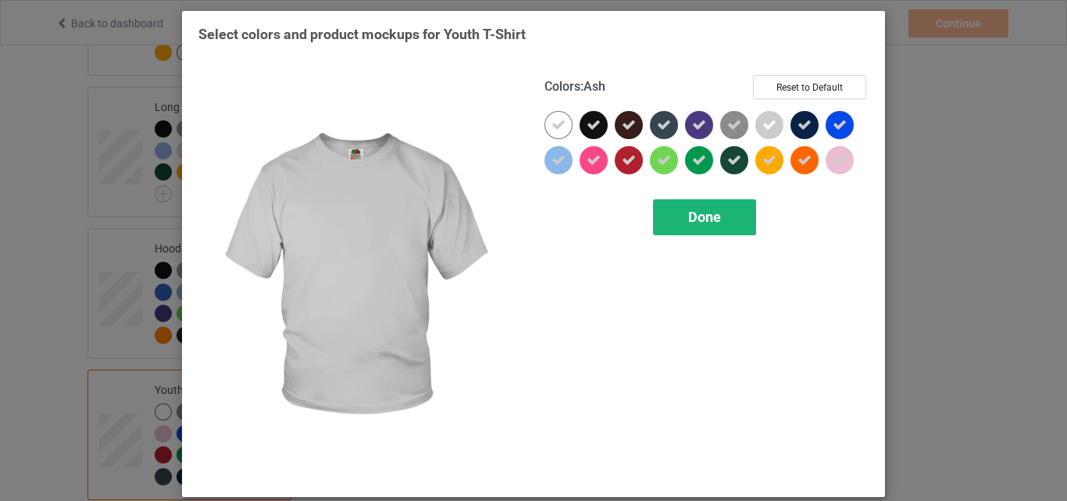
click at [710, 205] on div "Done" at bounding box center [704, 217] width 103 height 36
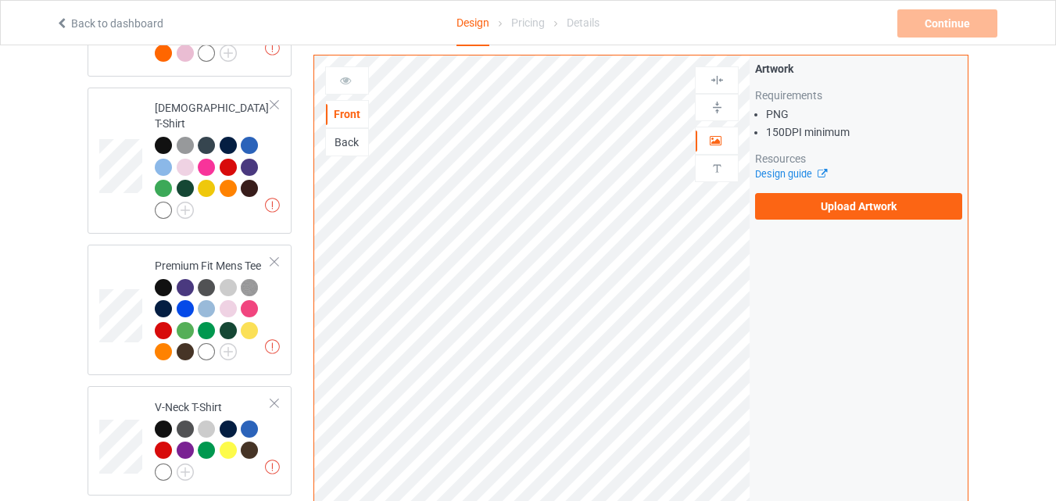
scroll to position [160, 0]
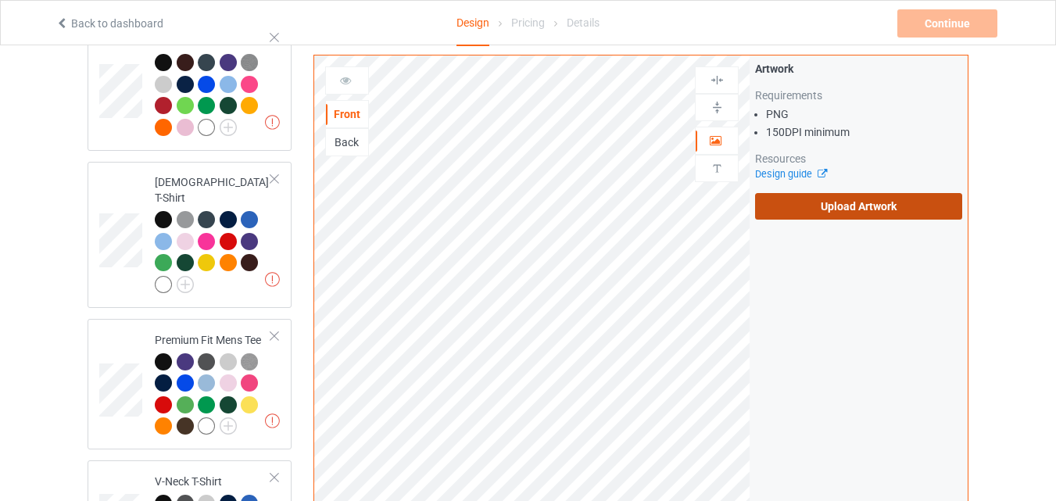
click at [881, 213] on label "Upload Artwork" at bounding box center [858, 206] width 207 height 27
click at [0, 0] on input "Upload Artwork" at bounding box center [0, 0] width 0 height 0
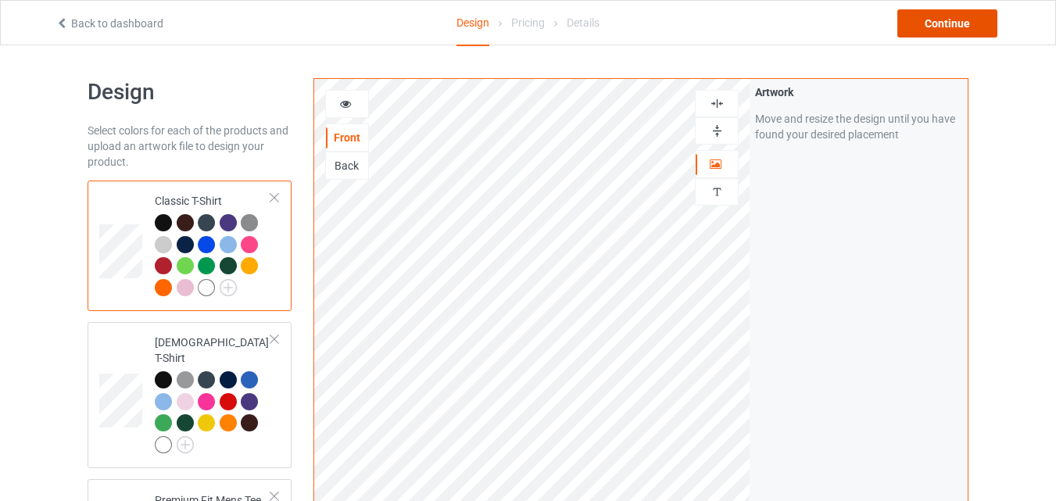
click at [934, 18] on div "Continue" at bounding box center [947, 23] width 100 height 28
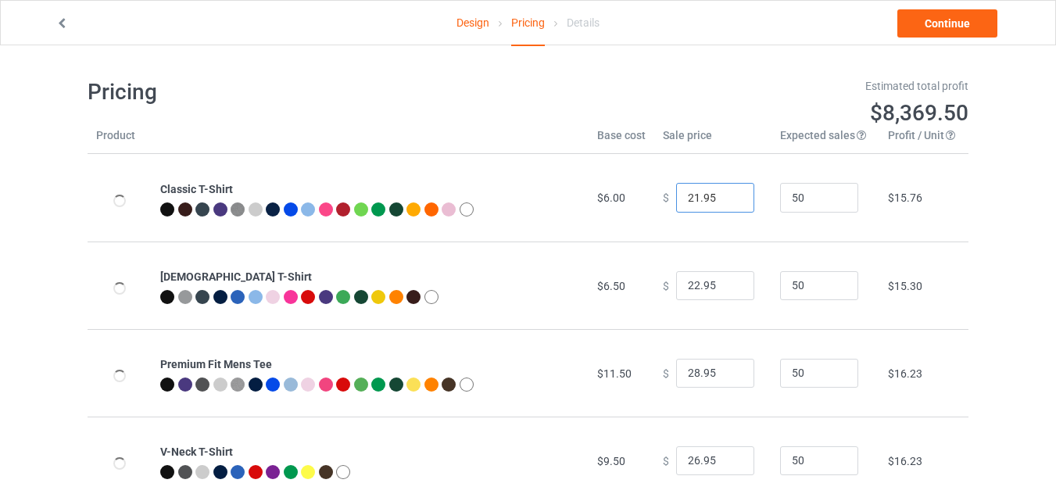
click at [731, 203] on input "21.95" at bounding box center [715, 198] width 78 height 30
click at [731, 203] on input "20.95" at bounding box center [715, 198] width 78 height 30
click at [731, 203] on input "19.95" at bounding box center [715, 198] width 78 height 30
click at [731, 203] on input "18.95" at bounding box center [715, 198] width 78 height 30
click at [731, 203] on input "17.95" at bounding box center [715, 198] width 78 height 30
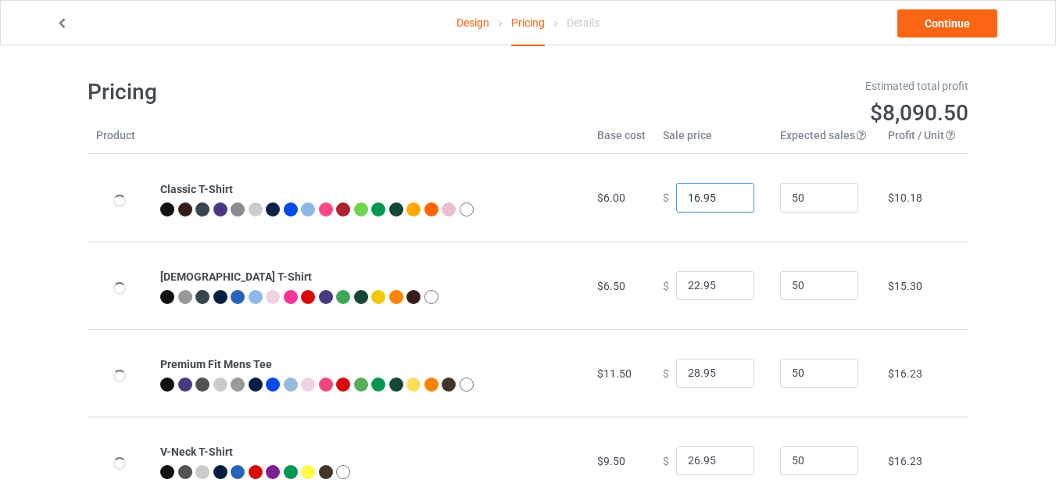
click at [731, 203] on input "16.95" at bounding box center [715, 198] width 78 height 30
click at [731, 203] on input "15.95" at bounding box center [715, 198] width 78 height 30
click at [731, 203] on input "14.95" at bounding box center [715, 198] width 78 height 30
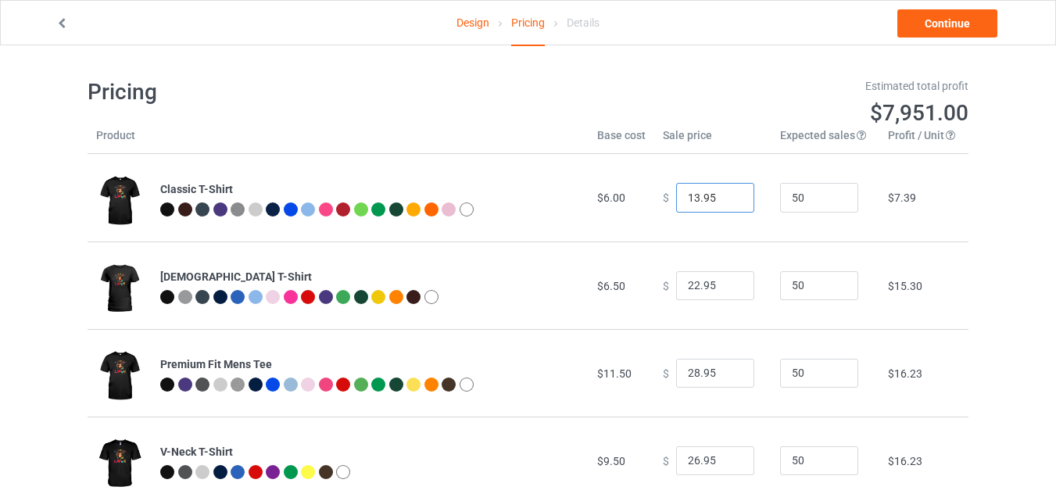
click at [731, 203] on input "13.95" at bounding box center [715, 198] width 78 height 30
type input "12.95"
click at [731, 203] on input "12.95" at bounding box center [715, 198] width 78 height 30
click at [728, 289] on input "21.95" at bounding box center [715, 286] width 78 height 30
click at [728, 289] on input "20.95" at bounding box center [715, 286] width 78 height 30
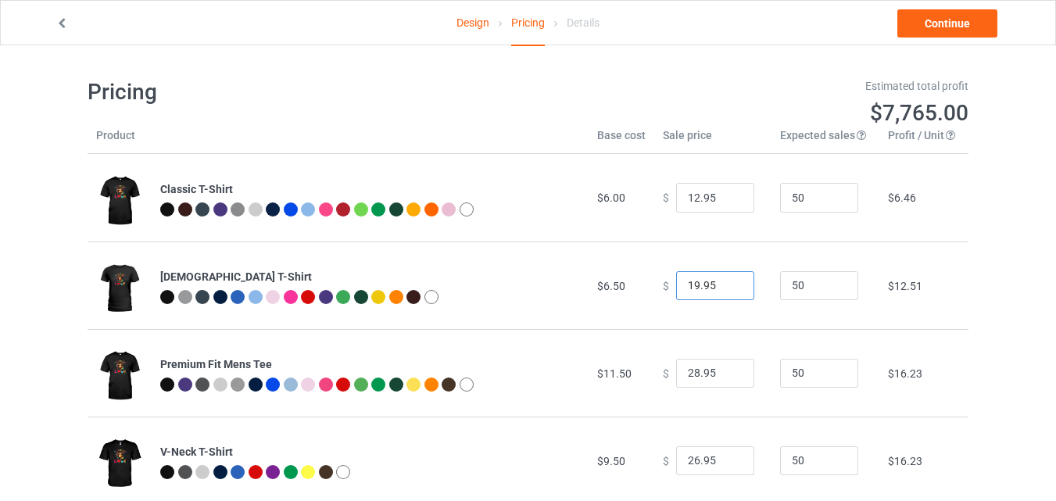
click at [728, 289] on input "19.95" at bounding box center [715, 286] width 78 height 30
click at [728, 289] on input "18.95" at bounding box center [715, 286] width 78 height 30
click at [728, 289] on input "17.95" at bounding box center [715, 286] width 78 height 30
type input "16.95"
click at [728, 289] on input "16.95" at bounding box center [715, 286] width 78 height 30
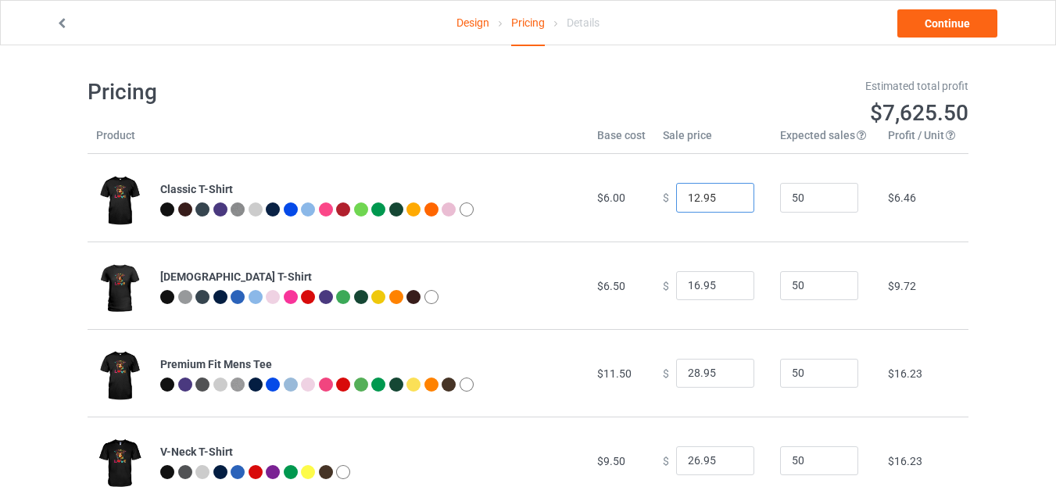
click at [710, 195] on input "12.95" at bounding box center [715, 198] width 78 height 30
click at [728, 195] on input "12.95" at bounding box center [715, 198] width 78 height 30
click at [700, 199] on input "12.95" at bounding box center [715, 198] width 78 height 30
type input "12.50"
click at [728, 290] on input "15.95" at bounding box center [715, 286] width 78 height 30
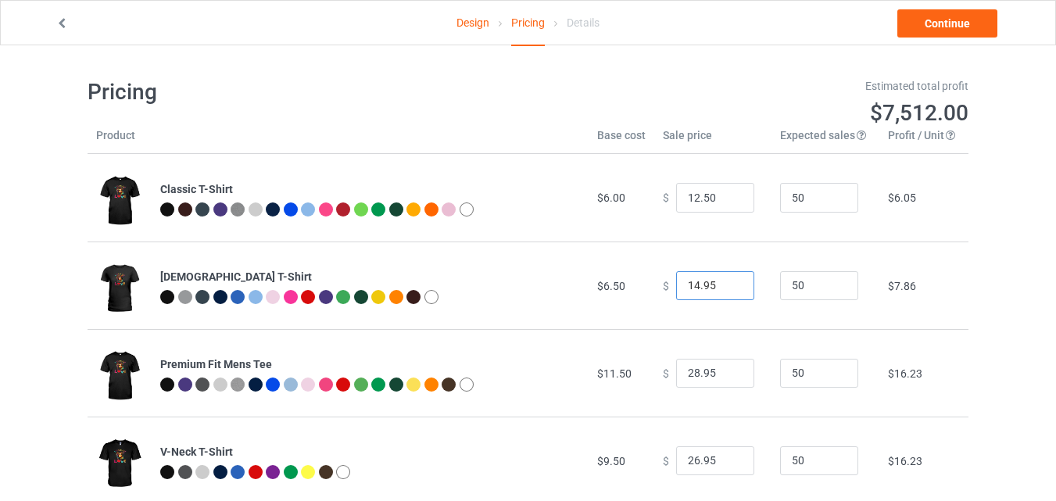
click at [728, 290] on input "14.95" at bounding box center [715, 286] width 78 height 30
click at [728, 290] on input "13.95" at bounding box center [715, 286] width 78 height 30
type input "12.95"
click at [728, 290] on input "12.95" at bounding box center [715, 286] width 78 height 30
click at [726, 378] on input "27.95" at bounding box center [715, 374] width 78 height 30
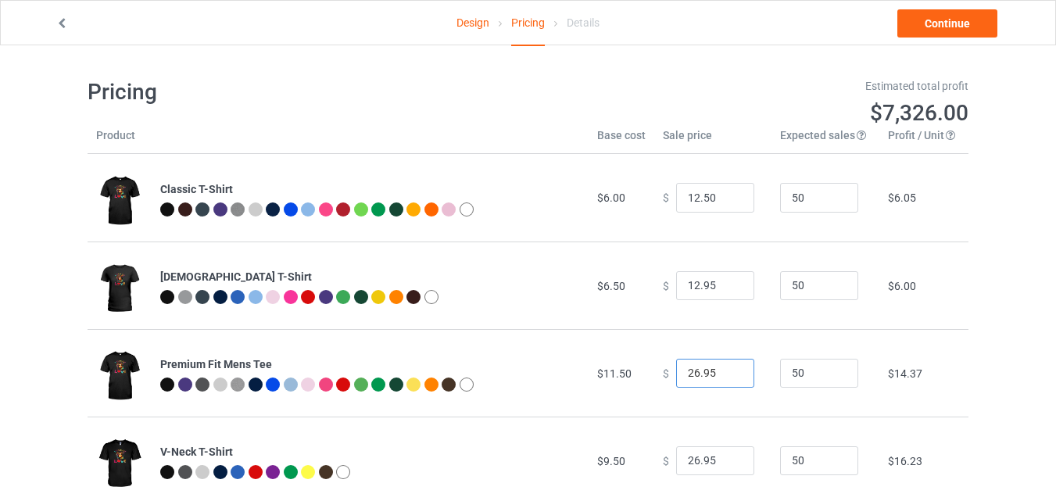
click at [726, 378] on input "26.95" at bounding box center [715, 374] width 78 height 30
click at [726, 378] on input "25.95" at bounding box center [715, 374] width 78 height 30
click at [726, 378] on input "24.95" at bounding box center [715, 374] width 78 height 30
click at [726, 378] on input "23.95" at bounding box center [715, 374] width 78 height 30
click at [726, 378] on input "22.95" at bounding box center [715, 374] width 78 height 30
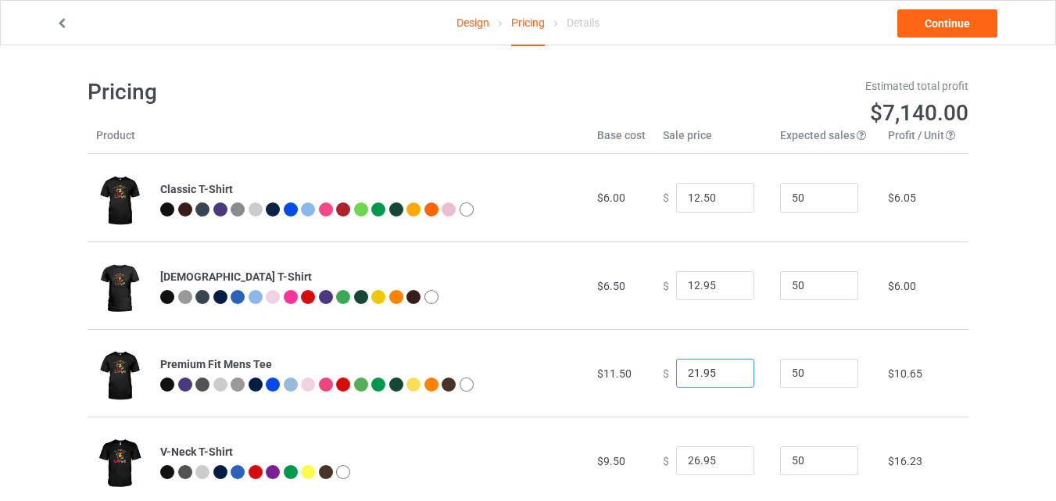
click at [726, 378] on input "21.95" at bounding box center [715, 374] width 78 height 30
click at [726, 378] on input "20.95" at bounding box center [715, 374] width 78 height 30
click at [726, 378] on input "19.95" at bounding box center [715, 374] width 78 height 30
click at [726, 378] on input "18.95" at bounding box center [715, 374] width 78 height 30
click at [700, 375] on input "18.95" at bounding box center [715, 374] width 78 height 30
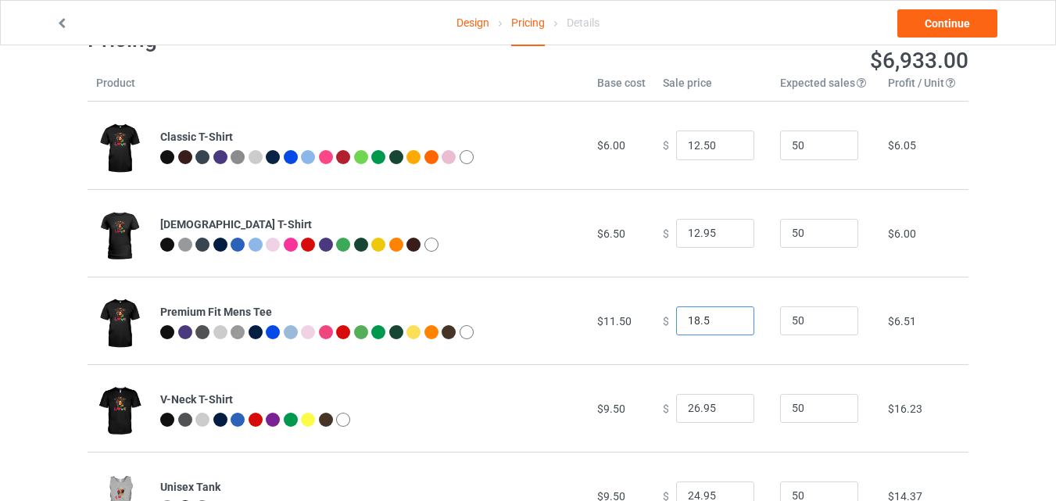
scroll to position [59, 0]
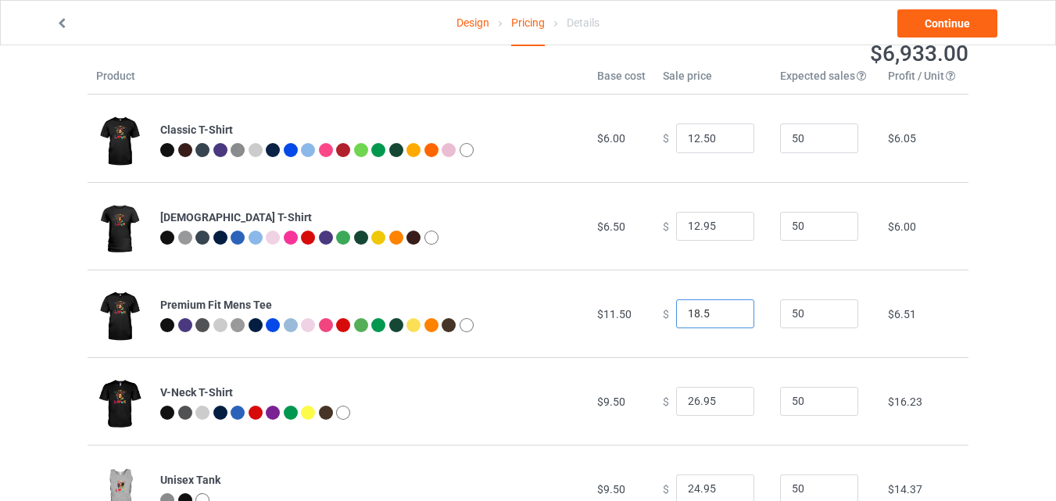
click at [714, 311] on input "18.5" at bounding box center [715, 314] width 78 height 30
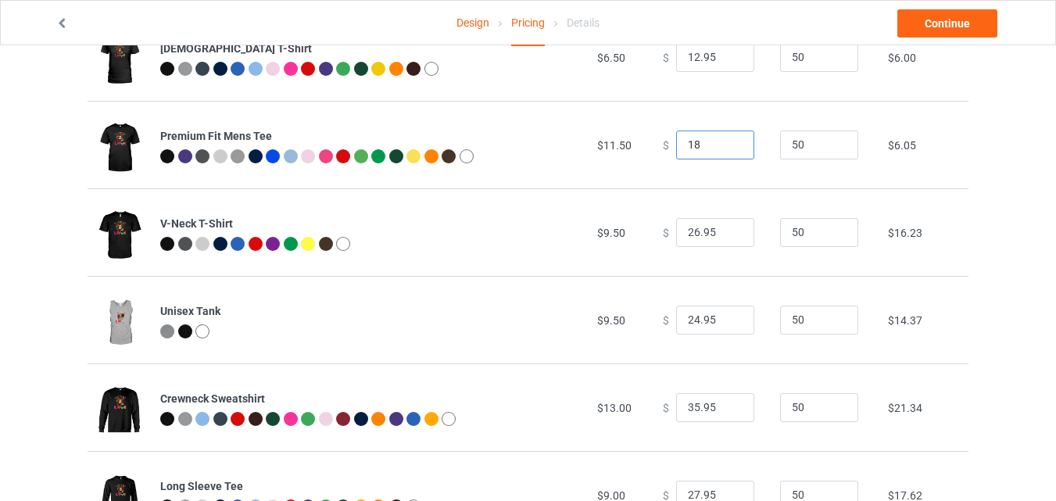
scroll to position [242, 0]
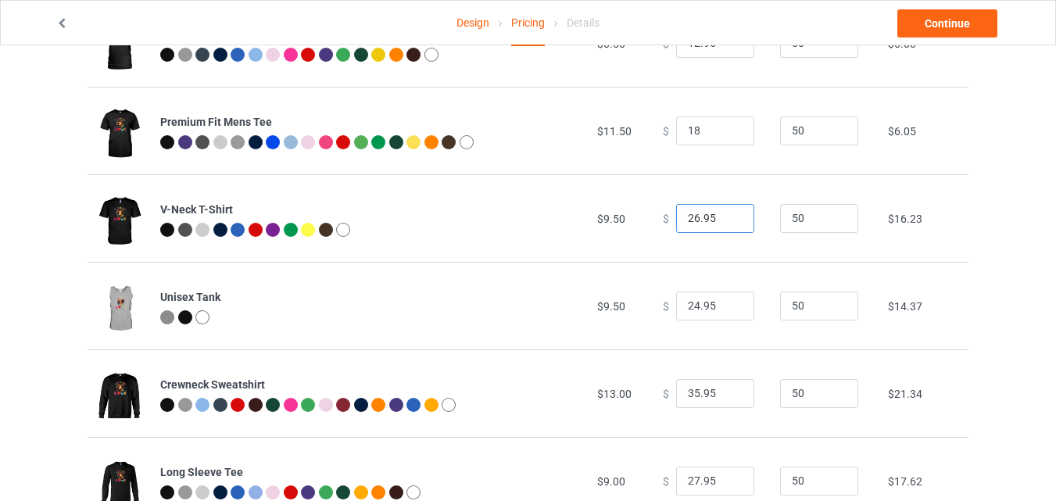
type input "18.00"
click at [727, 223] on input "25.95" at bounding box center [715, 219] width 78 height 30
click at [727, 223] on input "24.95" at bounding box center [715, 219] width 78 height 30
click at [727, 223] on input "23.95" at bounding box center [715, 219] width 78 height 30
click at [727, 223] on input "22.95" at bounding box center [715, 219] width 78 height 30
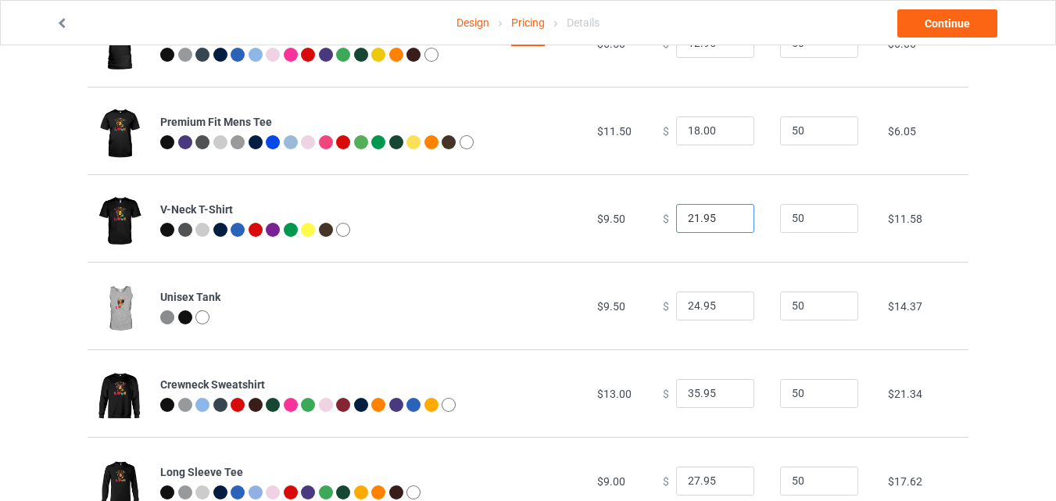
click at [727, 223] on input "21.95" at bounding box center [715, 219] width 78 height 30
click at [727, 223] on input "20.95" at bounding box center [715, 219] width 78 height 30
click at [727, 223] on input "19.95" at bounding box center [715, 219] width 78 height 30
click at [727, 223] on input "18.95" at bounding box center [715, 219] width 78 height 30
click at [727, 223] on input "17.95" at bounding box center [715, 219] width 78 height 30
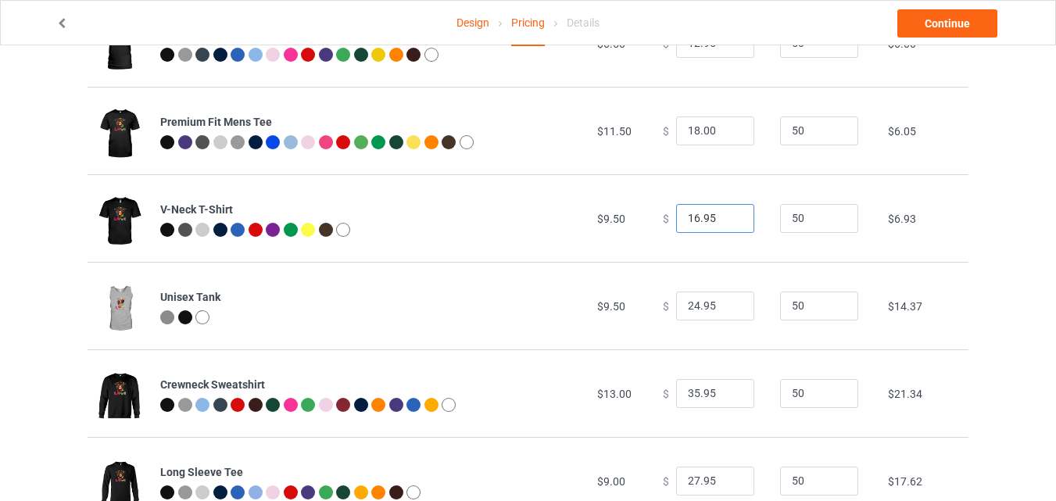
click at [727, 223] on input "16.95" at bounding box center [715, 219] width 78 height 30
type input "15.95"
click at [727, 223] on input "15.95" at bounding box center [715, 219] width 78 height 30
click at [729, 312] on input "23.95" at bounding box center [715, 306] width 78 height 30
click at [729, 312] on input "22.95" at bounding box center [715, 306] width 78 height 30
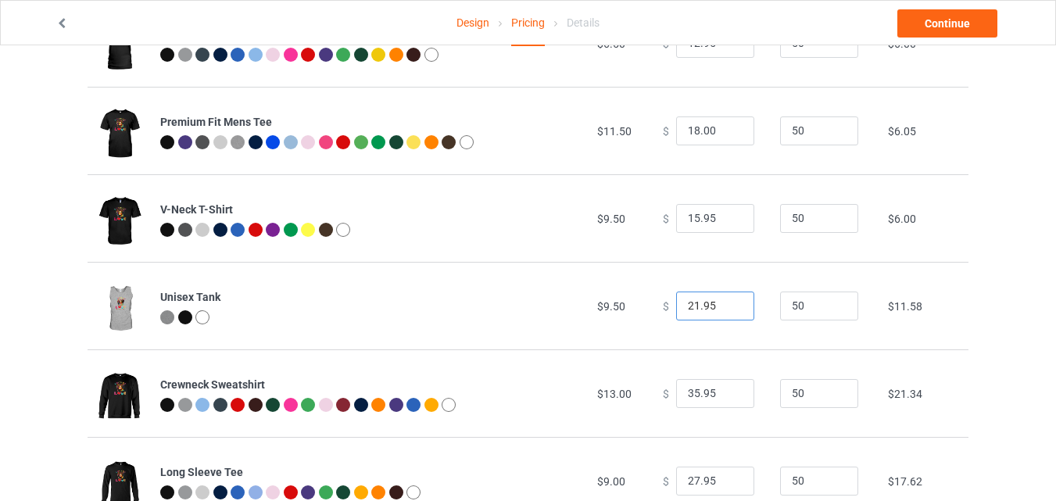
click at [729, 312] on input "21.95" at bounding box center [715, 306] width 78 height 30
click at [729, 312] on input "20.95" at bounding box center [715, 306] width 78 height 30
click at [729, 312] on input "19.95" at bounding box center [715, 306] width 78 height 30
click at [729, 312] on input "18.95" at bounding box center [715, 306] width 78 height 30
click at [729, 312] on input "17.95" at bounding box center [715, 306] width 78 height 30
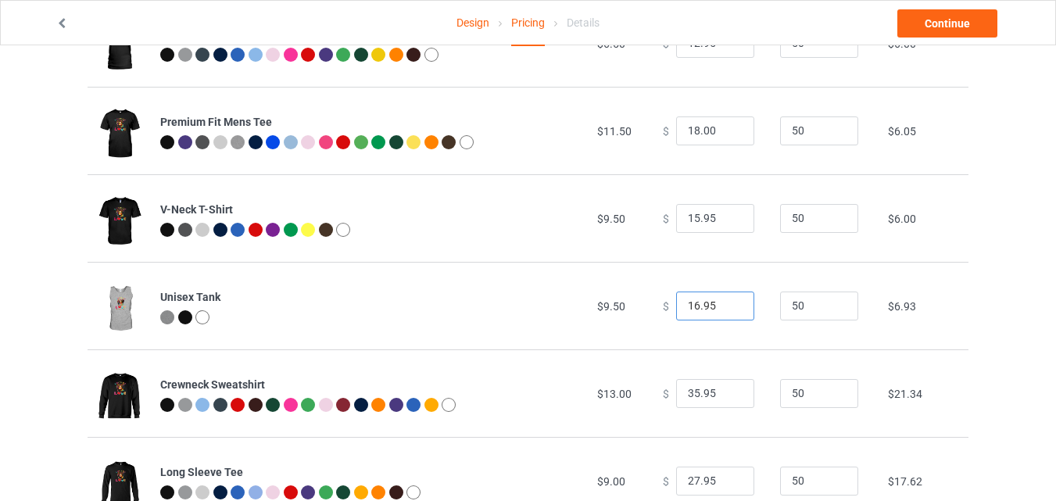
click at [729, 312] on input "16.95" at bounding box center [715, 306] width 78 height 30
type input "15.95"
click at [729, 312] on input "15.95" at bounding box center [715, 306] width 78 height 30
click at [728, 397] on input "34.95" at bounding box center [715, 394] width 78 height 30
click at [728, 397] on input "33.95" at bounding box center [715, 394] width 78 height 30
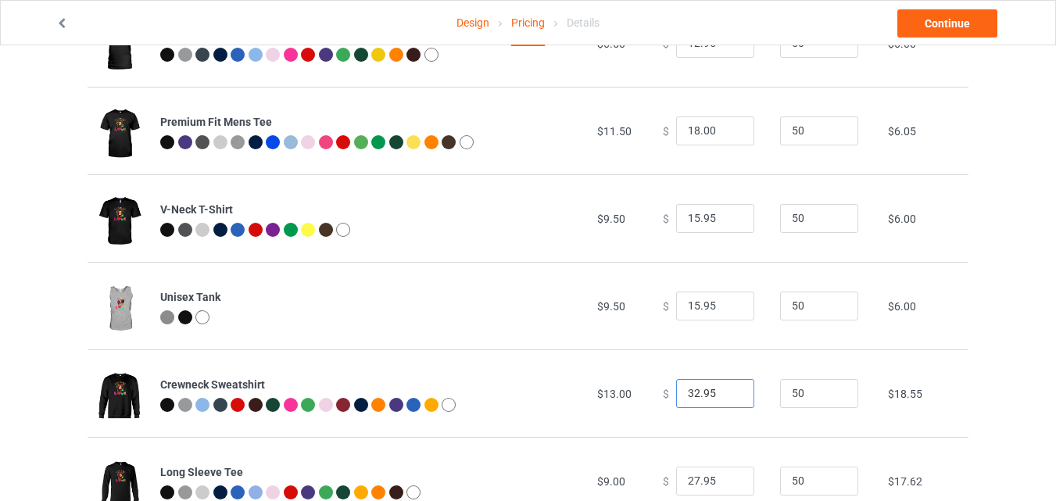
click at [728, 397] on input "32.95" at bounding box center [715, 394] width 78 height 30
click at [728, 397] on input "31.95" at bounding box center [715, 394] width 78 height 30
click at [728, 397] on input "30.95" at bounding box center [715, 394] width 78 height 30
click at [728, 397] on input "29.95" at bounding box center [715, 394] width 78 height 30
click at [728, 397] on input "28.95" at bounding box center [715, 394] width 78 height 30
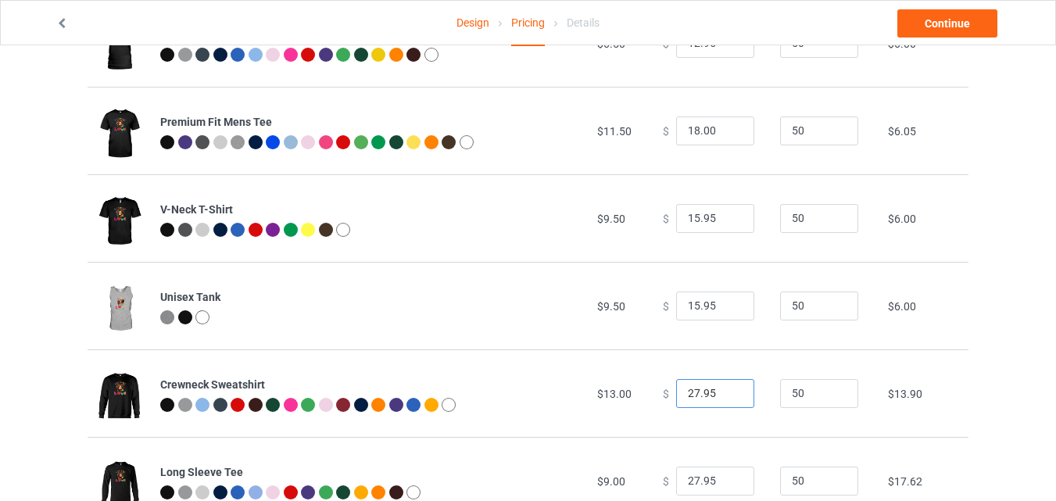
click at [728, 397] on input "27.95" at bounding box center [715, 394] width 78 height 30
click at [728, 397] on input "25.95" at bounding box center [715, 394] width 78 height 30
click at [728, 397] on input "24.95" at bounding box center [715, 394] width 78 height 30
click at [728, 397] on input "23.95" at bounding box center [715, 394] width 78 height 30
click at [728, 397] on input "22.95" at bounding box center [715, 394] width 78 height 30
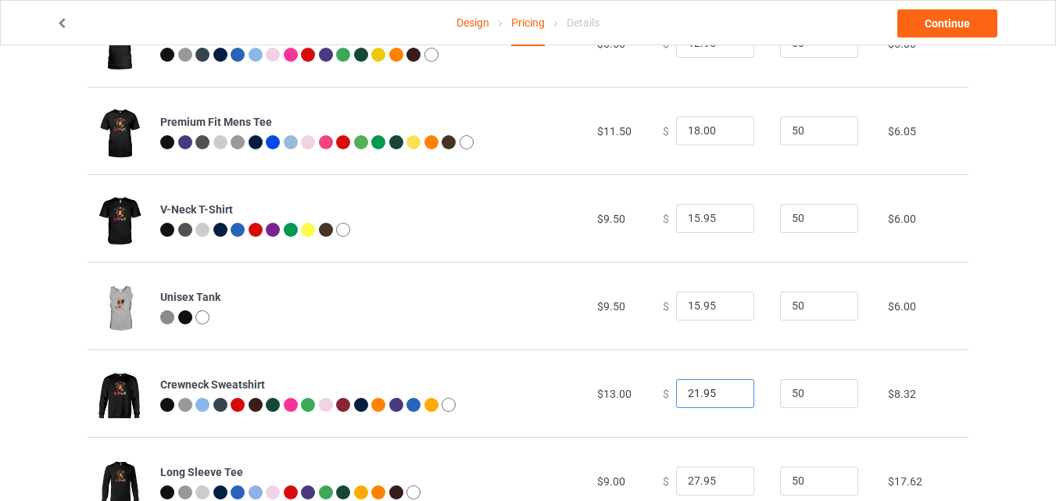
click at [728, 397] on input "21.95" at bounding box center [715, 394] width 78 height 30
click at [728, 397] on input "20.95" at bounding box center [715, 394] width 78 height 30
type input "19.95"
click at [728, 397] on input "19.95" at bounding box center [715, 394] width 78 height 30
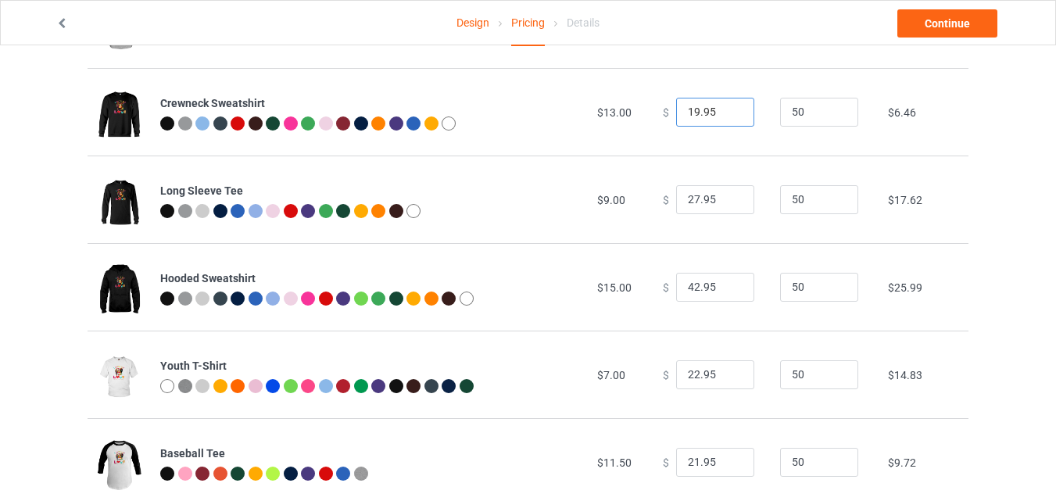
scroll to position [525, 0]
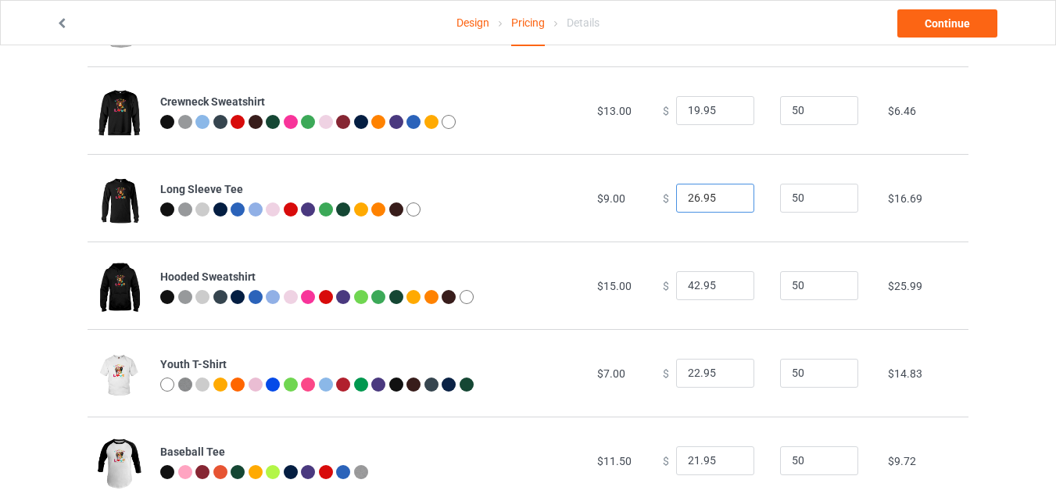
click at [727, 204] on input "26.95" at bounding box center [715, 199] width 78 height 30
click at [727, 204] on input "25.95" at bounding box center [715, 199] width 78 height 30
click at [727, 204] on input "24.95" at bounding box center [715, 199] width 78 height 30
click at [727, 204] on input "23.95" at bounding box center [715, 199] width 78 height 30
click at [727, 204] on input "22.95" at bounding box center [715, 199] width 78 height 30
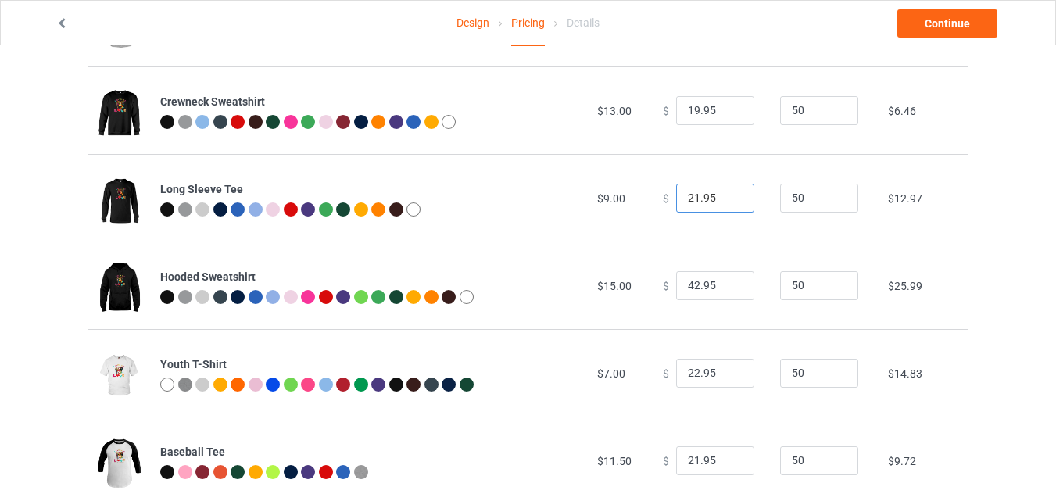
click at [727, 204] on input "21.95" at bounding box center [715, 199] width 78 height 30
click at [727, 204] on input "20.95" at bounding box center [715, 199] width 78 height 30
click at [727, 204] on input "19.95" at bounding box center [715, 199] width 78 height 30
click at [727, 204] on input "18.95" at bounding box center [715, 199] width 78 height 30
click at [727, 204] on input "17.95" at bounding box center [715, 199] width 78 height 30
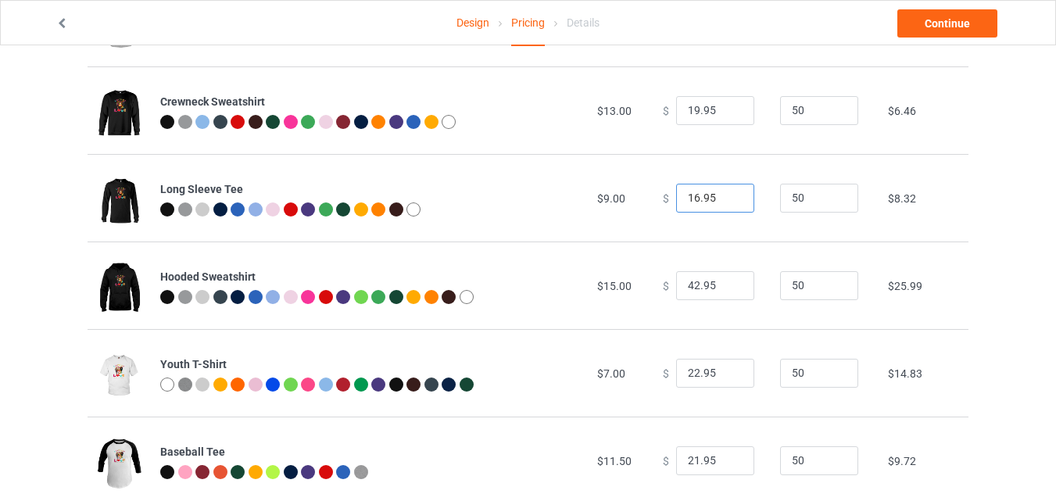
click at [727, 204] on input "16.95" at bounding box center [715, 199] width 78 height 30
type input "15.95"
click at [727, 204] on input "15.95" at bounding box center [715, 199] width 78 height 30
click at [726, 288] on input "41.95" at bounding box center [715, 286] width 78 height 30
click at [726, 288] on input "40.95" at bounding box center [715, 286] width 78 height 30
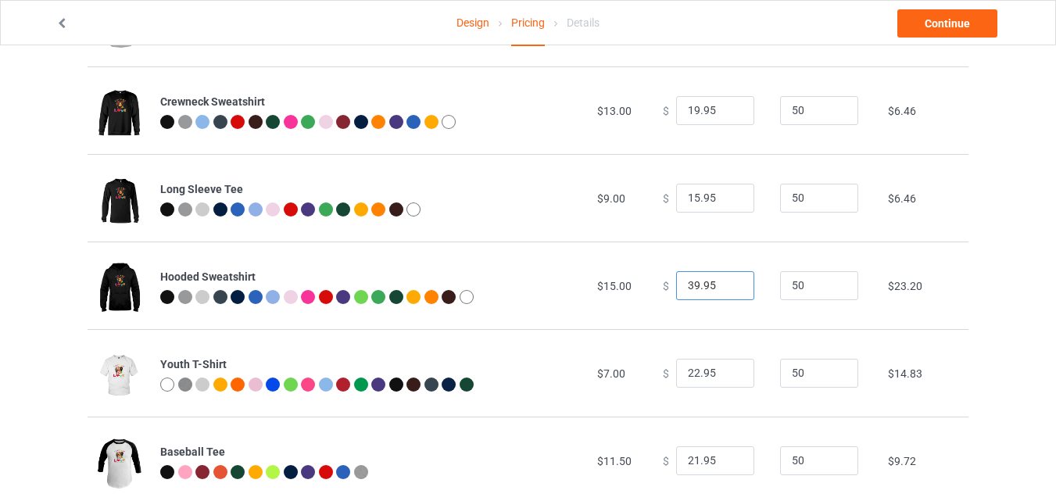
click at [726, 288] on input "39.95" at bounding box center [715, 286] width 78 height 30
click at [726, 288] on input "38.95" at bounding box center [715, 286] width 78 height 30
click at [726, 288] on input "37.95" at bounding box center [715, 286] width 78 height 30
click at [726, 288] on input "36.95" at bounding box center [715, 286] width 78 height 30
click at [726, 288] on input "35.95" at bounding box center [715, 286] width 78 height 30
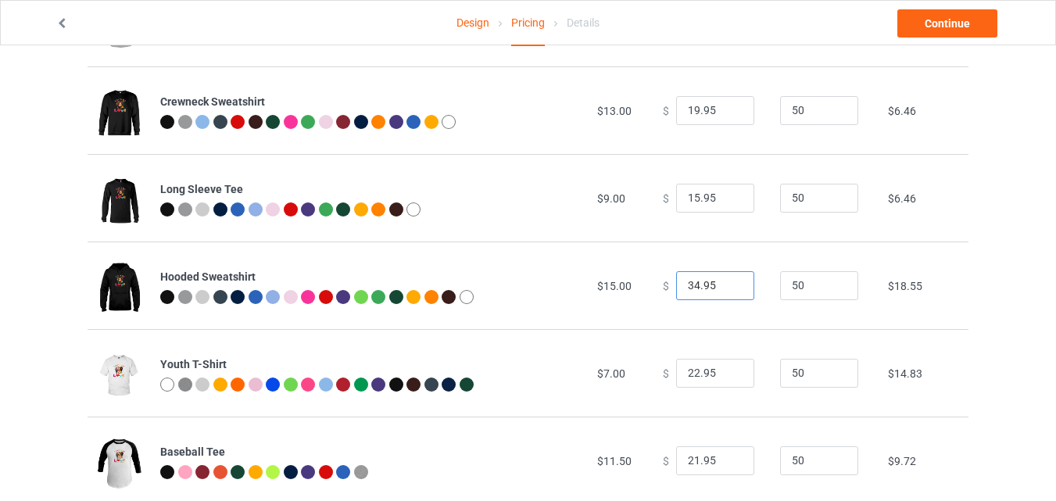
click at [726, 288] on input "34.95" at bounding box center [715, 286] width 78 height 30
click at [726, 288] on input "33.95" at bounding box center [715, 286] width 78 height 30
click at [726, 288] on input "32.95" at bounding box center [715, 286] width 78 height 30
click at [726, 288] on input "31.95" at bounding box center [715, 286] width 78 height 30
click at [726, 288] on input "30.95" at bounding box center [715, 286] width 78 height 30
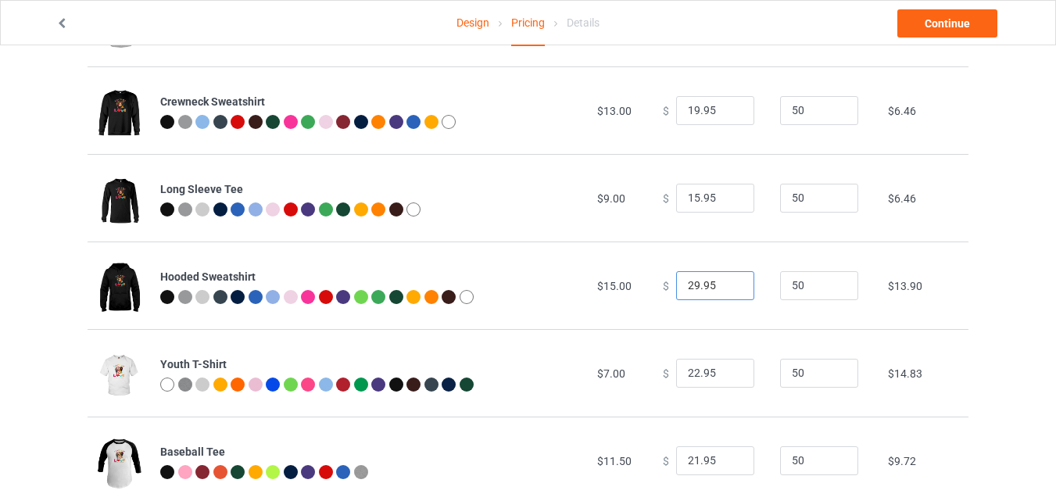
click at [726, 288] on input "29.95" at bounding box center [715, 286] width 78 height 30
click at [726, 288] on input "28.95" at bounding box center [715, 286] width 78 height 30
click at [726, 288] on input "27.95" at bounding box center [715, 286] width 78 height 30
click at [726, 288] on input "26.95" at bounding box center [715, 286] width 78 height 30
click at [726, 288] on input "25.95" at bounding box center [715, 286] width 78 height 30
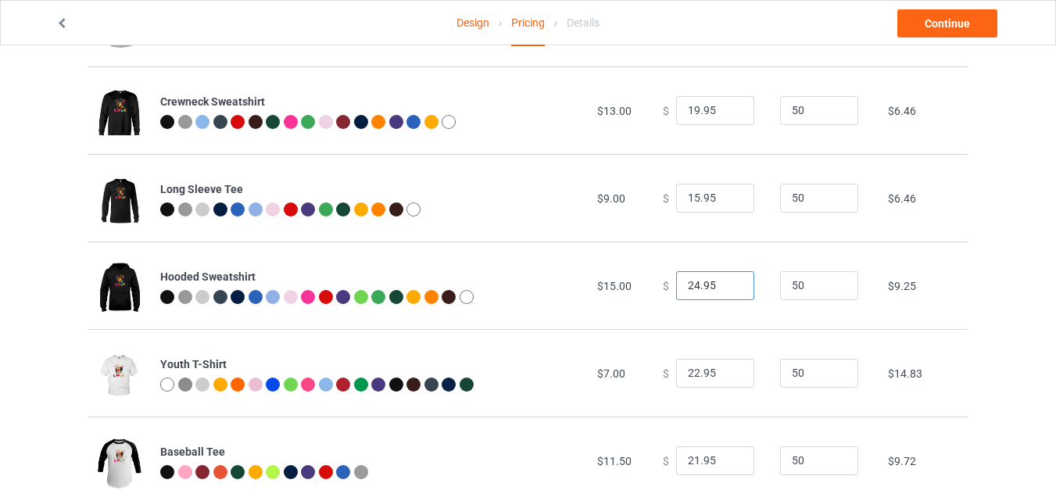
click at [726, 288] on input "24.95" at bounding box center [715, 286] width 78 height 30
click at [726, 288] on input "23.95" at bounding box center [715, 286] width 78 height 30
click at [726, 288] on input "22.95" at bounding box center [715, 286] width 78 height 30
click at [726, 288] on input "21.95" at bounding box center [715, 286] width 78 height 30
click at [728, 284] on input "22.95" at bounding box center [715, 286] width 78 height 30
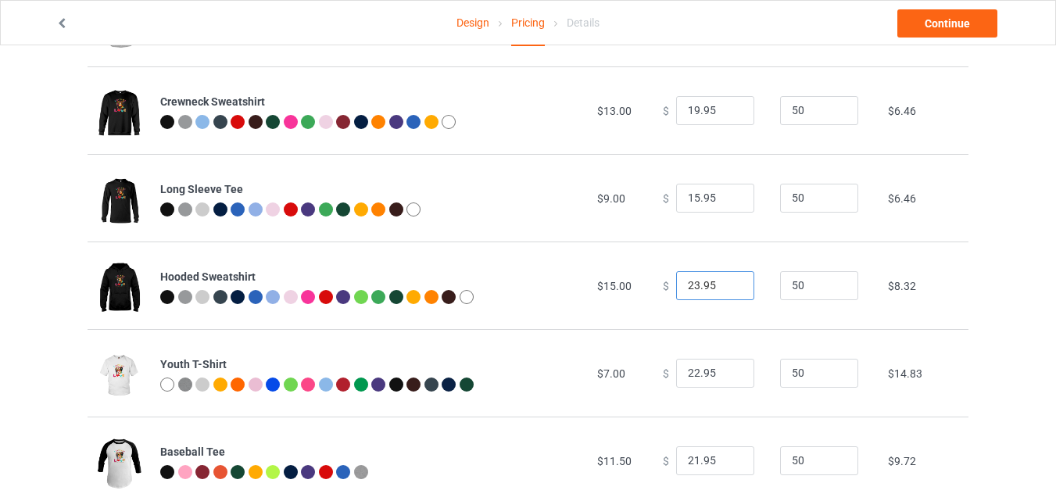
click at [728, 284] on input "23.95" at bounding box center [715, 286] width 78 height 30
click at [728, 284] on input "24.95" at bounding box center [715, 286] width 78 height 30
click at [728, 284] on input "25.95" at bounding box center [715, 286] width 78 height 30
click at [728, 284] on input "26.95" at bounding box center [715, 286] width 78 height 30
click at [728, 284] on input "27.95" at bounding box center [715, 286] width 78 height 30
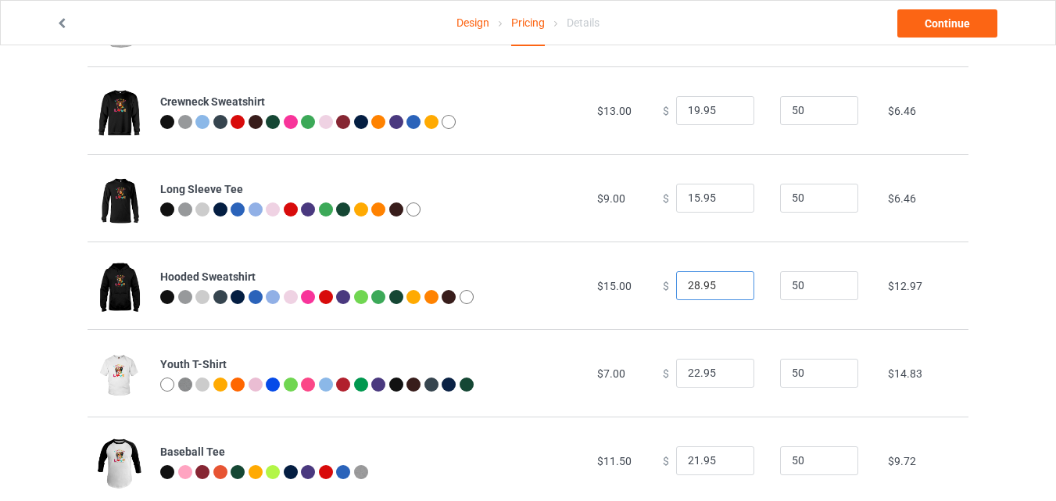
click at [728, 284] on input "28.95" at bounding box center [715, 286] width 78 height 30
click at [728, 284] on input "29.95" at bounding box center [715, 286] width 78 height 30
click at [728, 284] on input "30.95" at bounding box center [715, 286] width 78 height 30
click at [728, 284] on input "31.95" at bounding box center [715, 286] width 78 height 30
click at [728, 284] on input "32.95" at bounding box center [715, 286] width 78 height 30
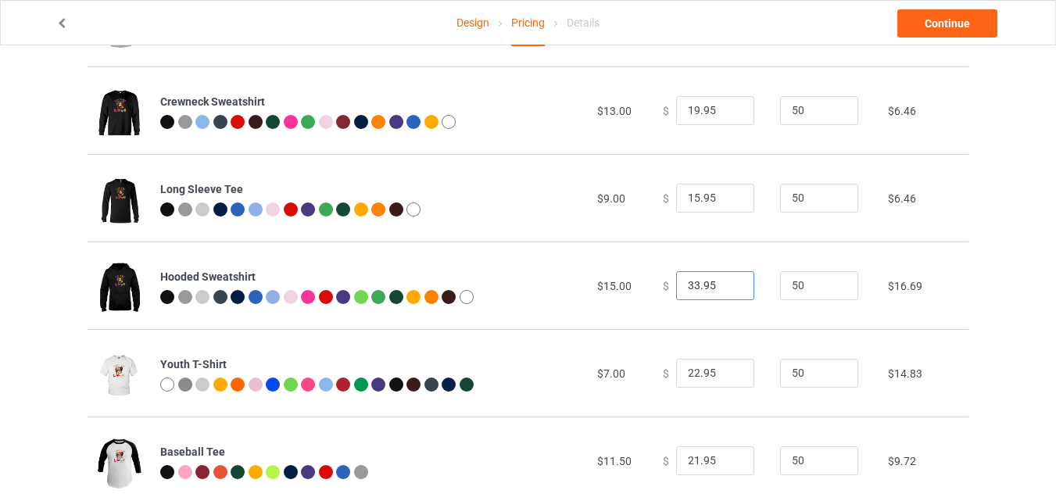
click at [728, 284] on input "33.95" at bounding box center [715, 286] width 78 height 30
click at [728, 284] on input "34.95" at bounding box center [715, 286] width 78 height 30
click at [728, 284] on input "35.95" at bounding box center [715, 286] width 78 height 30
click at [728, 290] on input "34.95" at bounding box center [715, 286] width 78 height 30
click at [728, 290] on input "33.95" at bounding box center [715, 286] width 78 height 30
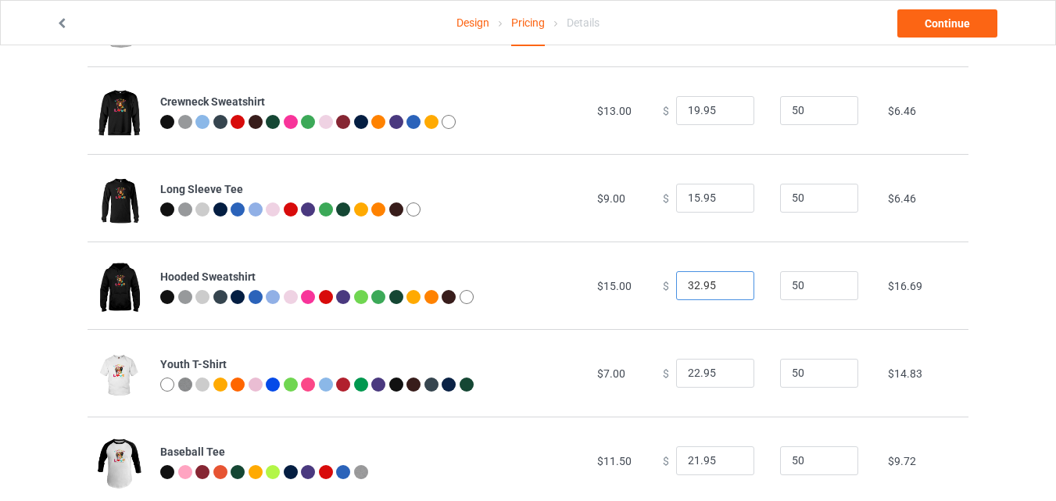
click at [728, 290] on input "32.95" at bounding box center [715, 286] width 78 height 30
click at [728, 290] on input "31.95" at bounding box center [715, 286] width 78 height 30
click at [728, 290] on input "30.95" at bounding box center [715, 286] width 78 height 30
click at [728, 290] on input "29.95" at bounding box center [715, 286] width 78 height 30
click at [728, 290] on input "28.95" at bounding box center [715, 286] width 78 height 30
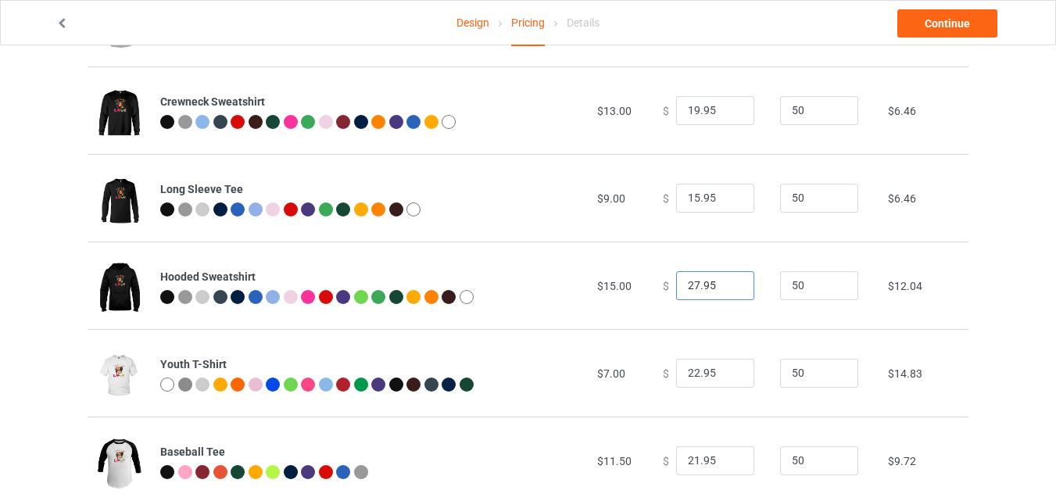
click at [728, 290] on input "27.95" at bounding box center [715, 286] width 78 height 30
click at [728, 290] on input "26.95" at bounding box center [715, 286] width 78 height 30
click at [728, 290] on input "25.95" at bounding box center [715, 286] width 78 height 30
click at [728, 290] on input "24.95" at bounding box center [715, 286] width 78 height 30
click at [728, 290] on input "23.95" at bounding box center [715, 286] width 78 height 30
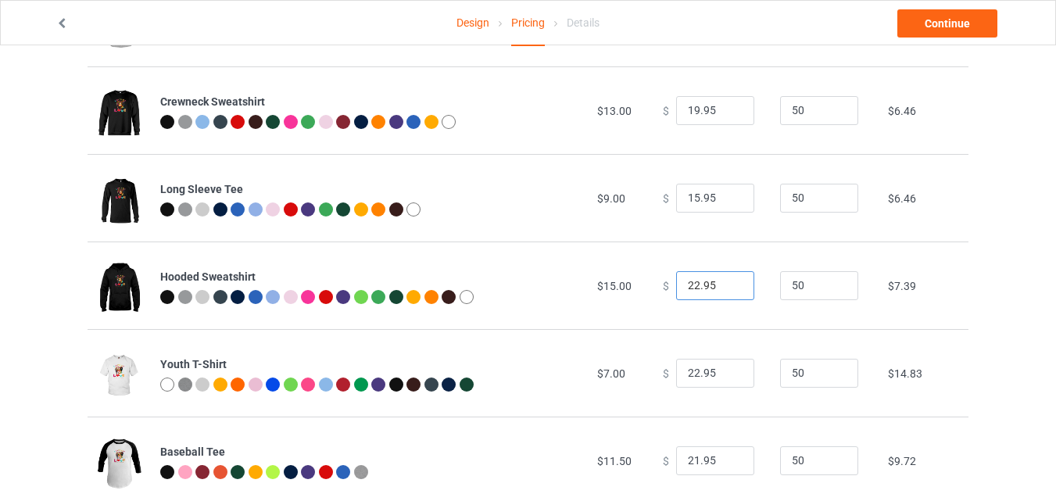
type input "22.95"
click at [728, 290] on input "22.95" at bounding box center [715, 286] width 78 height 30
type input "16.95"
click at [729, 195] on input "16.95" at bounding box center [715, 199] width 78 height 30
type input "20.95"
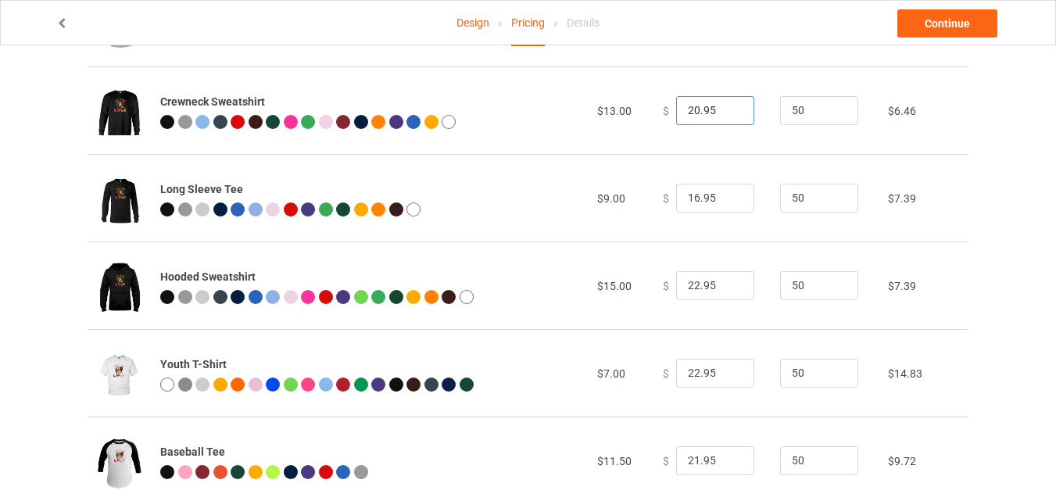
click at [731, 105] on input "20.95" at bounding box center [715, 111] width 78 height 30
click at [724, 377] on input "21.95" at bounding box center [715, 374] width 78 height 30
click at [724, 377] on input "20.95" at bounding box center [715, 374] width 78 height 30
click at [724, 377] on input "19.95" at bounding box center [715, 374] width 78 height 30
click at [724, 377] on input "18.95" at bounding box center [715, 374] width 78 height 30
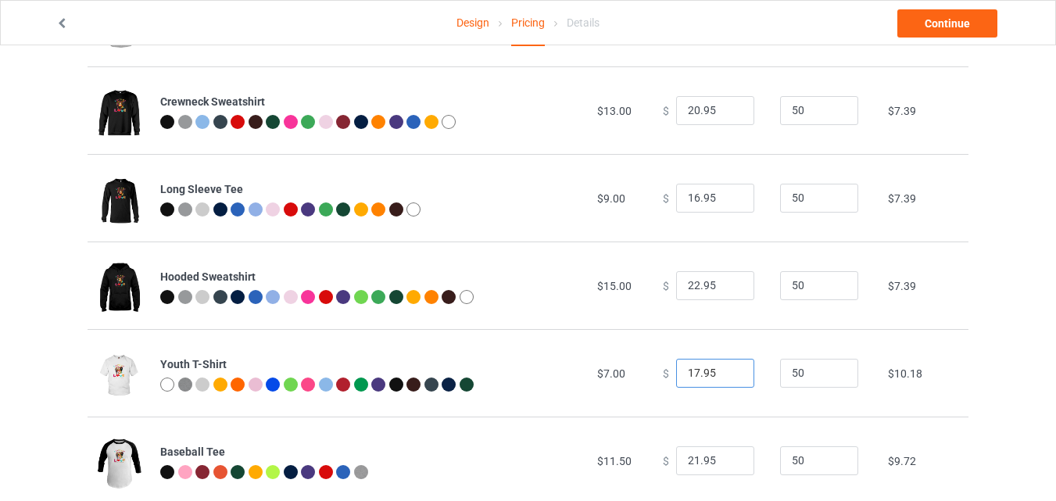
click at [724, 377] on input "17.95" at bounding box center [715, 374] width 78 height 30
click at [724, 377] on input "16.95" at bounding box center [715, 374] width 78 height 30
click at [724, 377] on input "15.95" at bounding box center [715, 374] width 78 height 30
type input "14.95"
click at [724, 377] on input "14.95" at bounding box center [715, 374] width 78 height 30
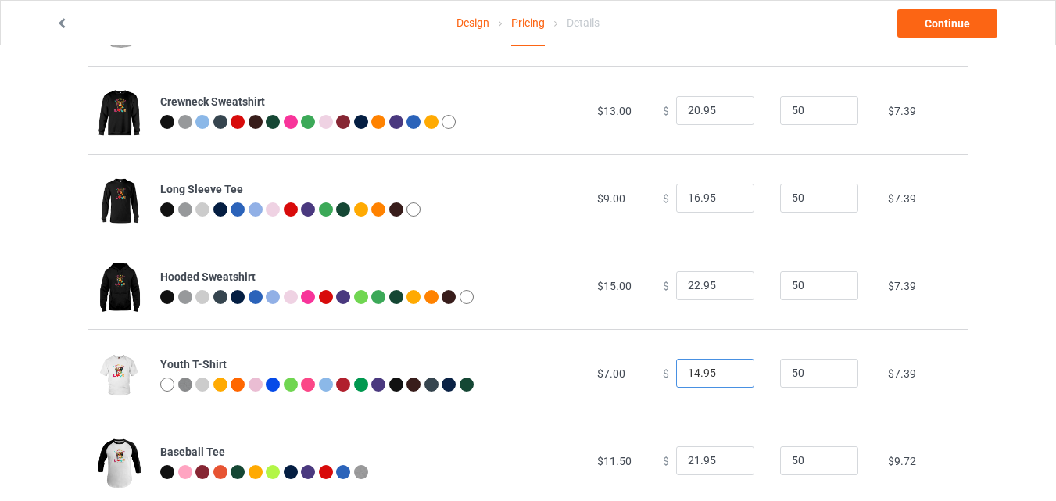
scroll to position [562, 0]
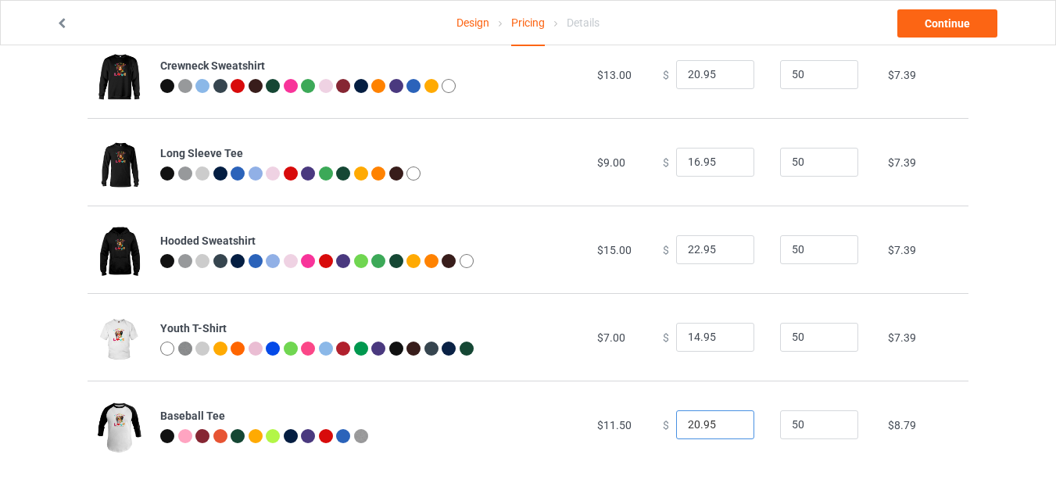
click at [726, 427] on input "20.95" at bounding box center [715, 425] width 78 height 30
click at [726, 427] on input "19.95" at bounding box center [715, 425] width 78 height 30
click at [726, 427] on input "18.95" at bounding box center [715, 425] width 78 height 30
click at [726, 427] on input "17.95" at bounding box center [715, 425] width 78 height 30
type input "18.95"
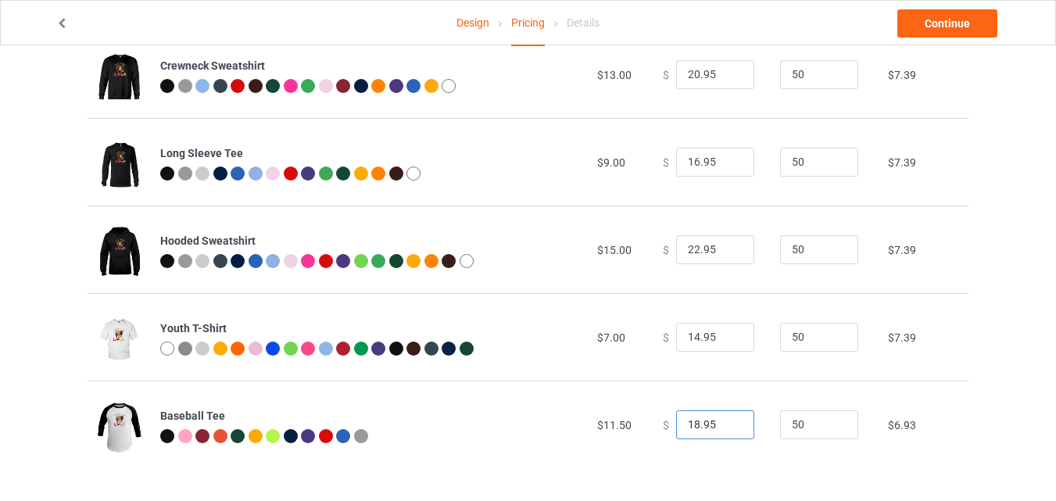
click at [732, 423] on input "18.95" at bounding box center [715, 425] width 78 height 30
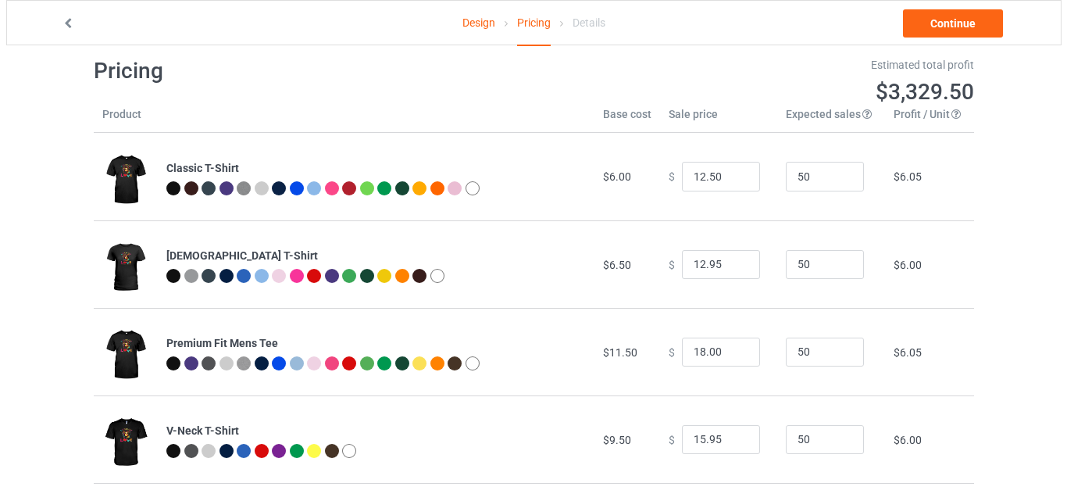
scroll to position [0, 0]
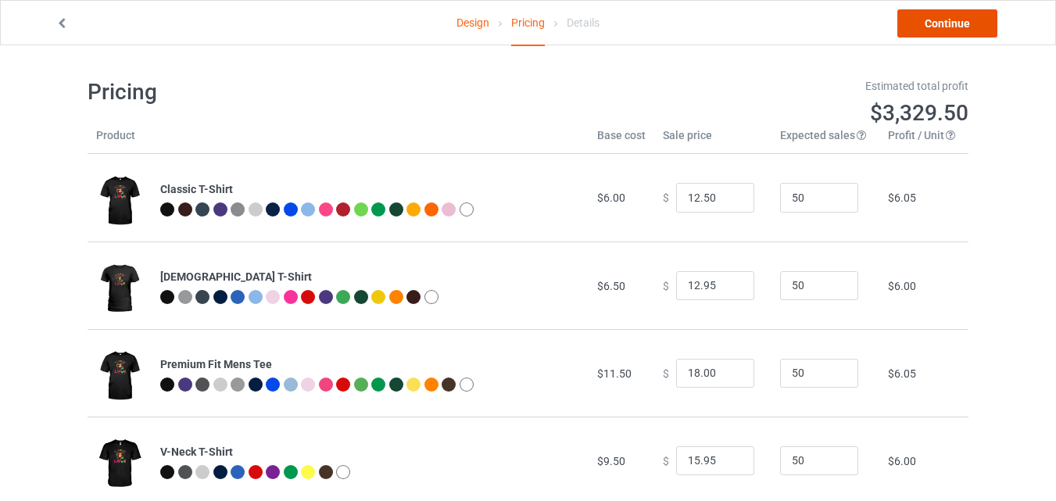
click at [946, 22] on link "Continue" at bounding box center [947, 23] width 100 height 28
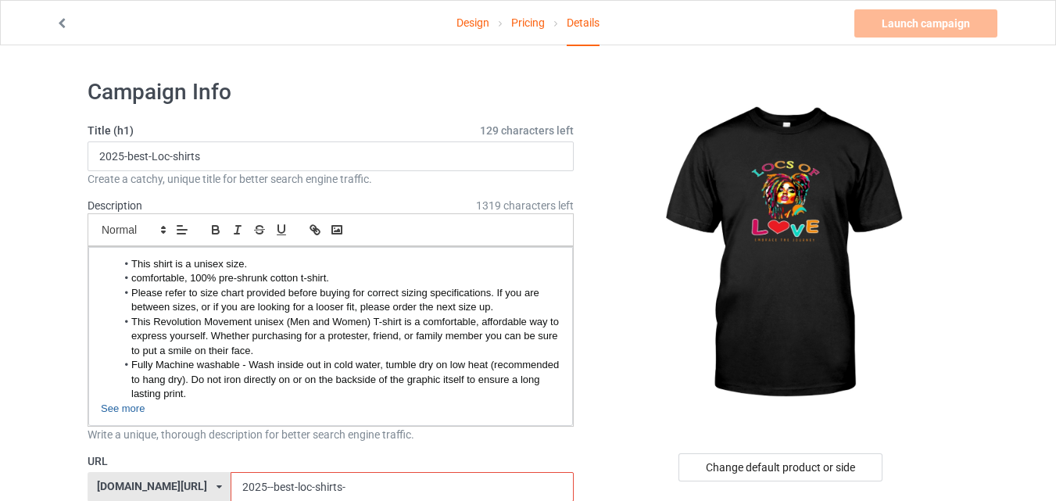
click at [316, 490] on input "2025--best-loc-shirts-" at bounding box center [402, 487] width 342 height 30
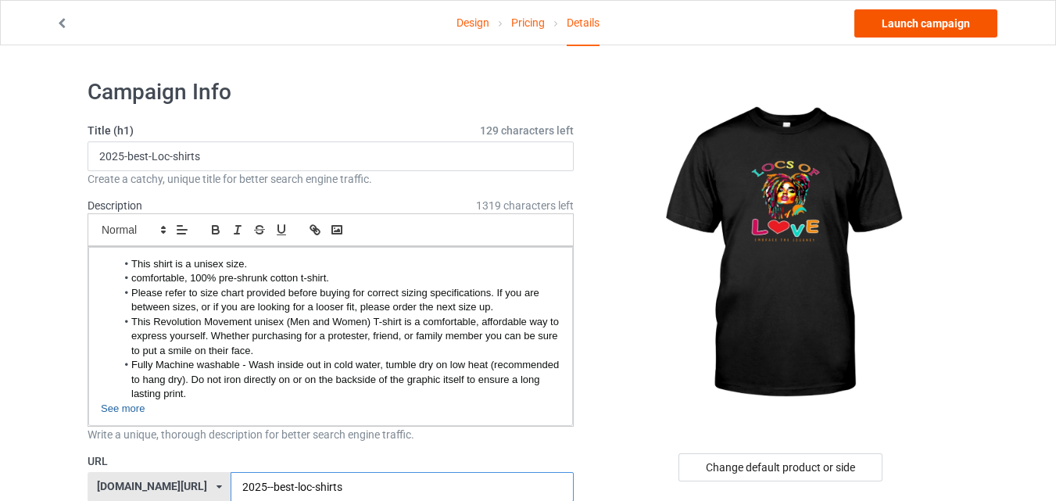
type input "2025--best-loc-shirts"
click at [947, 31] on link "Launch campaign" at bounding box center [925, 23] width 143 height 28
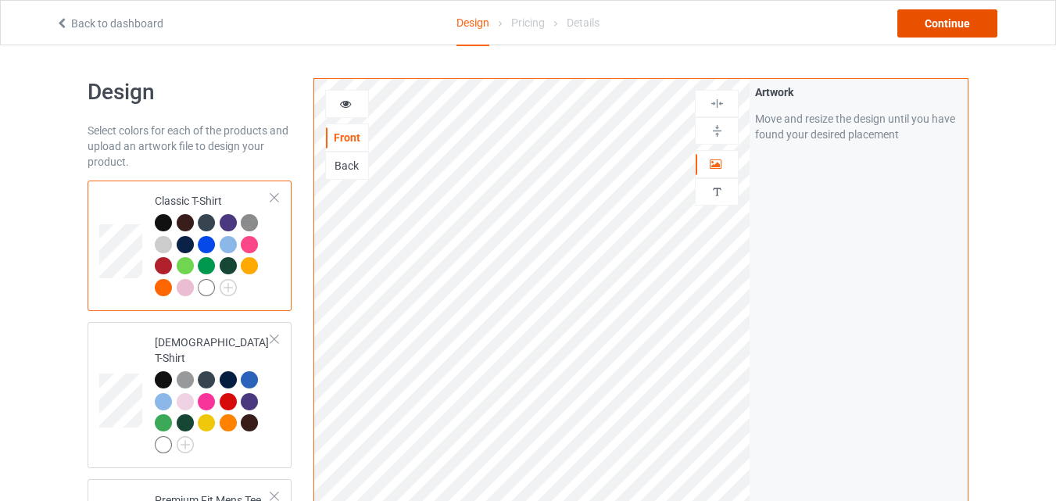
click at [956, 23] on div "Continue" at bounding box center [947, 23] width 100 height 28
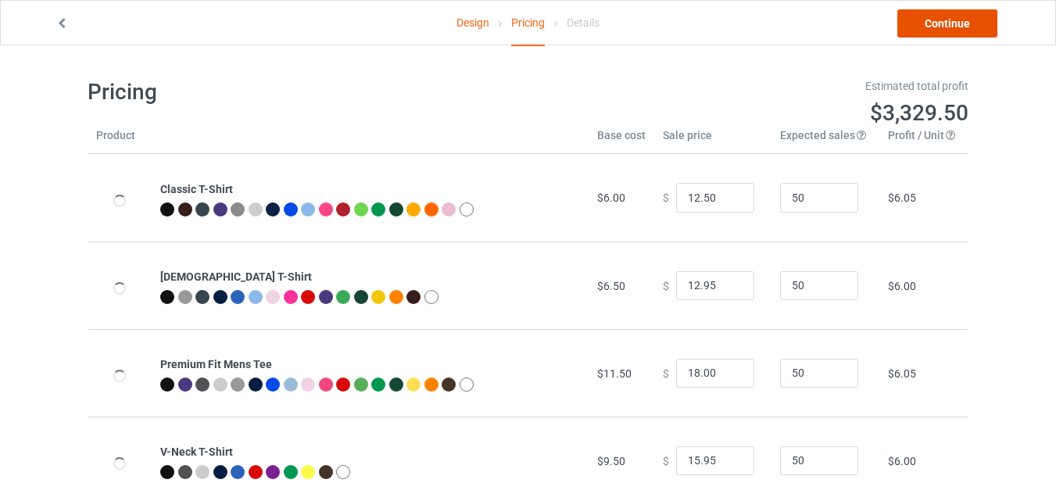
click at [977, 21] on link "Continue" at bounding box center [947, 23] width 100 height 28
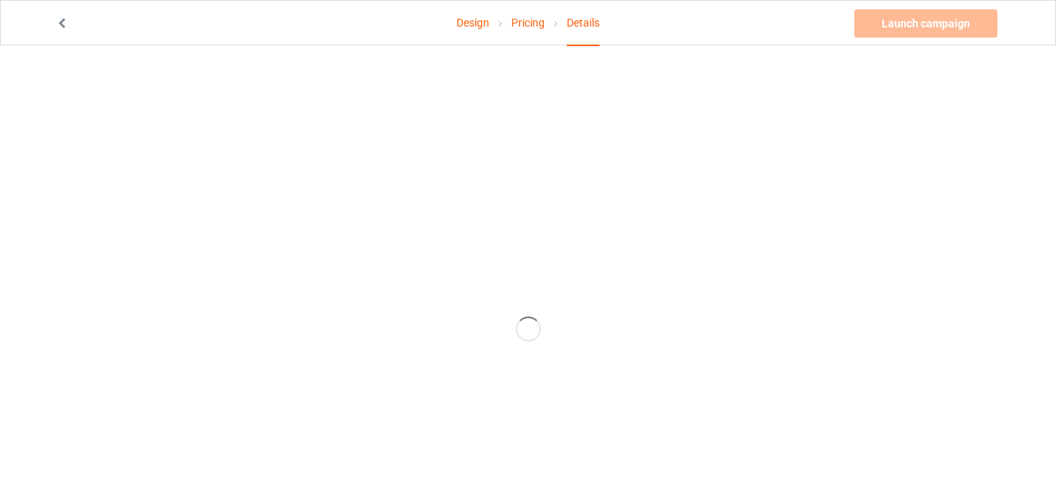
click at [535, 21] on link "Pricing" at bounding box center [528, 23] width 34 height 44
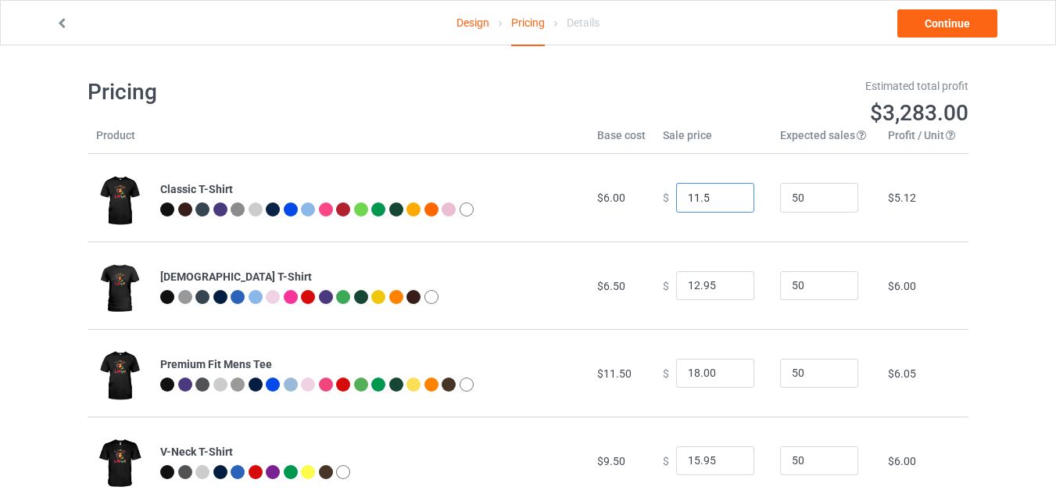
click at [728, 200] on input "11.5" at bounding box center [715, 198] width 78 height 30
type input "11.50"
click at [958, 26] on link "Continue" at bounding box center [947, 23] width 100 height 28
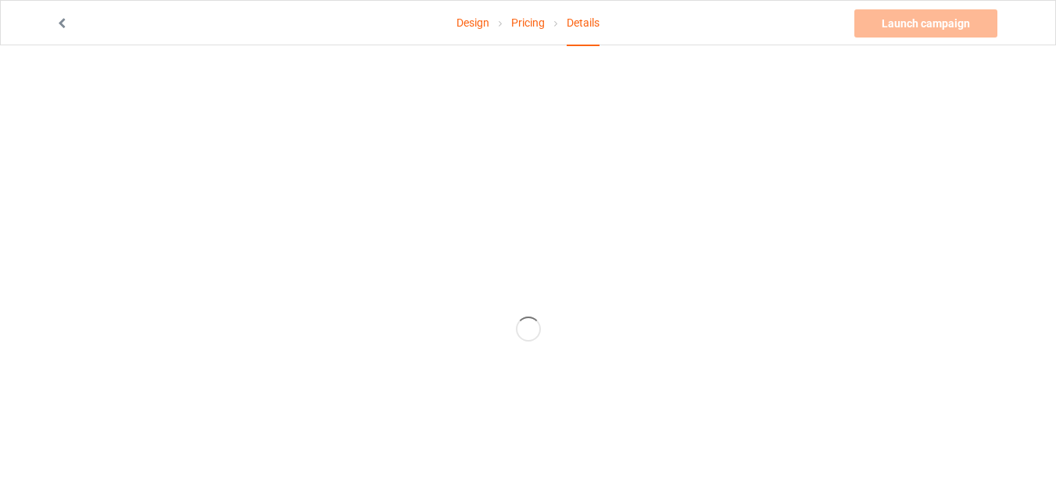
click at [958, 26] on div "Launch campaign Invalid campaign URL" at bounding box center [927, 23] width 146 height 28
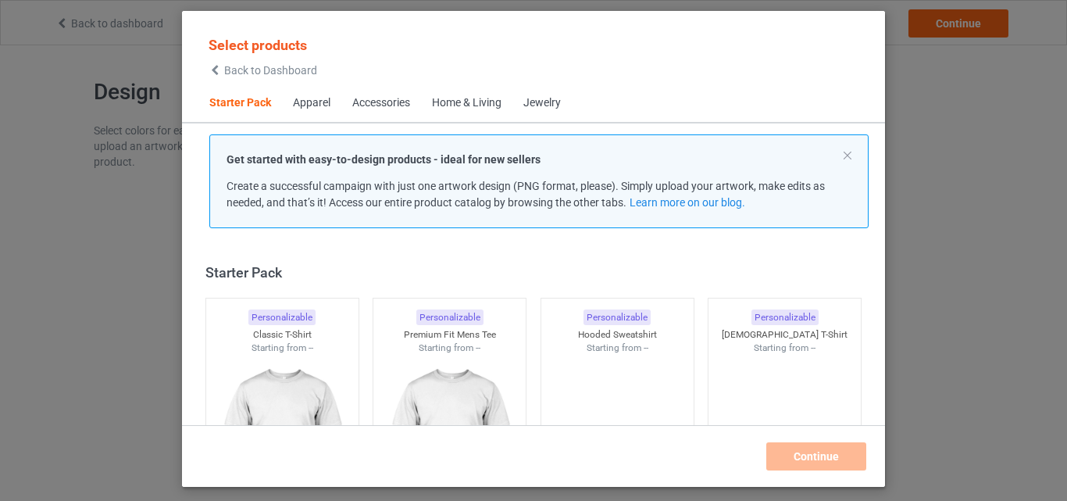
scroll to position [20, 0]
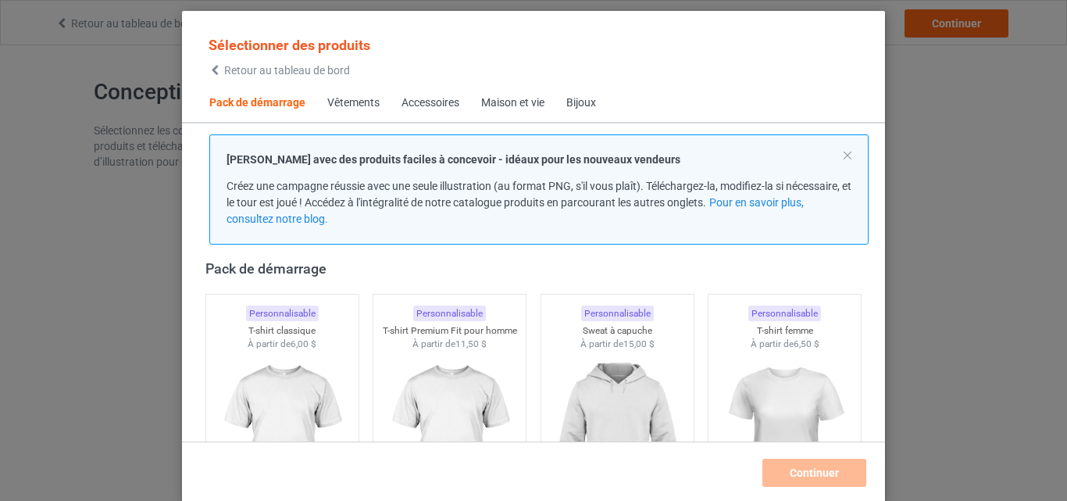
click at [889, 141] on div "Sélectionner des produits Retour au tableau de bord Pack de démarrage Vêtements…" at bounding box center [533, 250] width 1067 height 501
click at [92, 234] on div "Sélectionner des produits Retour au tableau de bord Pack de démarrage Vêtements…" at bounding box center [533, 250] width 1067 height 501
click at [252, 67] on font "Retour au tableau de bord" at bounding box center [287, 70] width 126 height 13
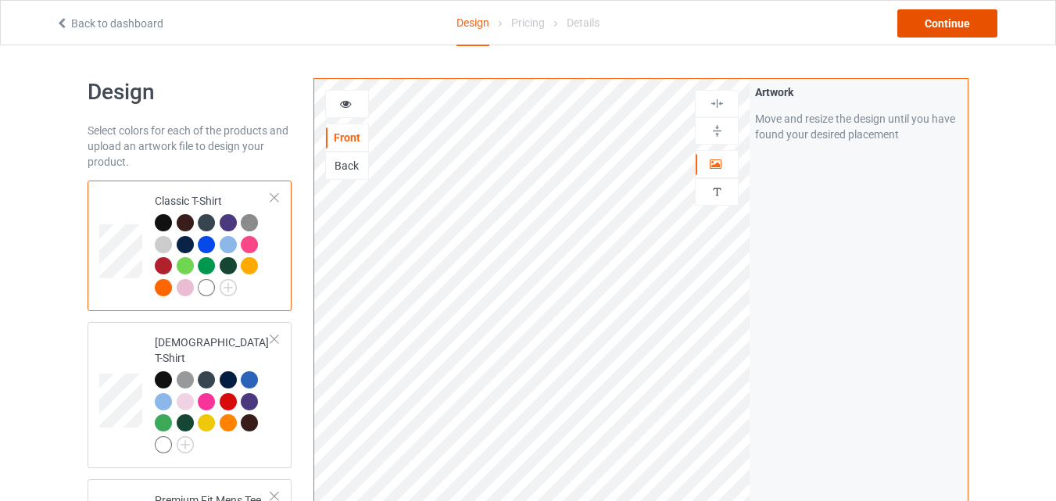
click at [935, 10] on div "Continue" at bounding box center [947, 23] width 100 height 28
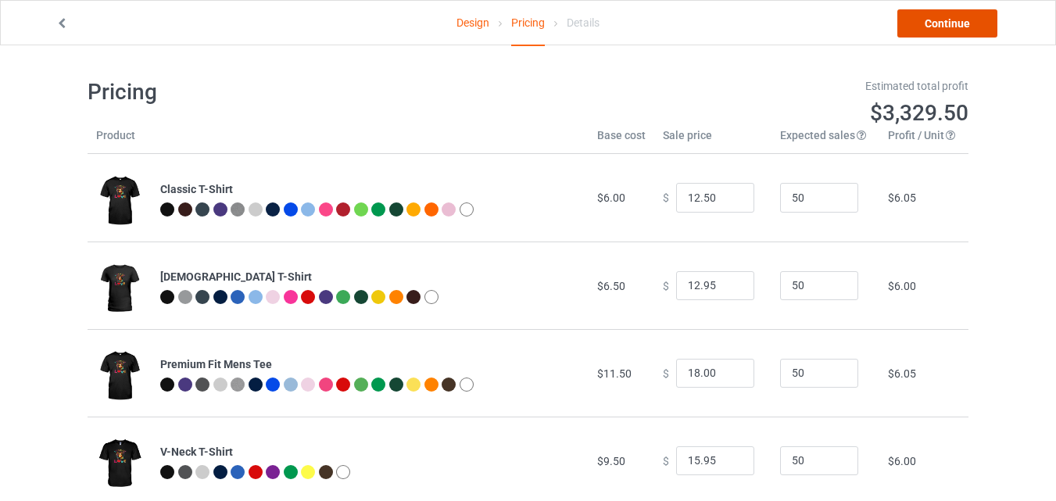
click at [937, 20] on link "Continue" at bounding box center [947, 23] width 100 height 28
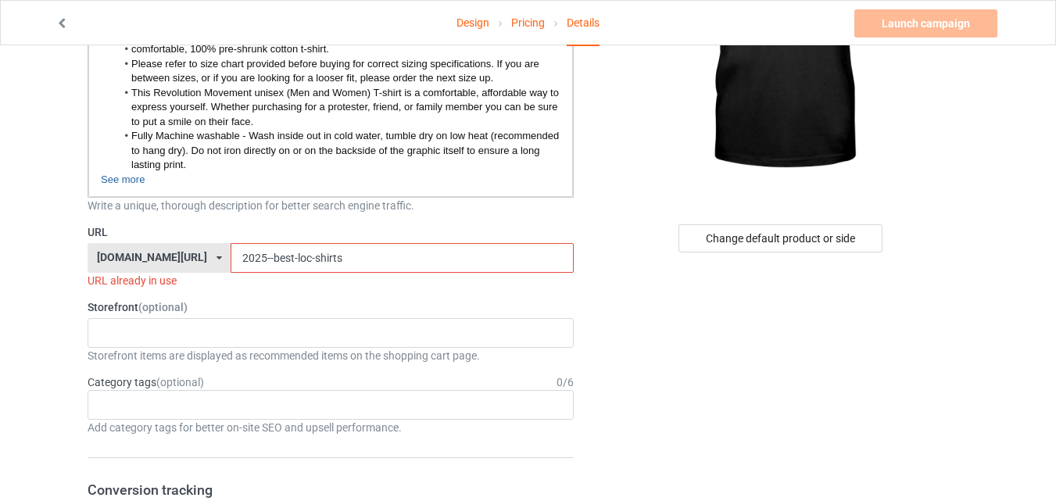
scroll to position [238, 0]
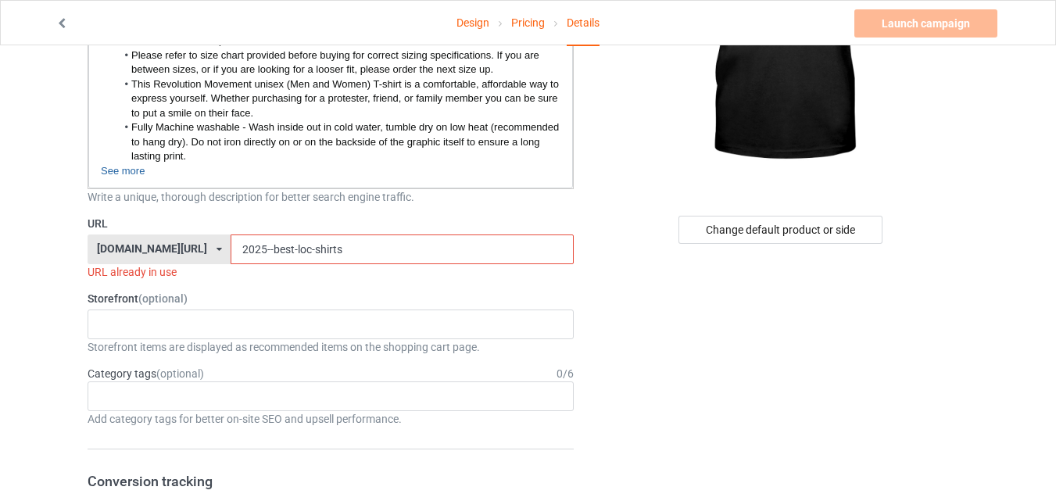
click at [328, 245] on input "2025--best-loc-shirts" at bounding box center [402, 249] width 342 height 30
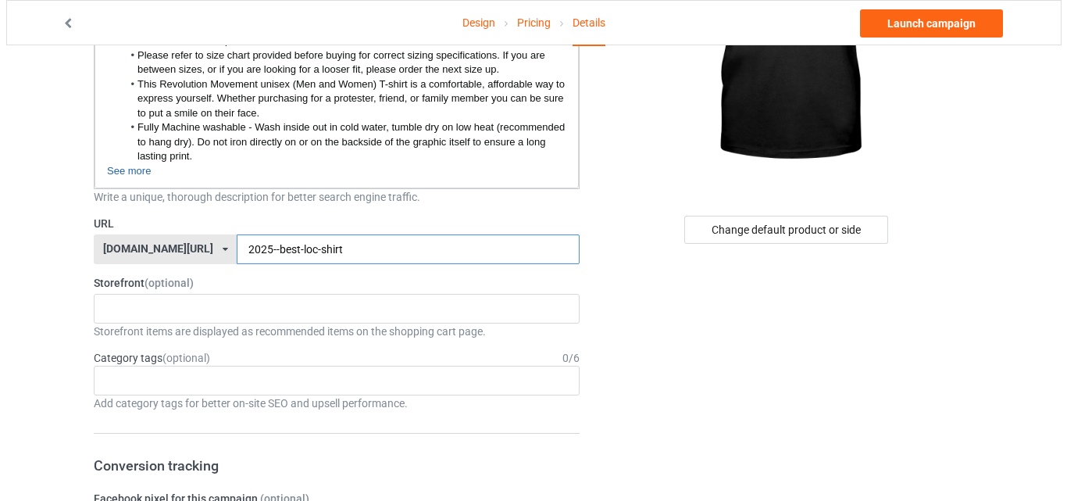
scroll to position [0, 0]
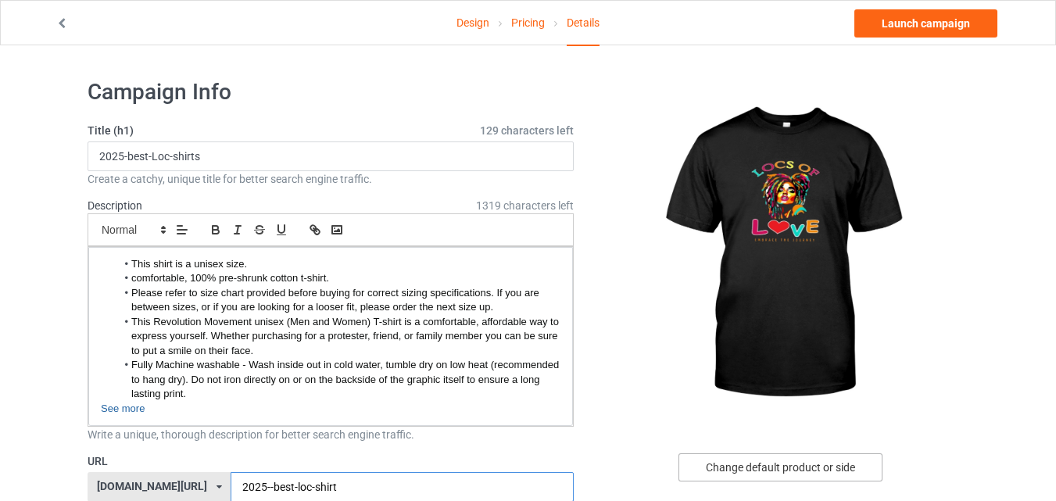
type input "2025--best-loc-shirt"
click at [778, 470] on div "Change default product or side" at bounding box center [780, 467] width 204 height 28
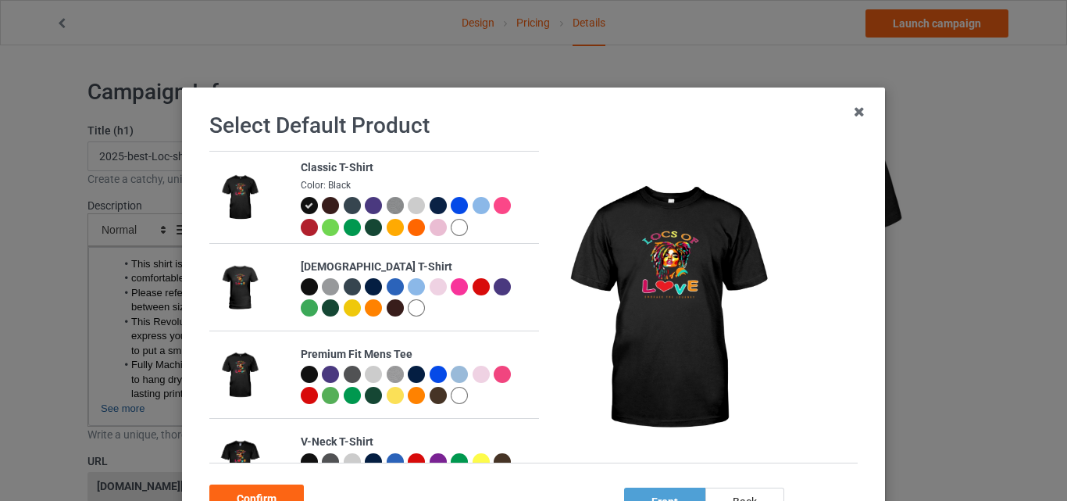
click at [454, 207] on div at bounding box center [459, 205] width 17 height 17
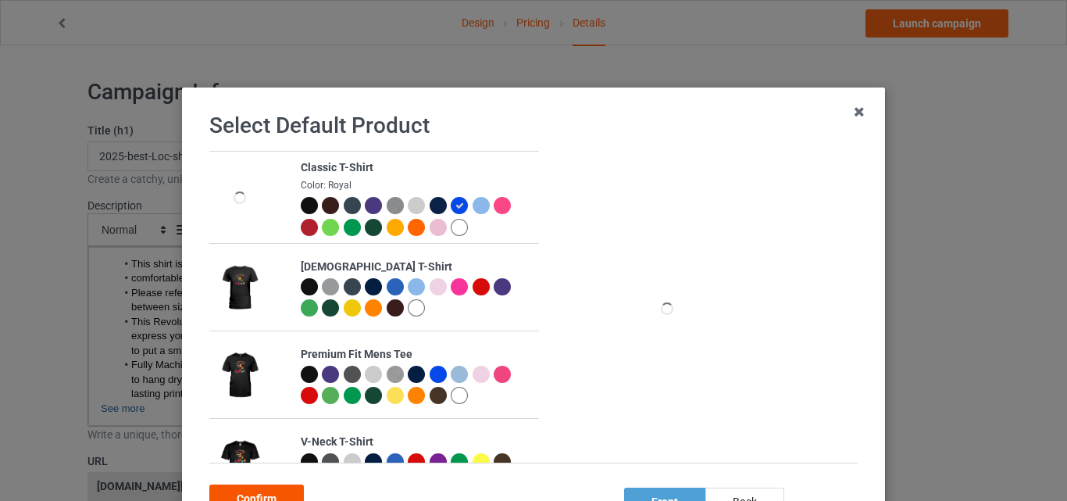
click at [274, 490] on div "Confirm" at bounding box center [256, 498] width 95 height 28
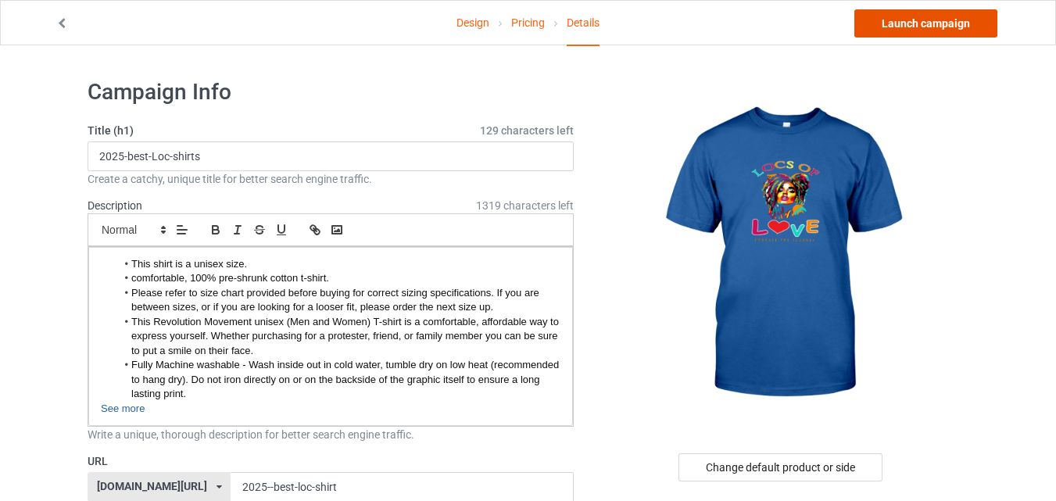
click at [924, 17] on link "Launch campaign" at bounding box center [925, 23] width 143 height 28
